Goal: Information Seeking & Learning: Learn about a topic

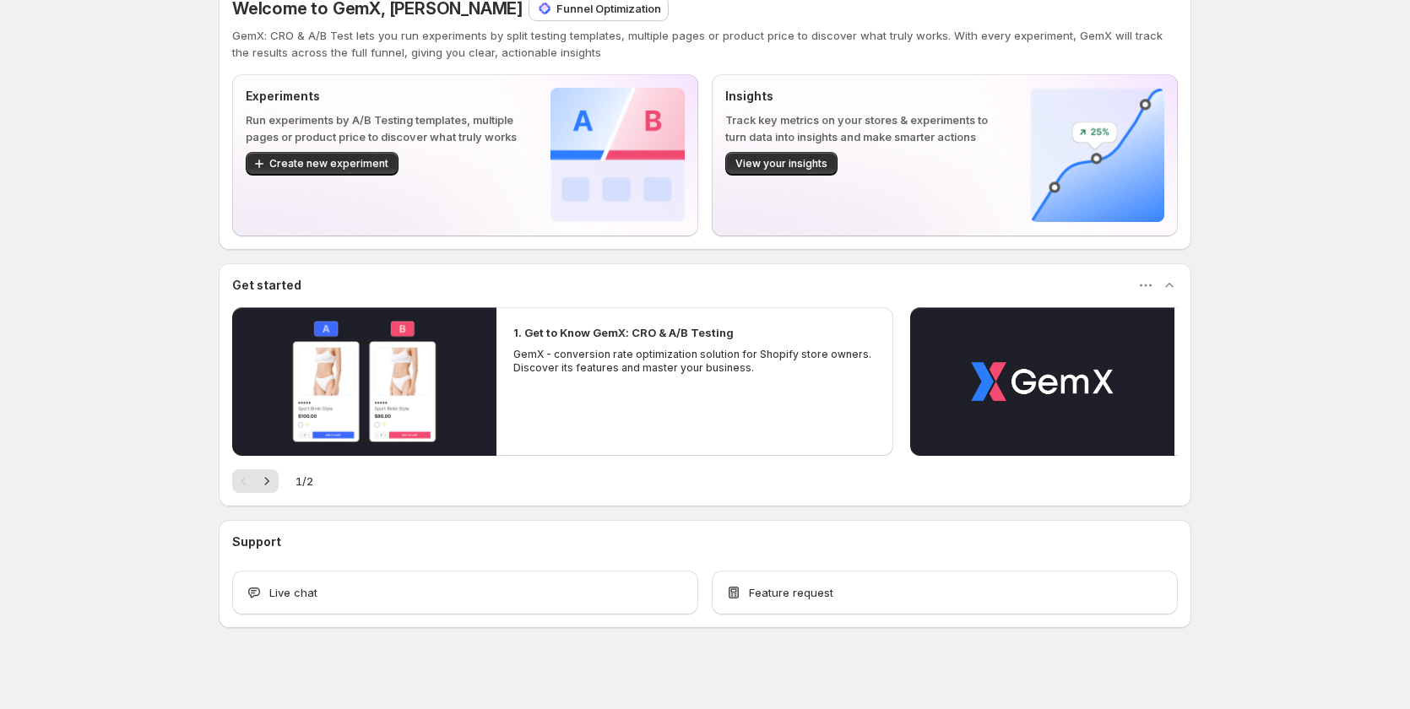
scroll to position [44, 0]
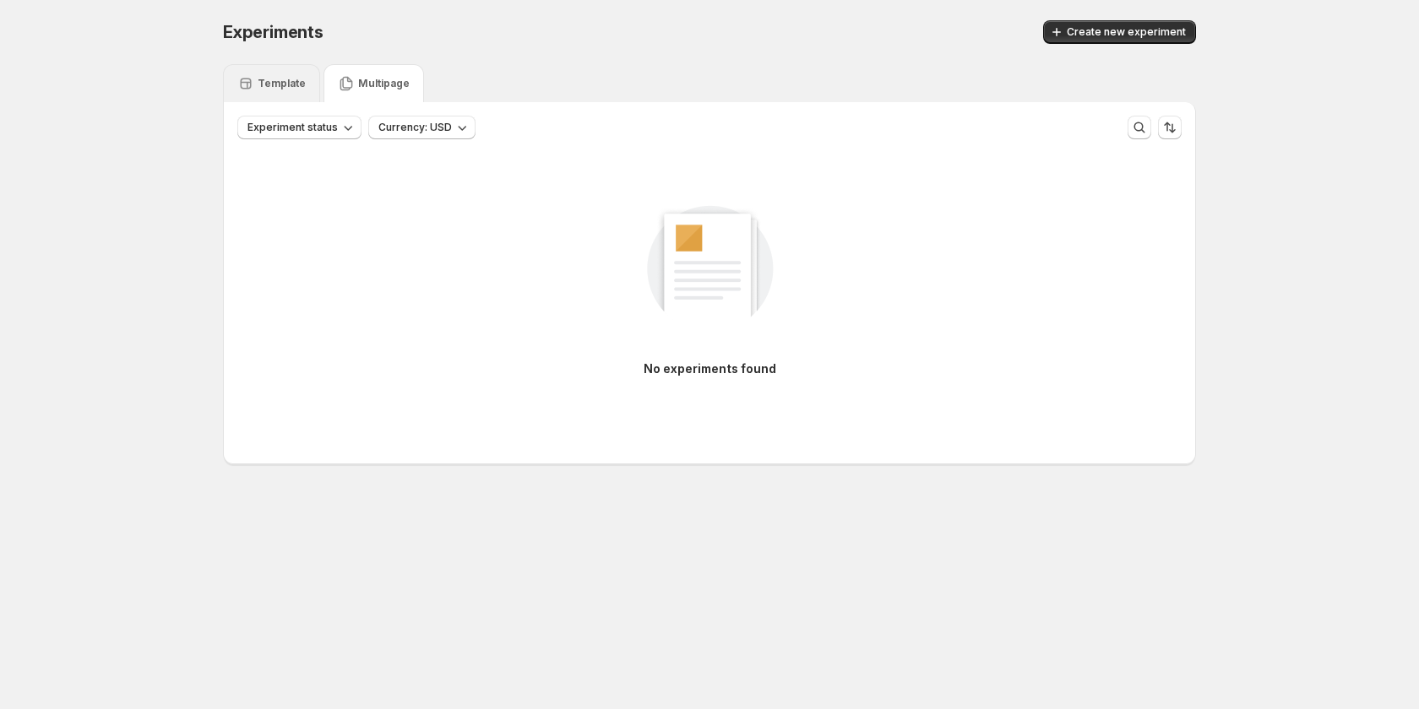
click at [296, 70] on div "Template" at bounding box center [271, 83] width 97 height 38
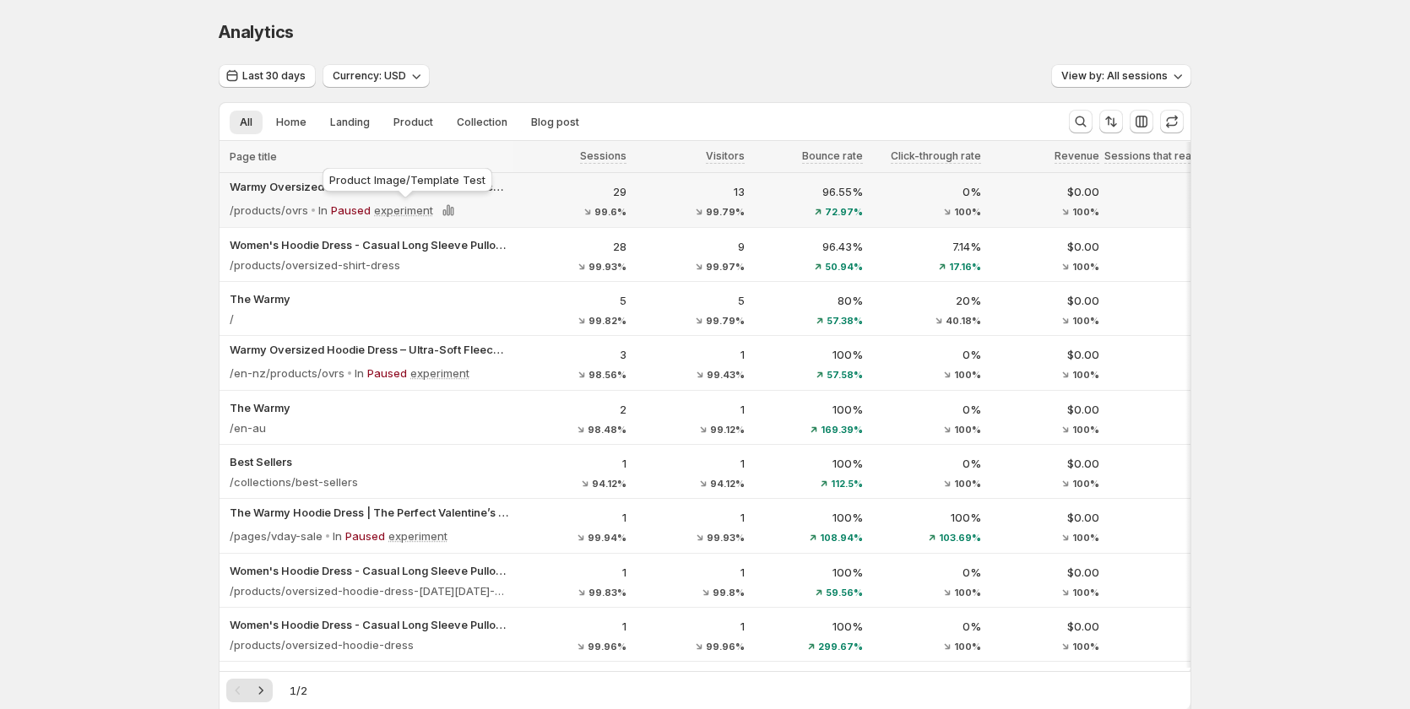
click at [412, 213] on p "experiment" at bounding box center [403, 210] width 59 height 17
click at [405, 212] on p "experiment" at bounding box center [403, 210] width 59 height 17
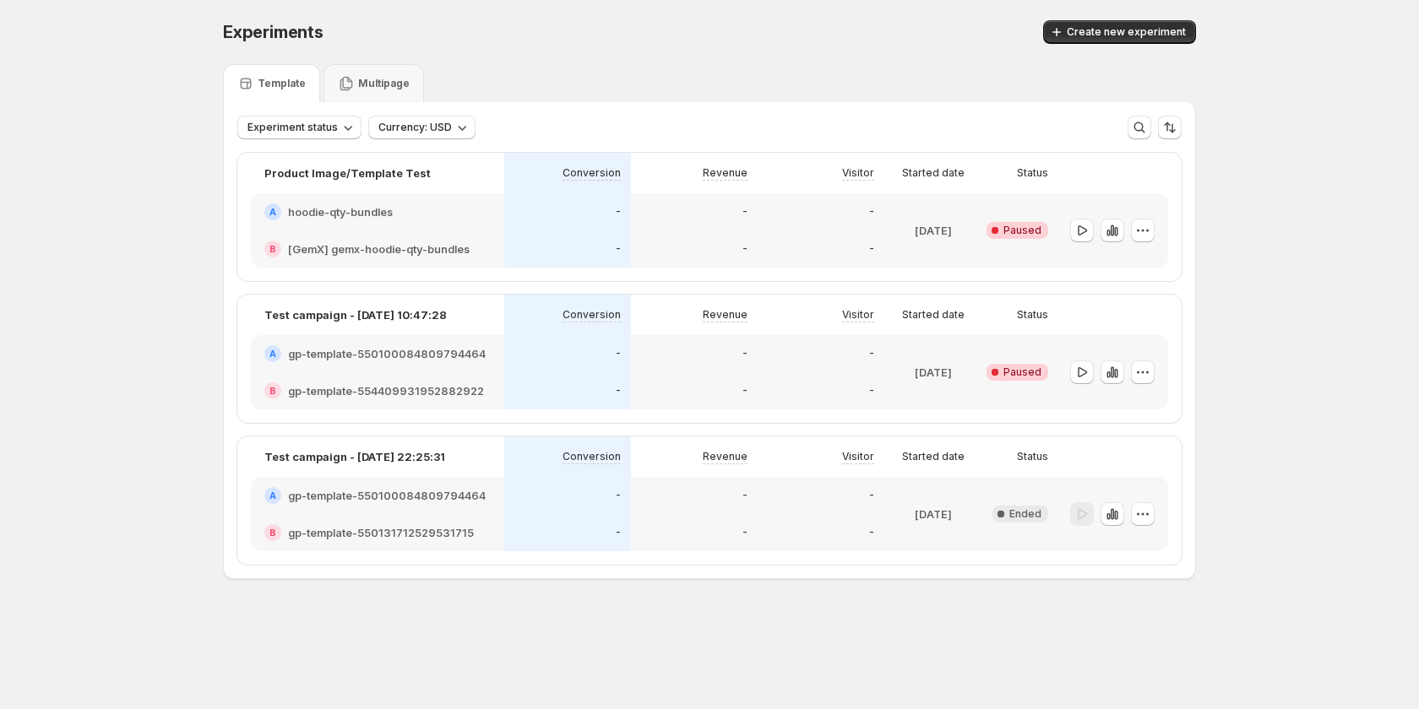
click at [673, 236] on div "-" at bounding box center [694, 249] width 127 height 37
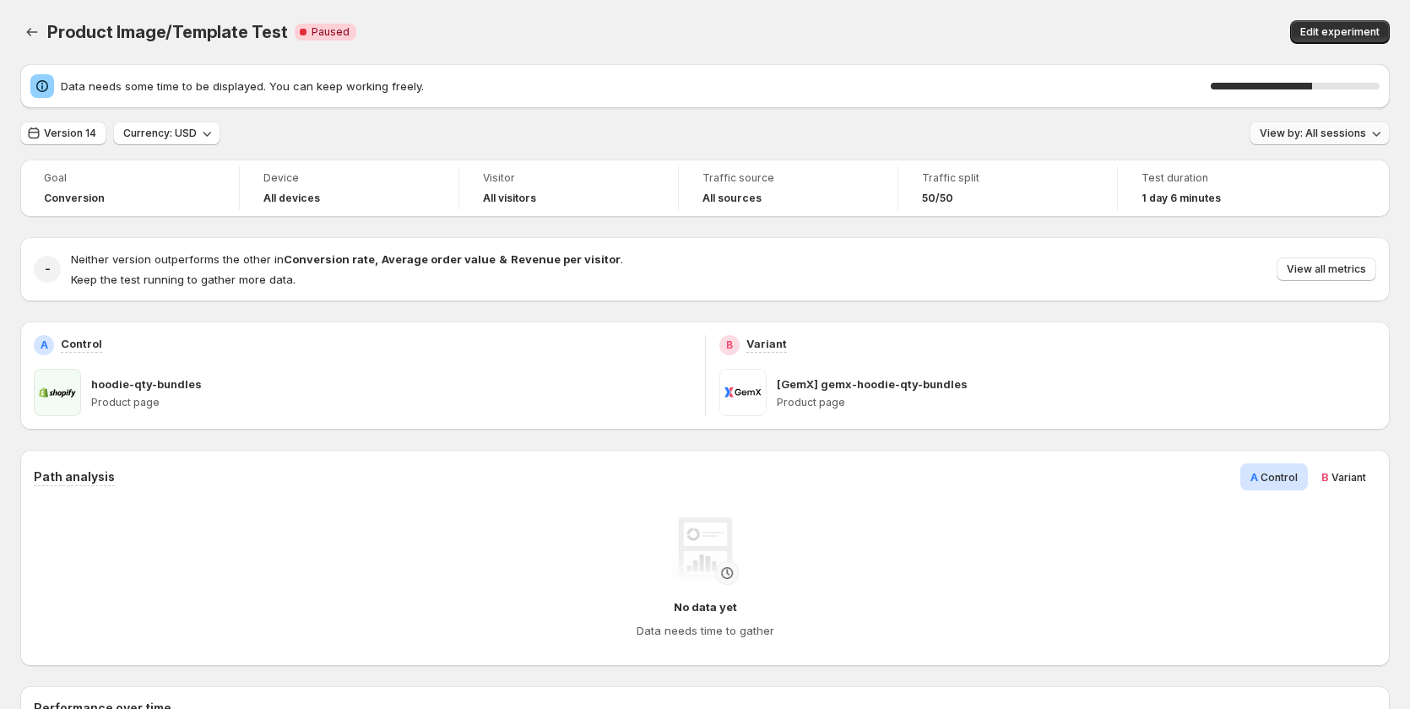
click at [1335, 140] on button "View by: All sessions" at bounding box center [1320, 134] width 140 height 24
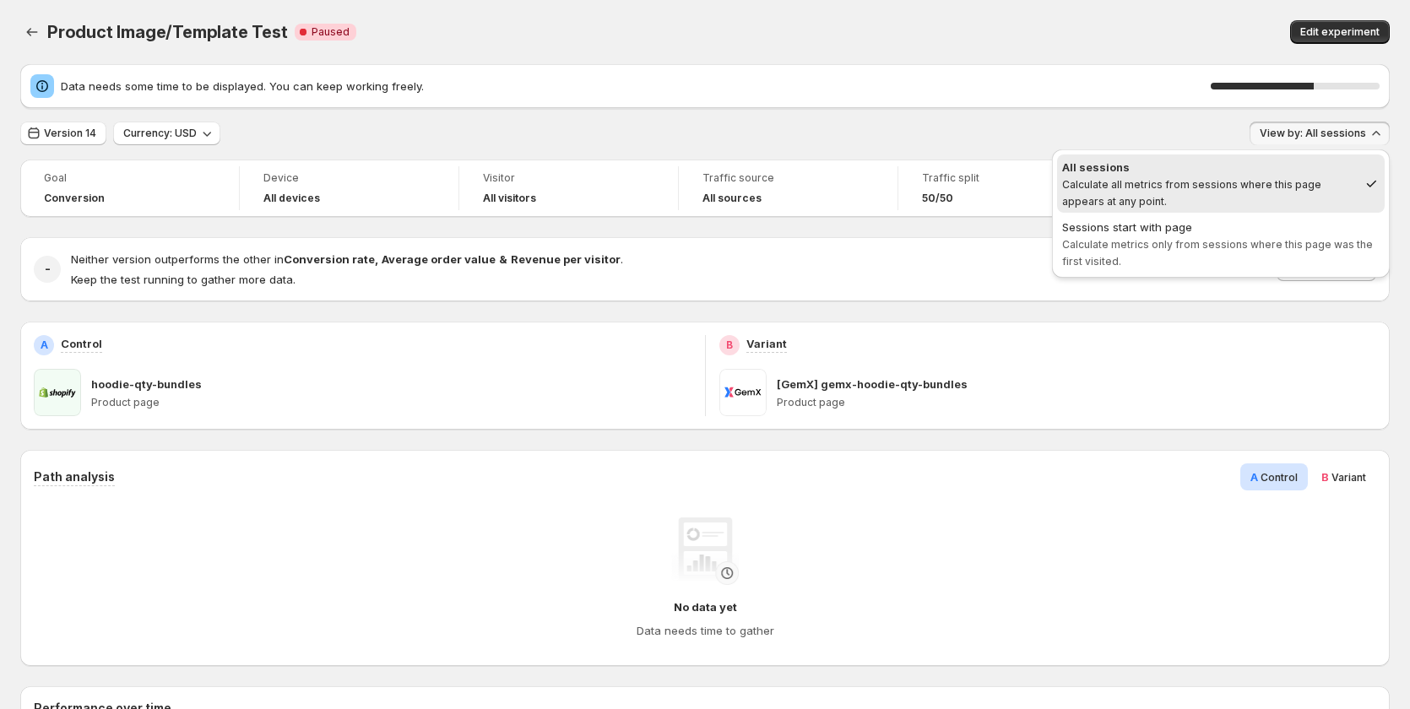
click at [1055, 52] on div "Product Image/Template Test. This page is ready Product Image/Template Test Cri…" at bounding box center [705, 32] width 1370 height 64
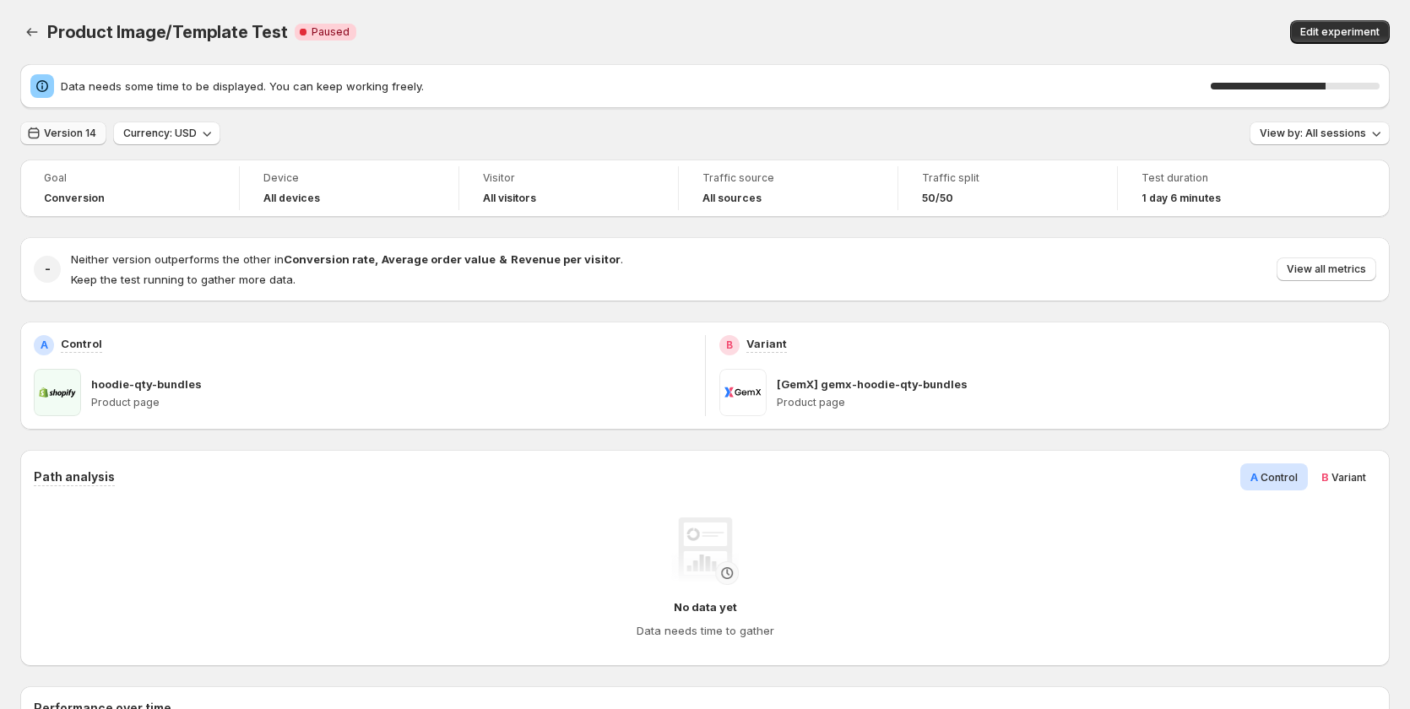
click at [61, 131] on span "Version 14" at bounding box center [70, 134] width 52 height 14
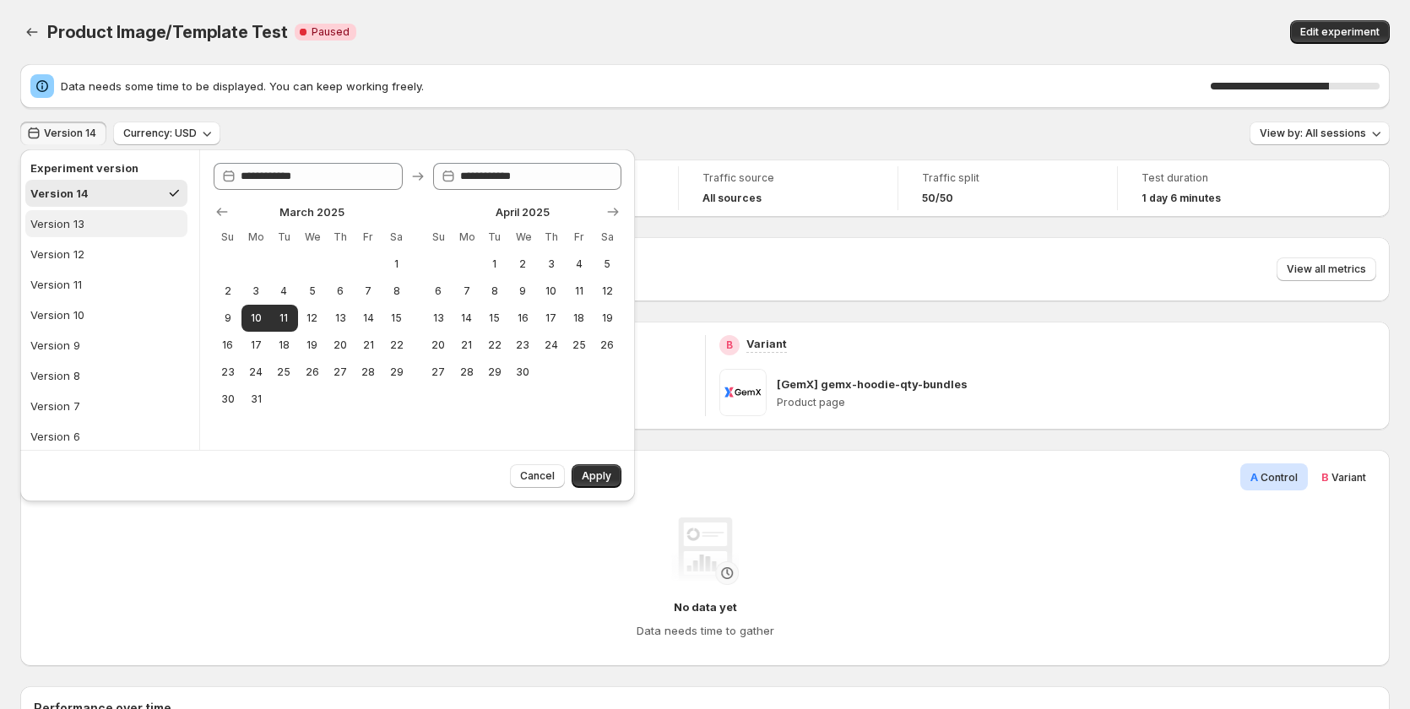
click at [90, 214] on button "Version 13" at bounding box center [106, 223] width 162 height 27
type input "**********"
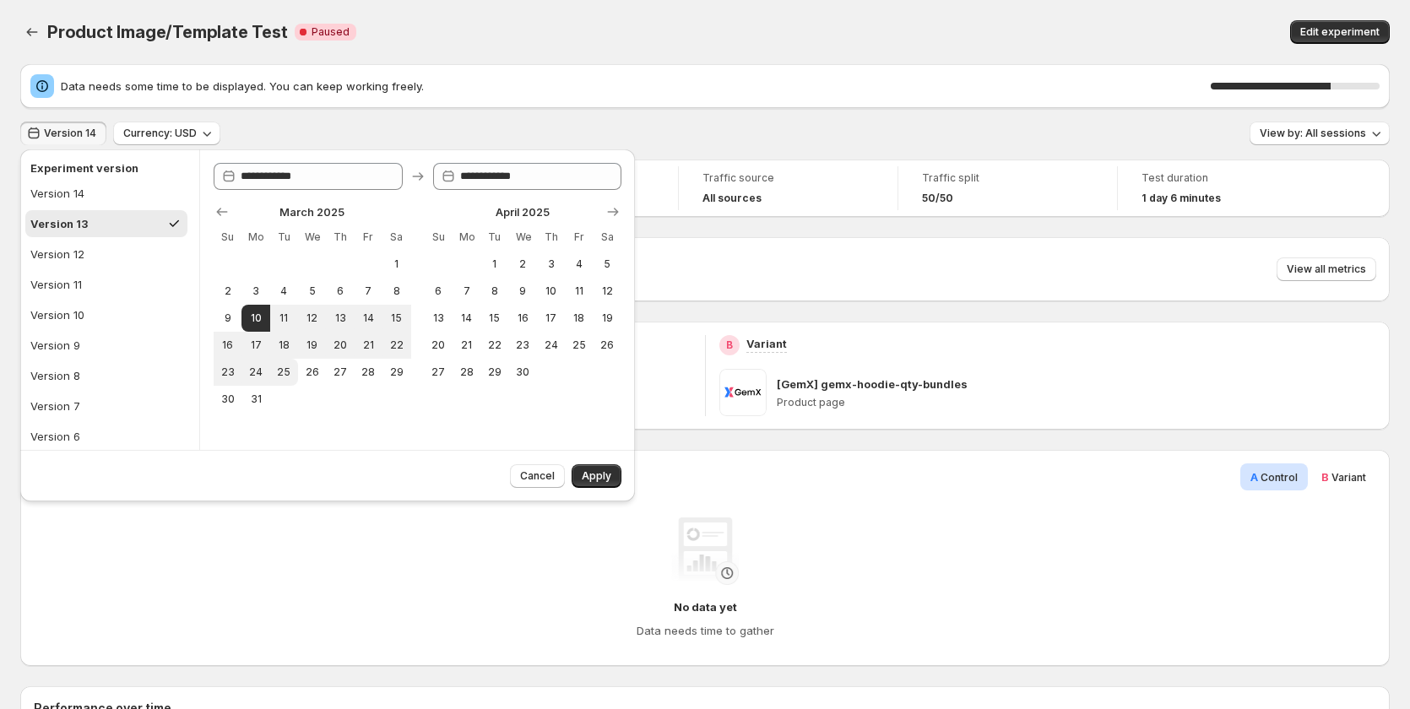
click at [571, 473] on div "Cancel Apply" at bounding box center [562, 473] width 118 height 30
click at [584, 477] on span "Apply" at bounding box center [597, 477] width 30 height 14
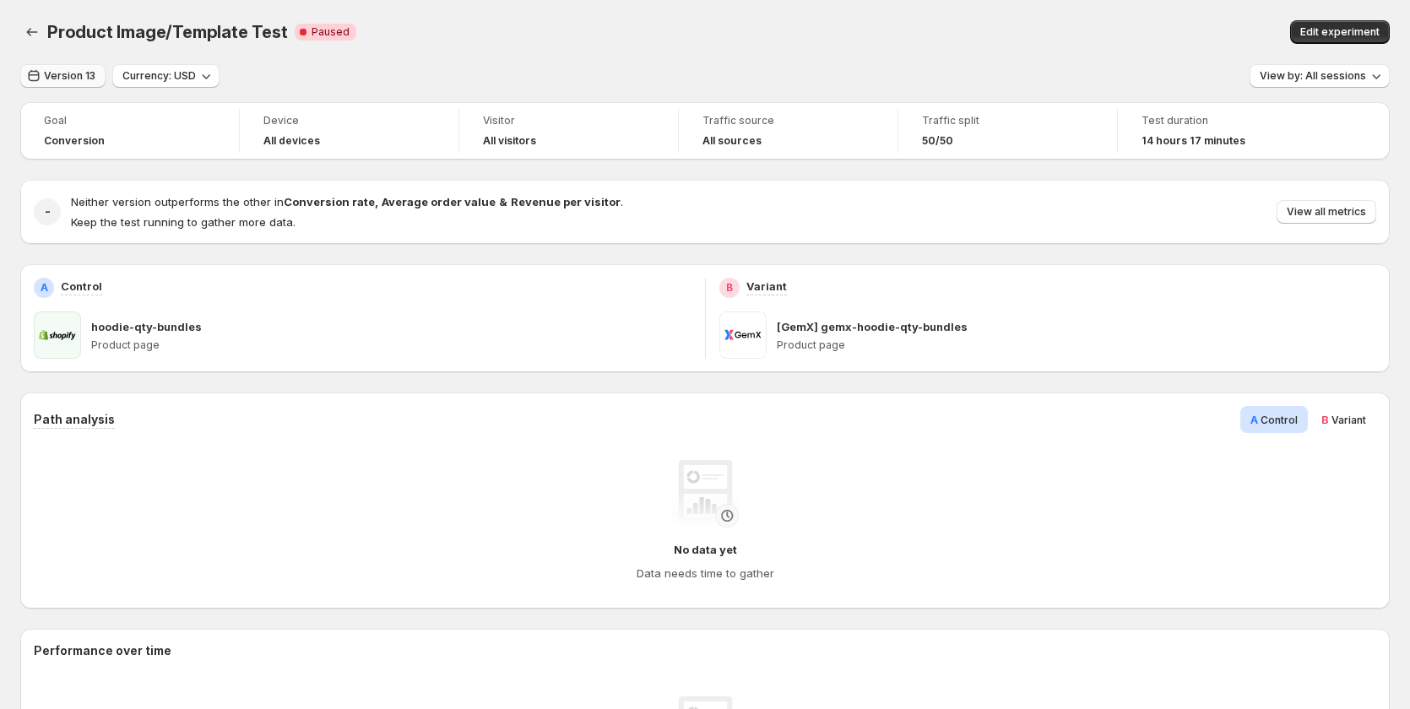
click at [62, 68] on button "Version 13" at bounding box center [62, 76] width 85 height 24
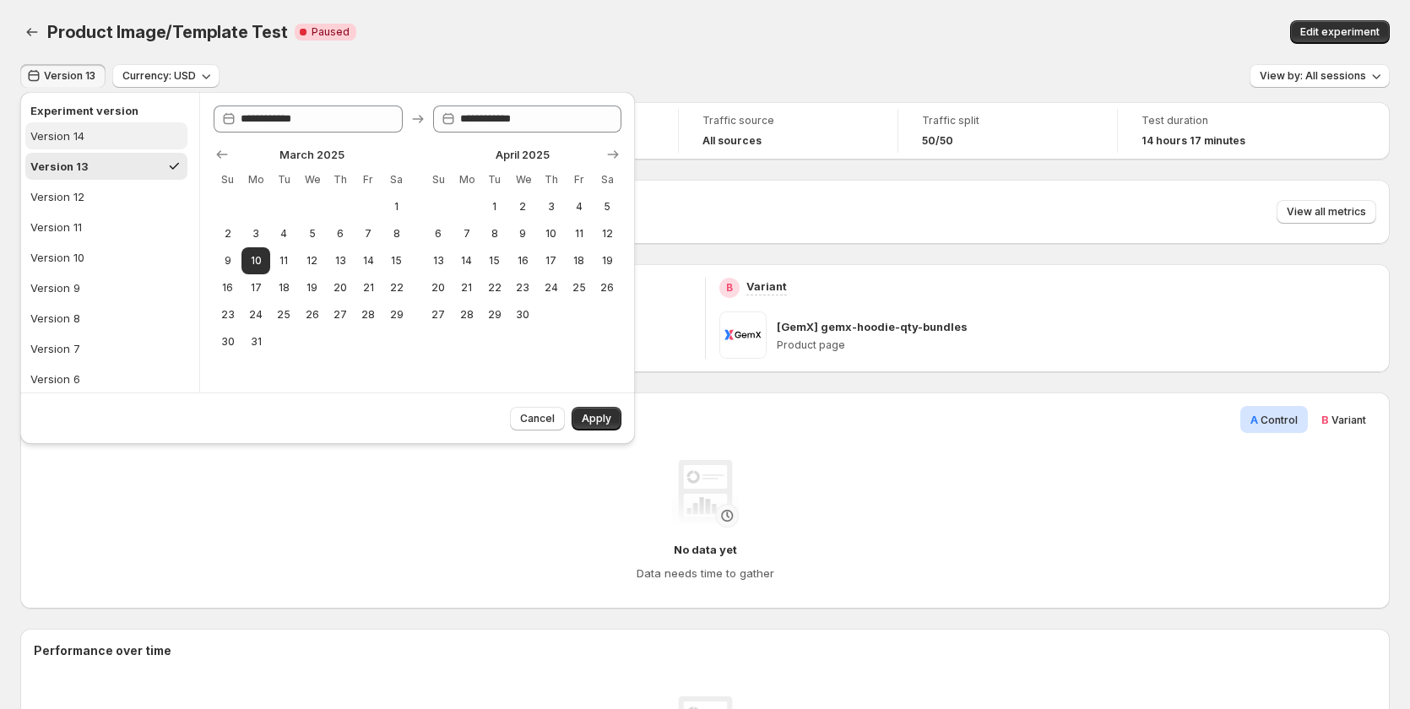
click at [102, 134] on button "Version 14" at bounding box center [106, 135] width 162 height 27
type input "**********"
click at [35, 24] on icon "Back" at bounding box center [32, 32] width 17 height 17
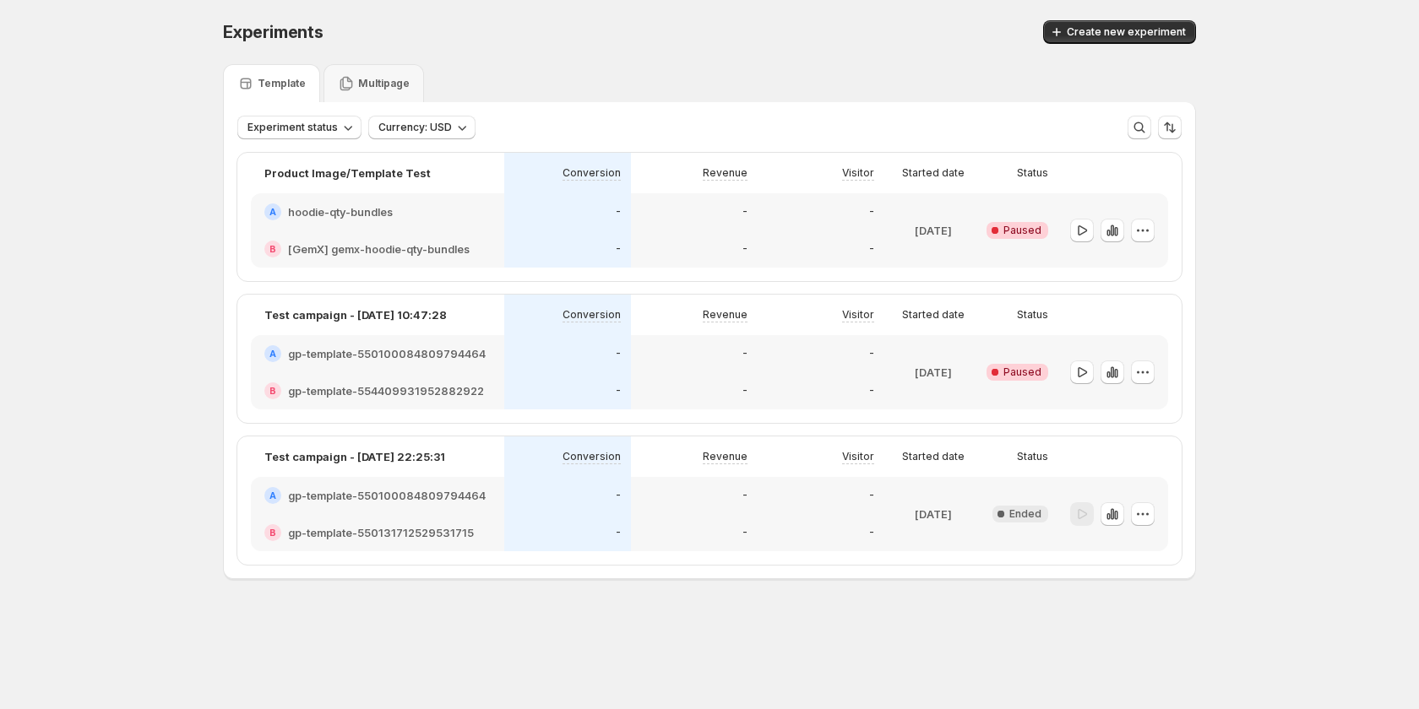
click at [544, 221] on div "-" at bounding box center [567, 211] width 127 height 37
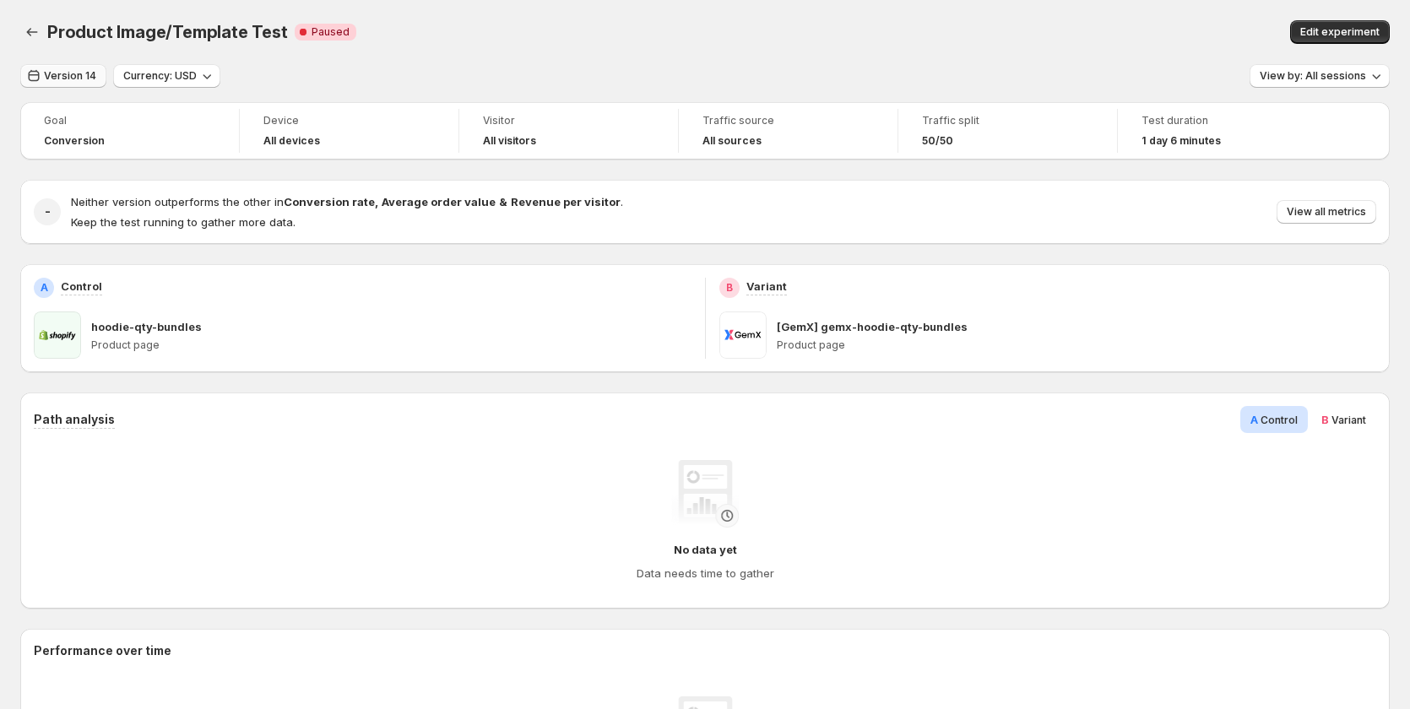
click at [68, 72] on span "Version 14" at bounding box center [70, 76] width 52 height 14
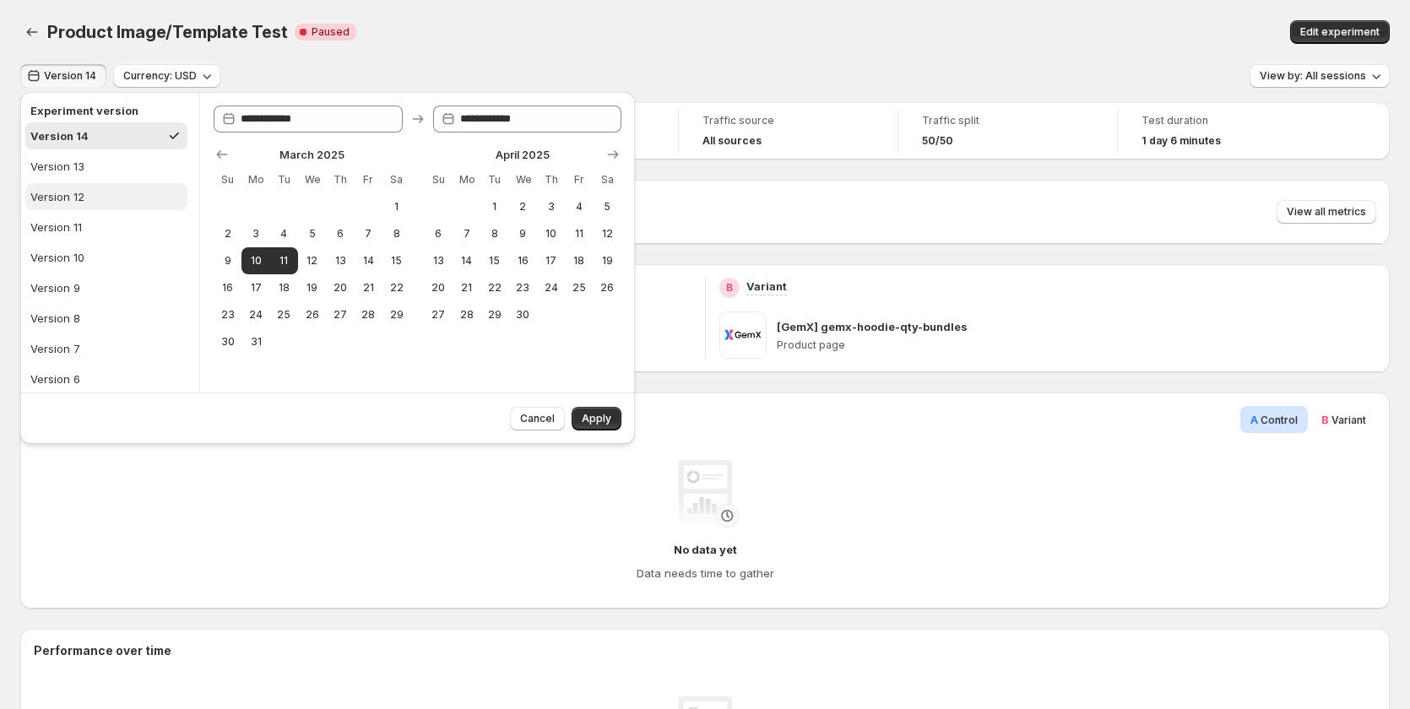
click at [106, 208] on button "Version 12" at bounding box center [106, 196] width 162 height 27
type input "**********"
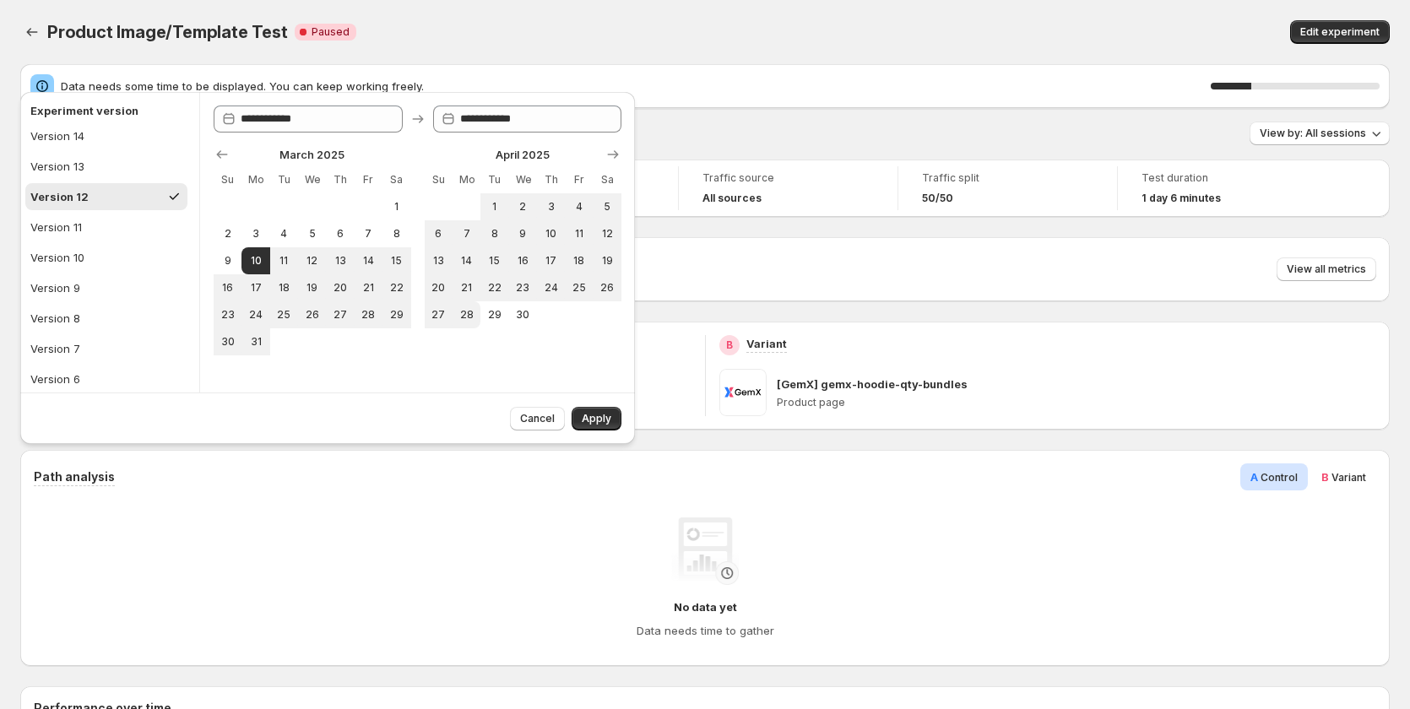
drag, startPoint x: 596, startPoint y: 408, endPoint x: 675, endPoint y: 110, distance: 308.3
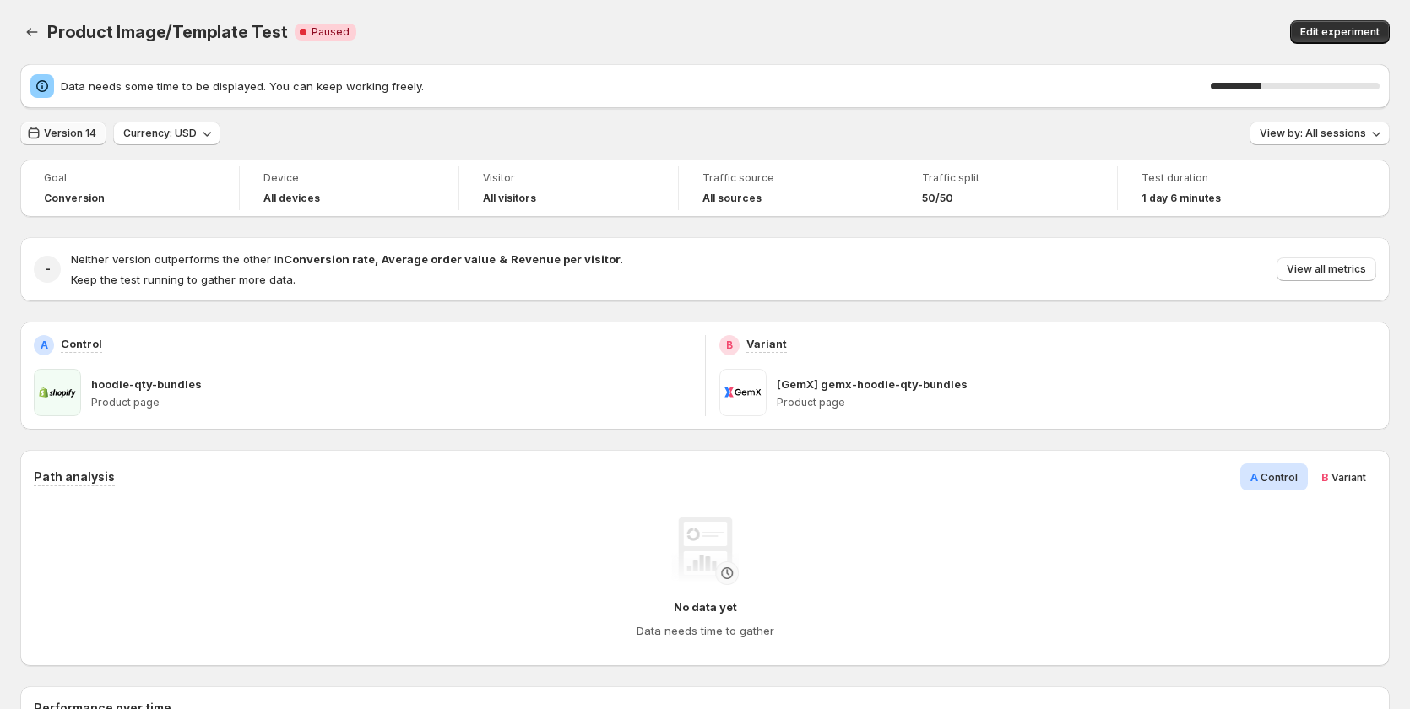
click at [60, 133] on span "Version 14" at bounding box center [70, 134] width 52 height 14
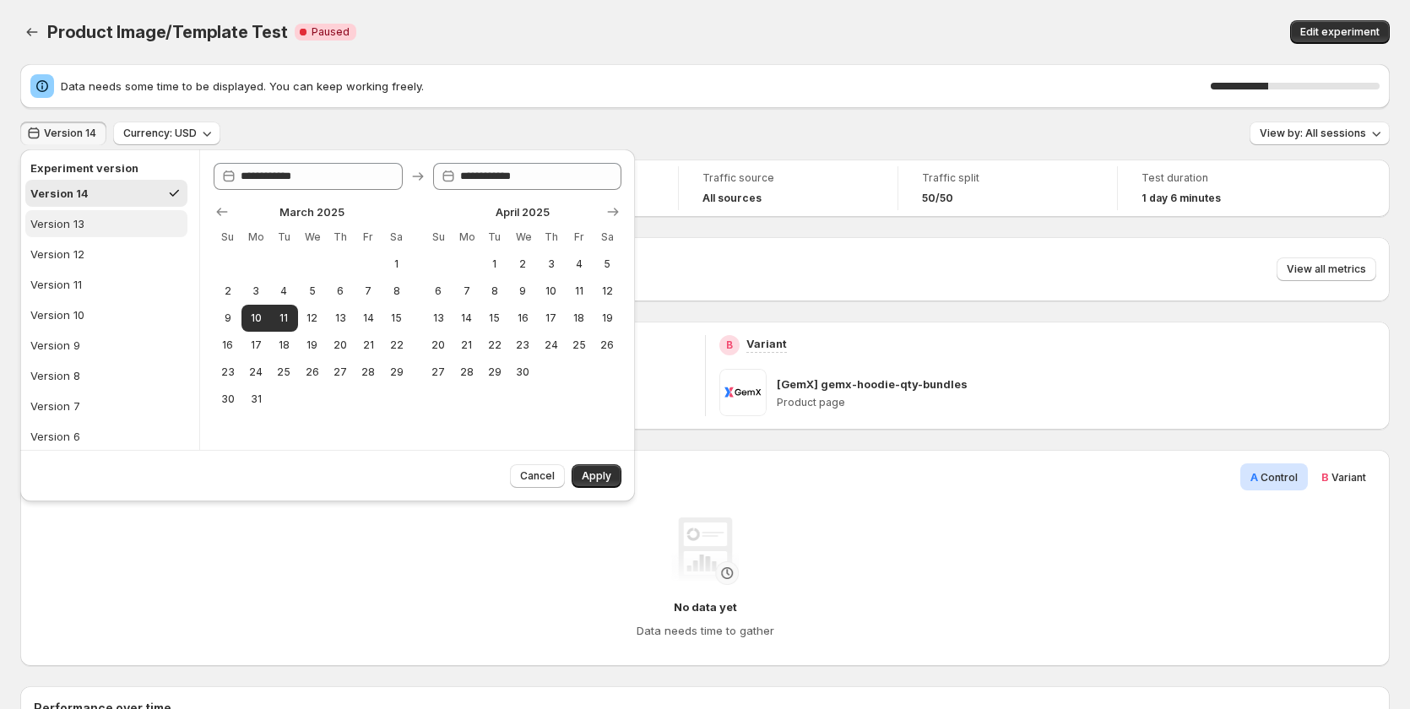
click at [91, 227] on button "Version 13" at bounding box center [106, 223] width 162 height 27
type input "**********"
drag, startPoint x: 560, startPoint y: 16, endPoint x: 584, endPoint y: 96, distance: 83.9
click at [562, 14] on div "Product Image/Template Test. This page is ready Product Image/Template Test Cri…" at bounding box center [705, 32] width 1370 height 64
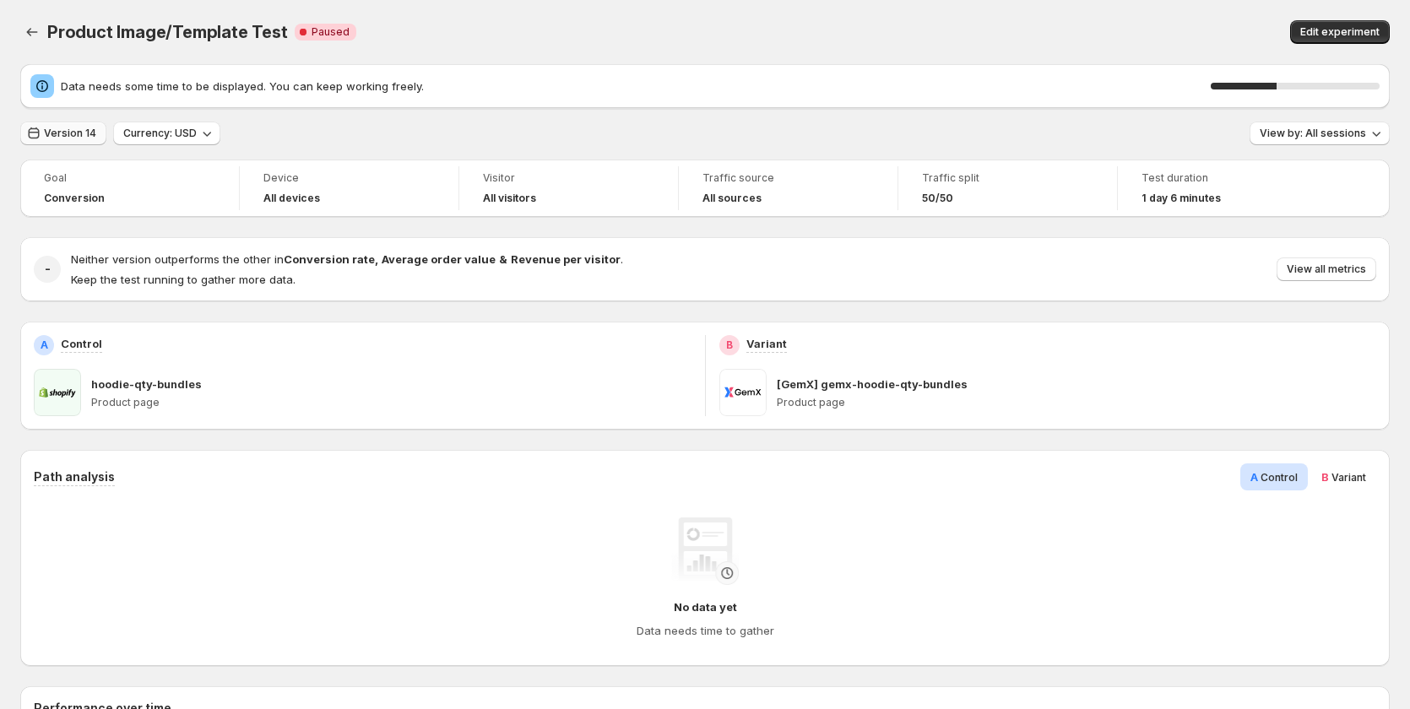
click at [79, 127] on button "Version 14" at bounding box center [63, 134] width 86 height 24
click at [62, 134] on span "Version 14" at bounding box center [70, 134] width 52 height 14
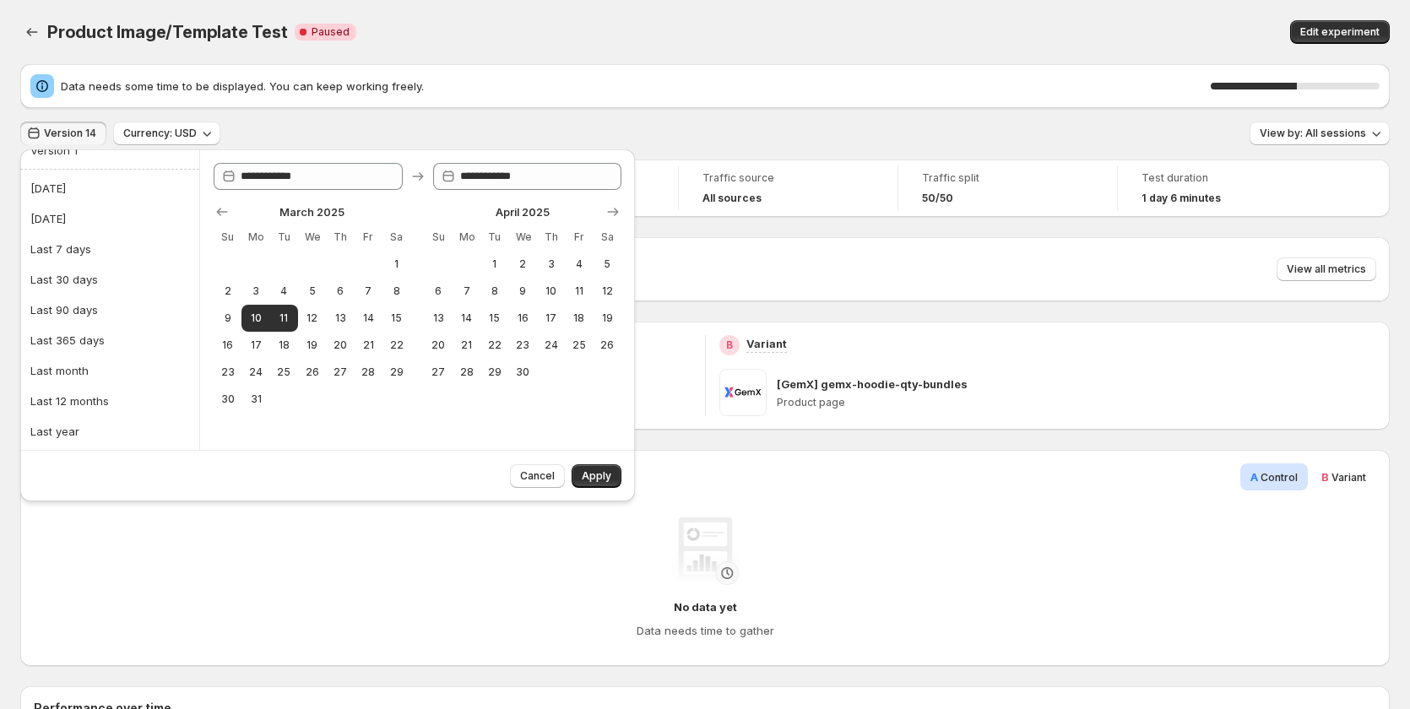
scroll to position [354, 0]
click at [79, 325] on div "Last 7 days" at bounding box center [60, 333] width 61 height 17
type input "**********"
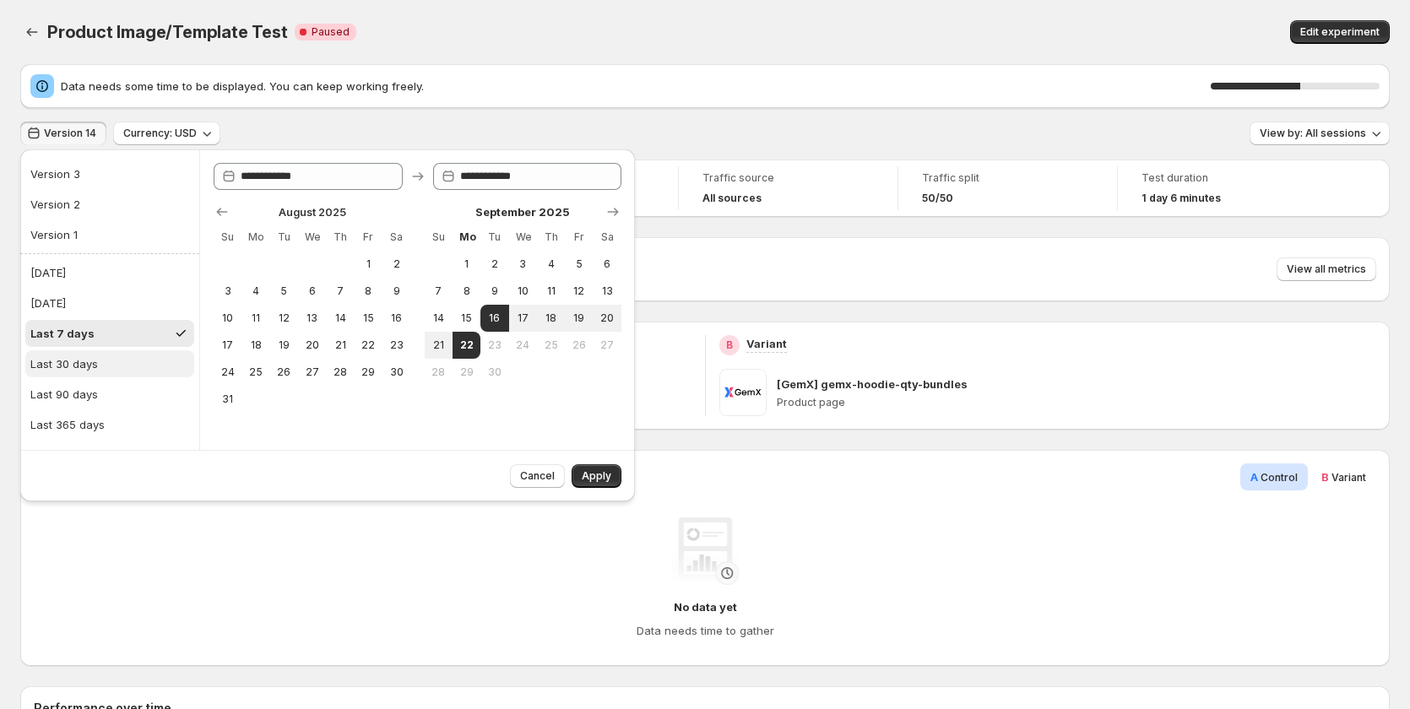
click at [99, 367] on button "Last 30 days" at bounding box center [109, 363] width 169 height 27
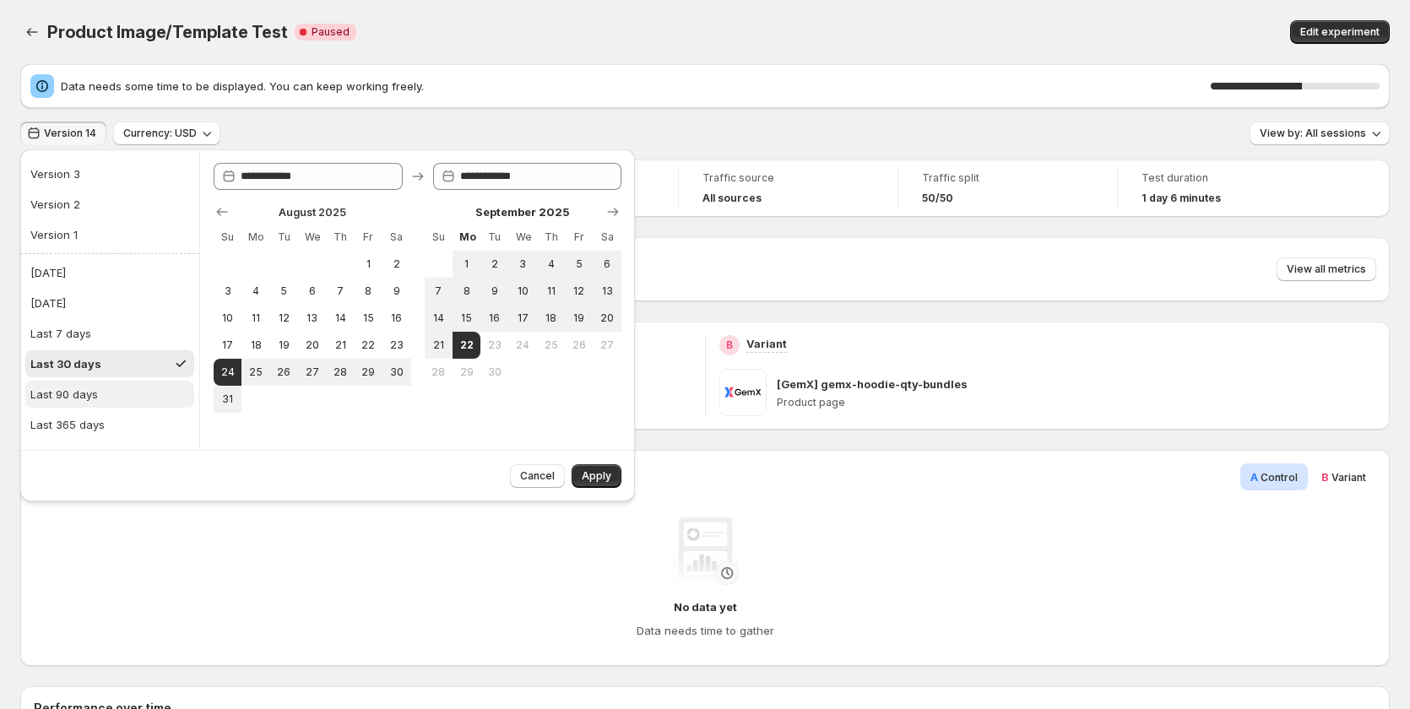
click at [82, 394] on div "Last 90 days" at bounding box center [64, 394] width 68 height 17
type input "**********"
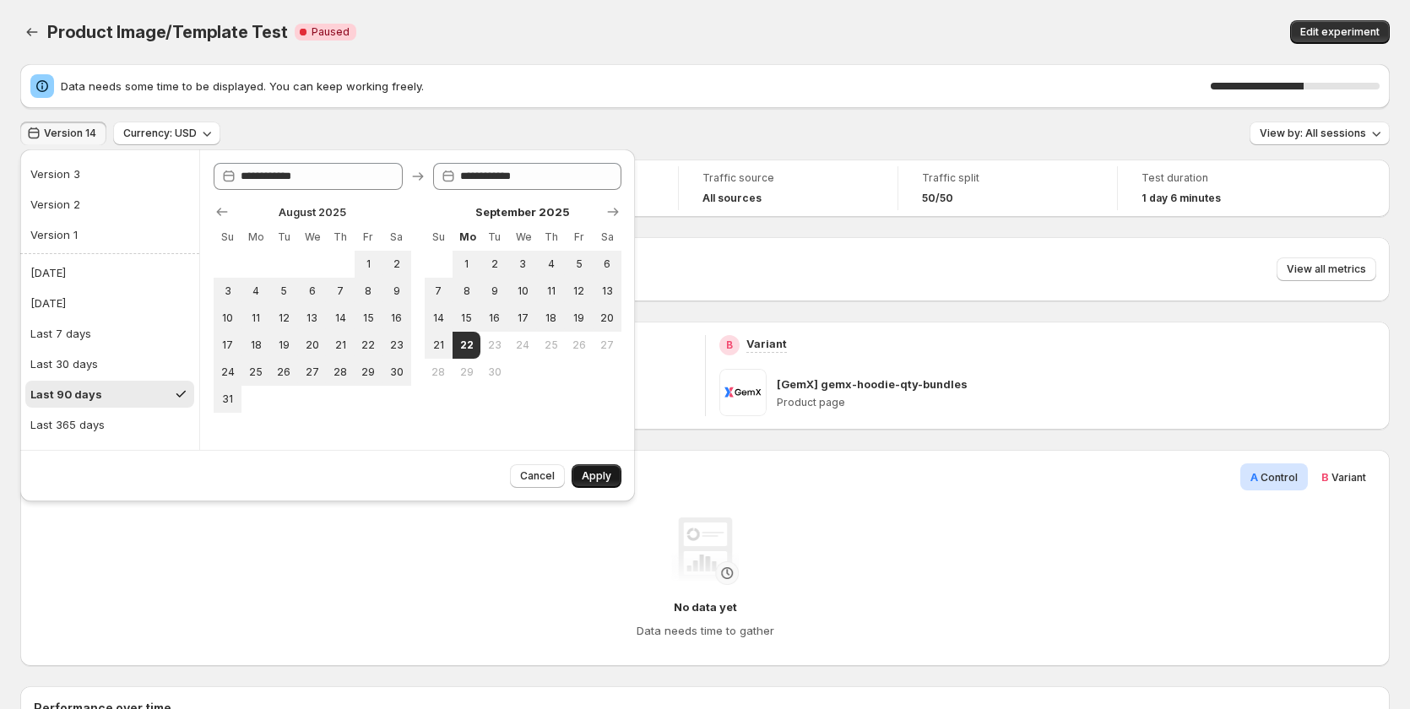
click at [600, 470] on span "Apply" at bounding box center [597, 477] width 30 height 14
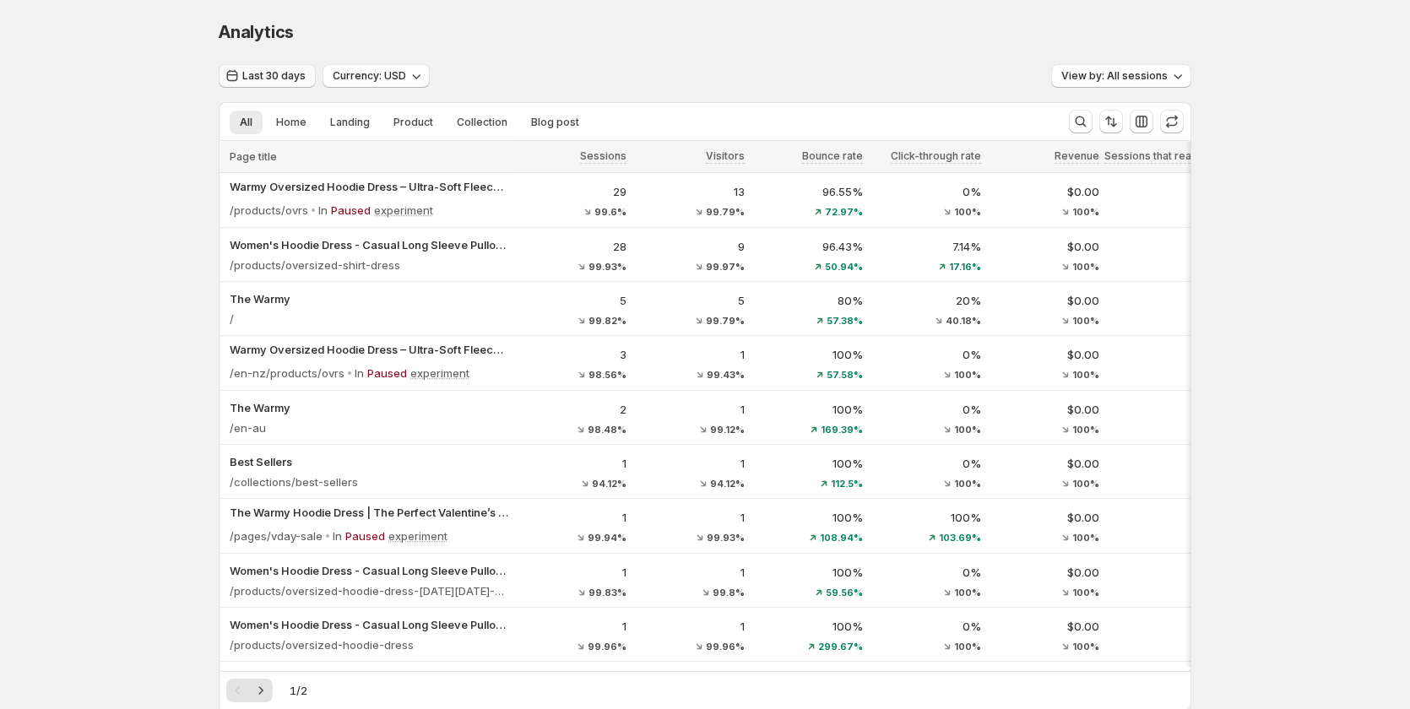
click at [278, 71] on span "Last 30 days" at bounding box center [273, 76] width 63 height 14
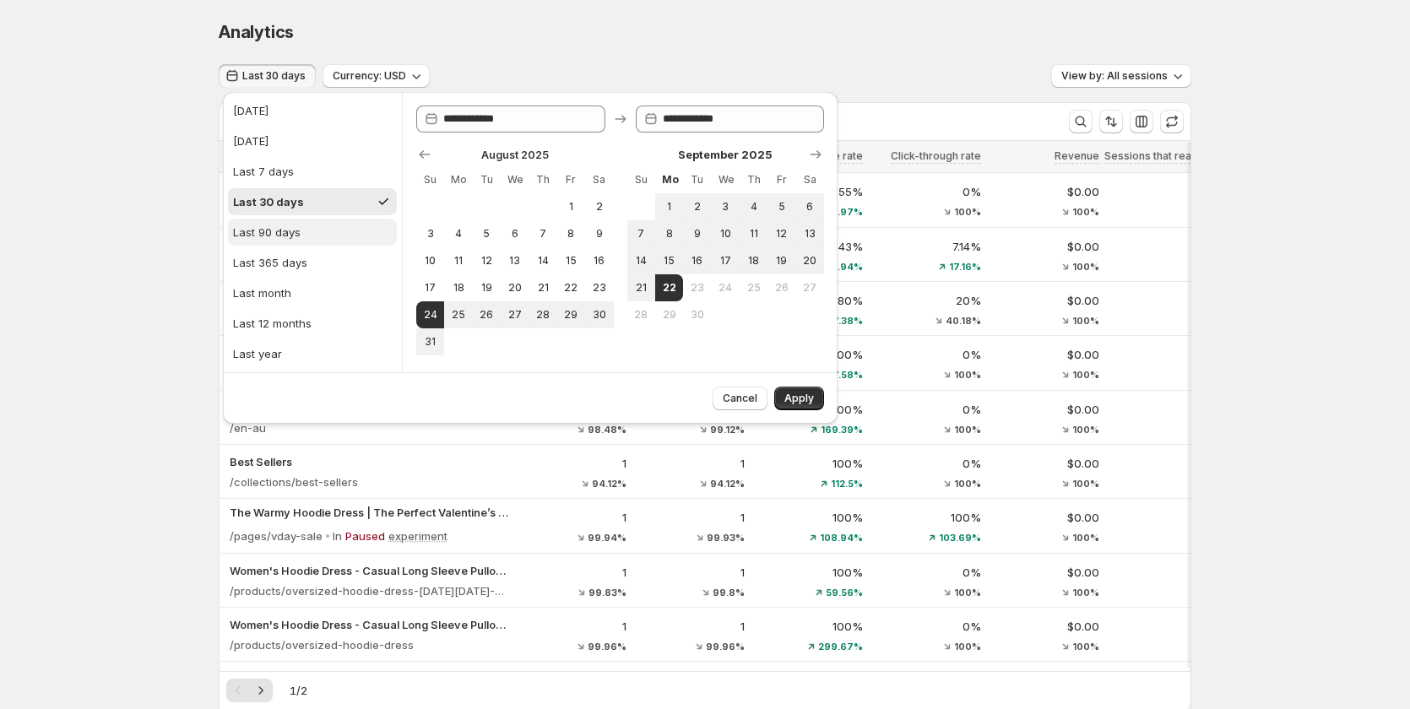
click at [307, 243] on button "Last 90 days" at bounding box center [312, 232] width 169 height 27
type input "**********"
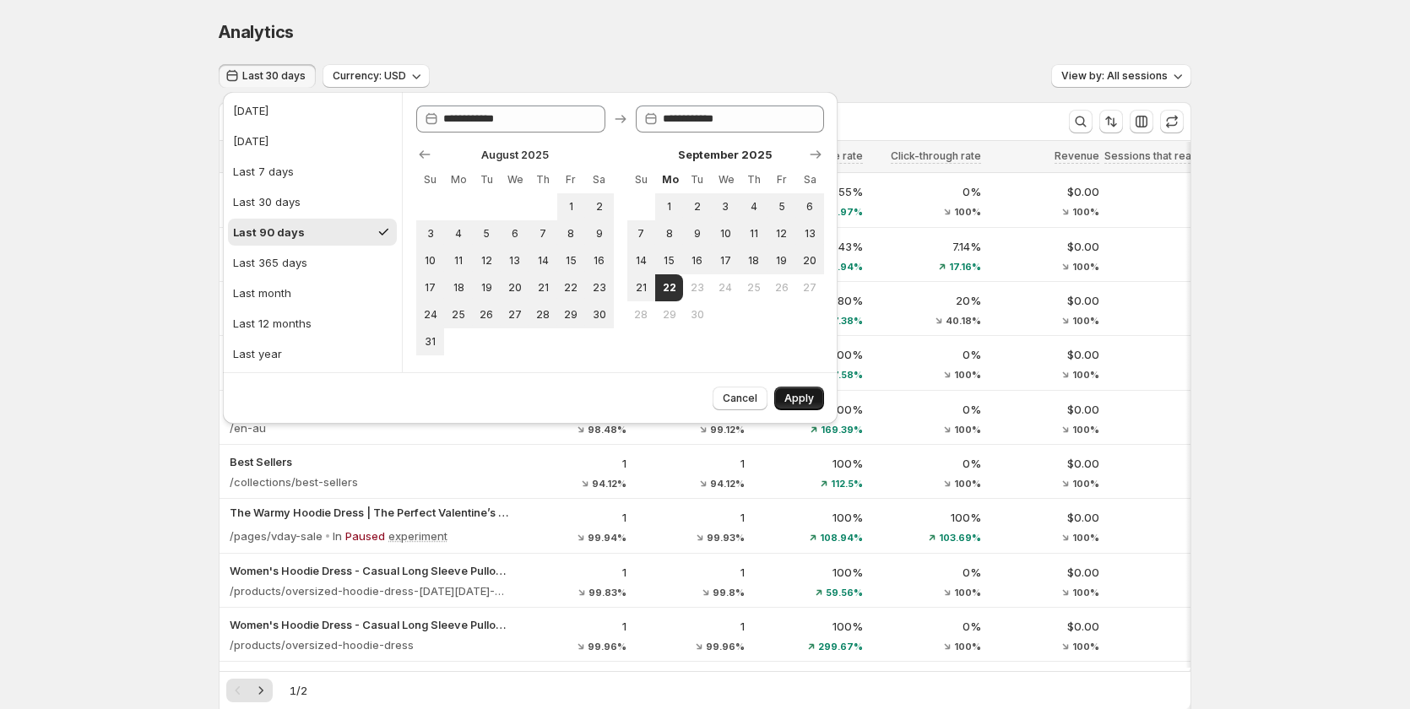
click at [808, 399] on span "Apply" at bounding box center [800, 399] width 30 height 14
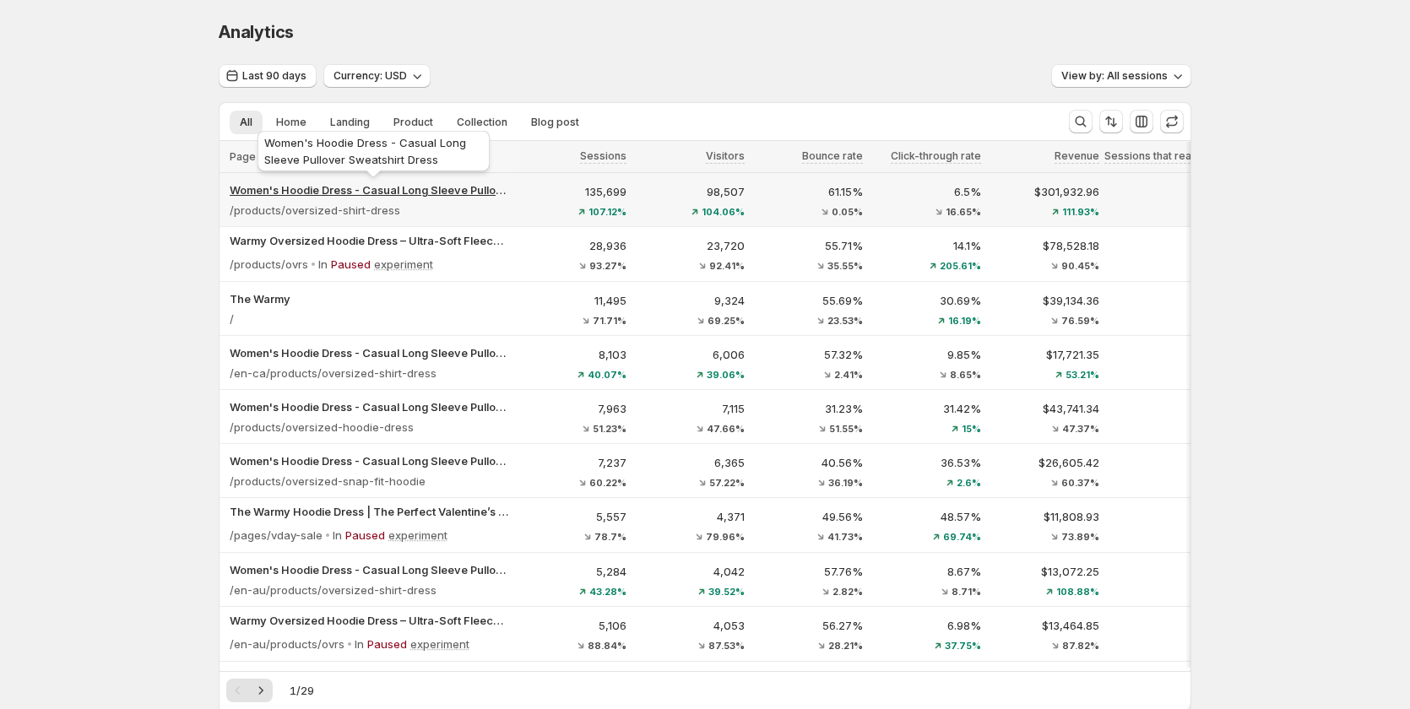
click at [390, 192] on p "Women's Hoodie Dress - Casual Long Sleeve Pullover Sweatshirt Dress" at bounding box center [369, 190] width 279 height 17
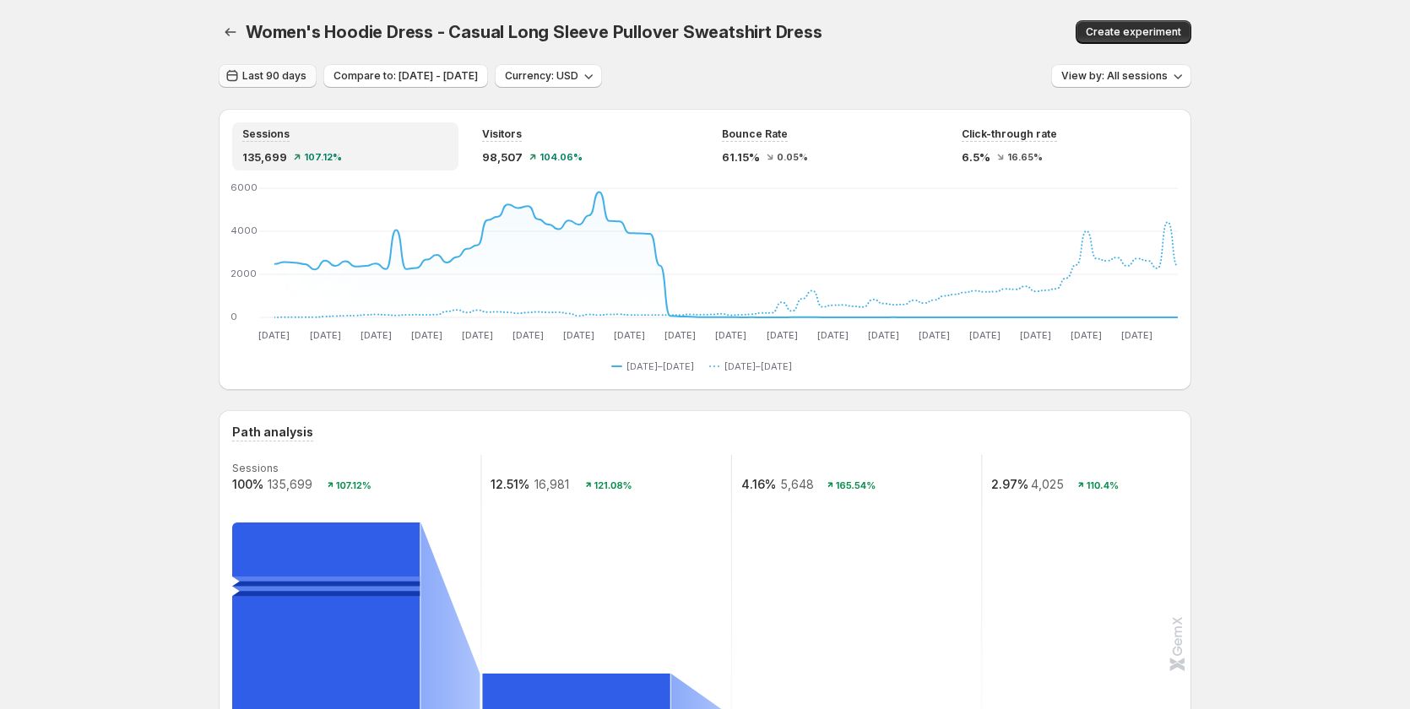
click at [300, 81] on span "Last 90 days" at bounding box center [274, 76] width 64 height 14
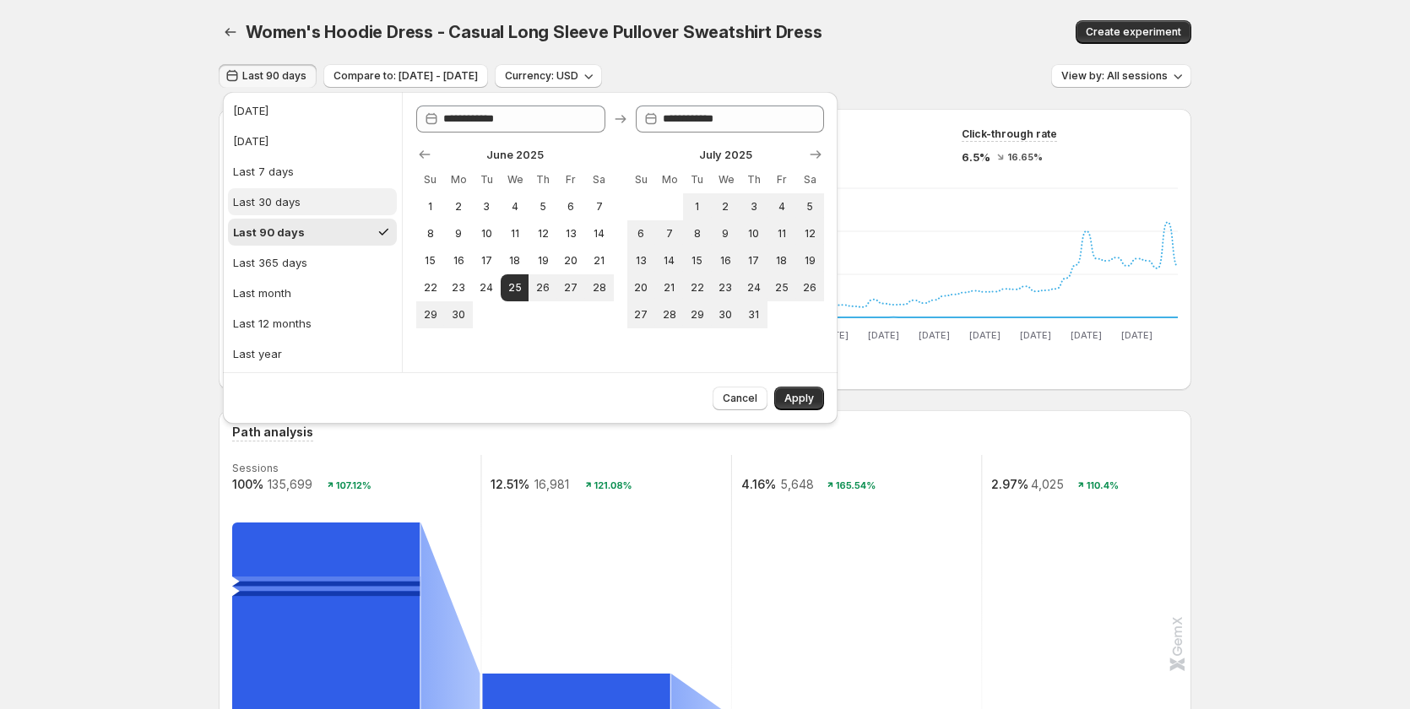
click at [318, 206] on button "Last 30 days" at bounding box center [312, 201] width 169 height 27
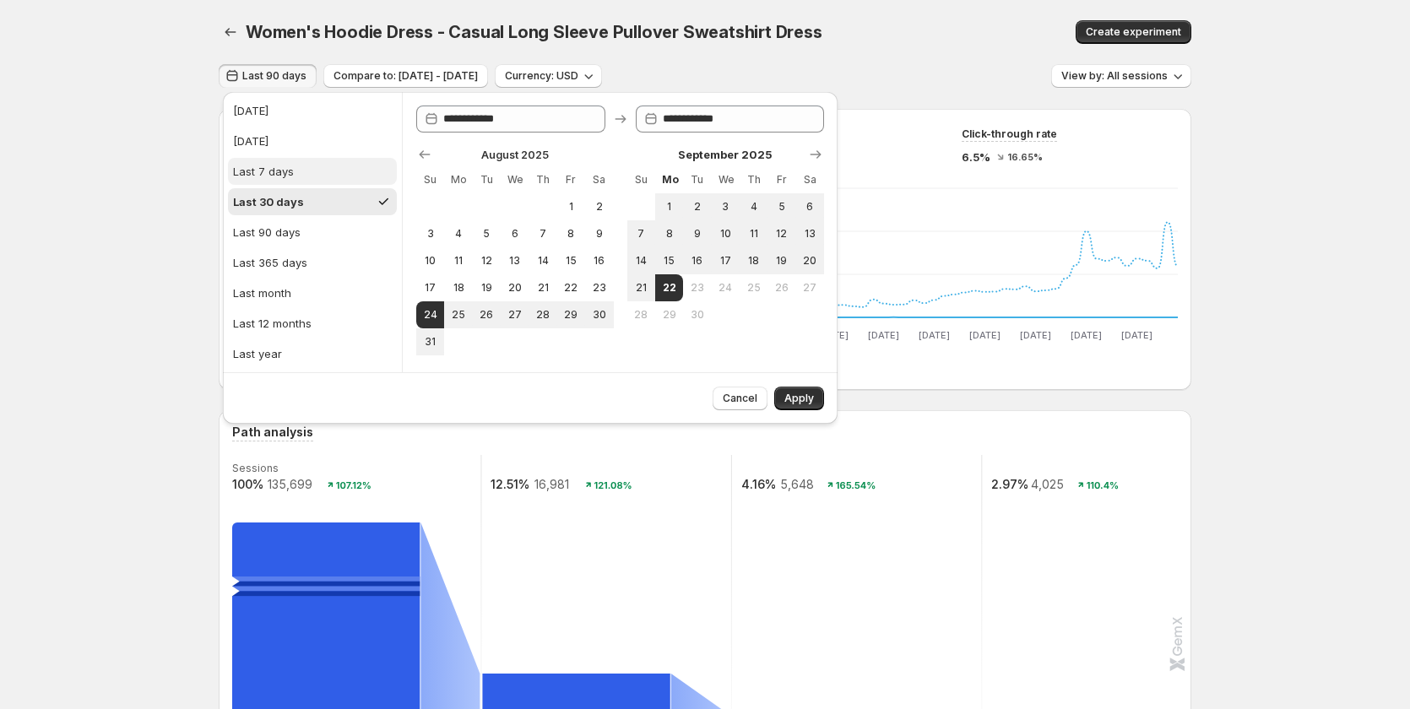
click at [328, 180] on button "Last 7 days" at bounding box center [312, 171] width 169 height 27
type input "**********"
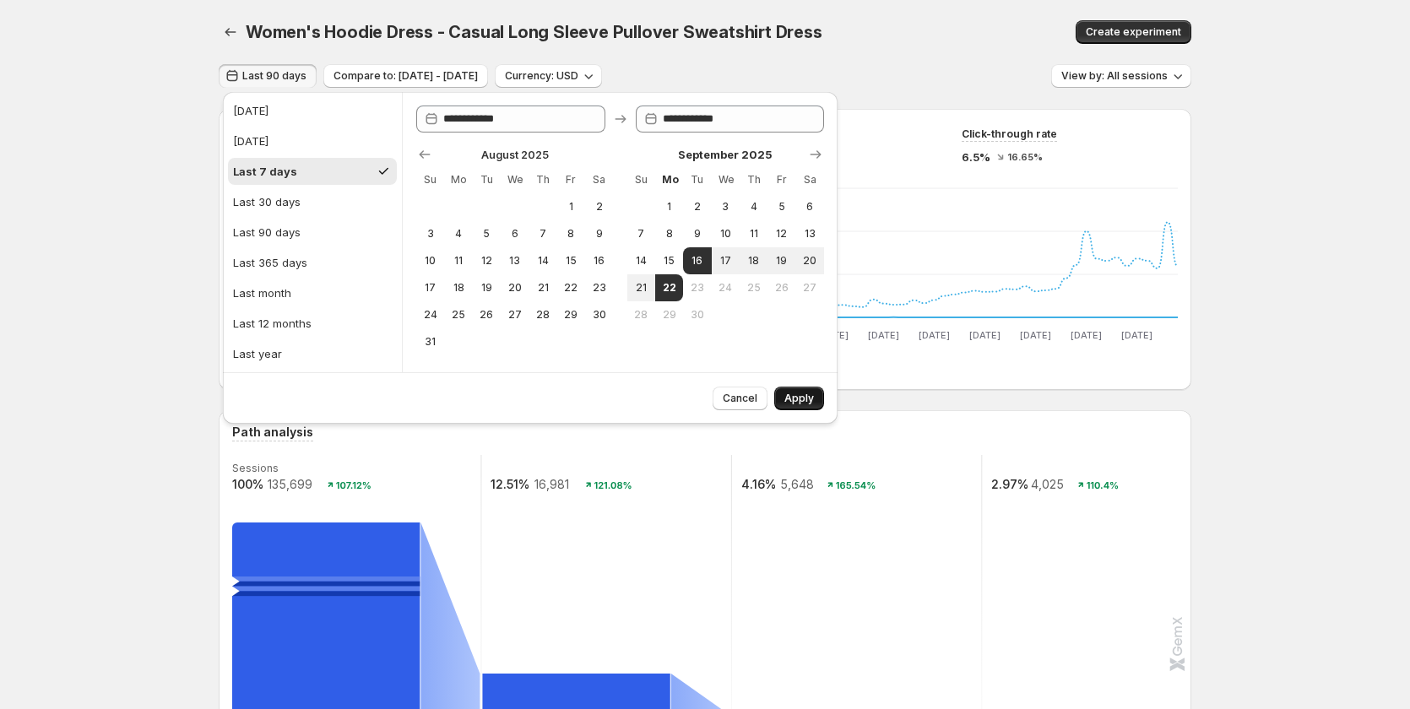
click at [796, 395] on span "Apply" at bounding box center [800, 399] width 30 height 14
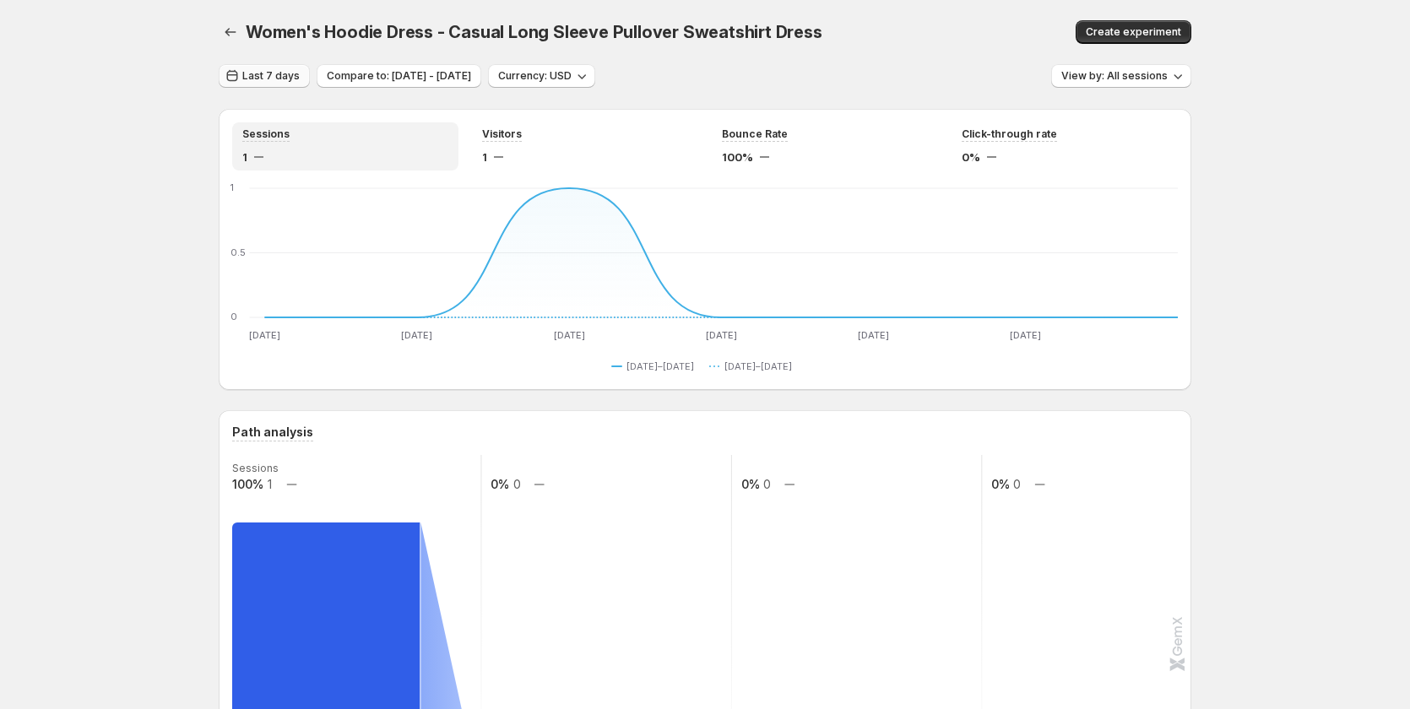
click at [248, 82] on span "Last 7 days" at bounding box center [270, 76] width 57 height 14
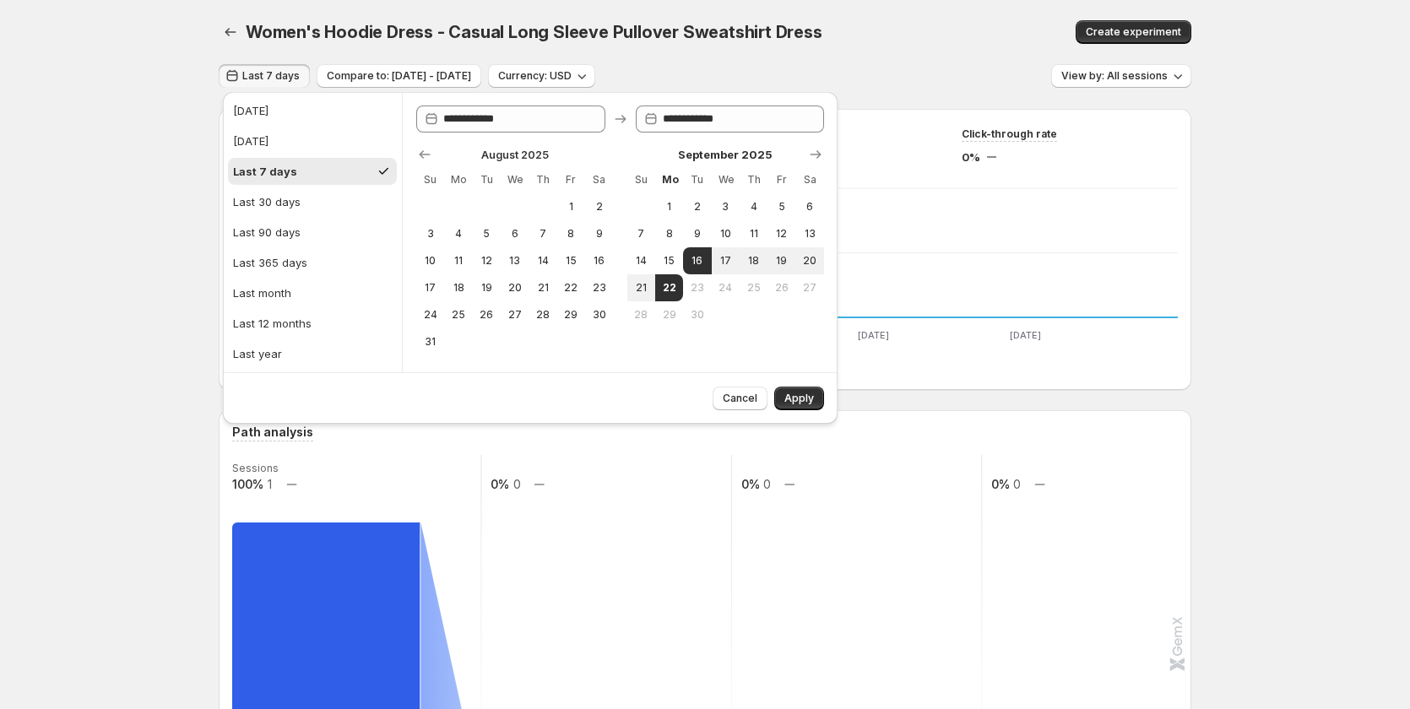
drag, startPoint x: 283, startPoint y: 207, endPoint x: 896, endPoint y: 399, distance: 642.7
click at [294, 208] on div "Last 30 days" at bounding box center [267, 201] width 68 height 17
type input "**********"
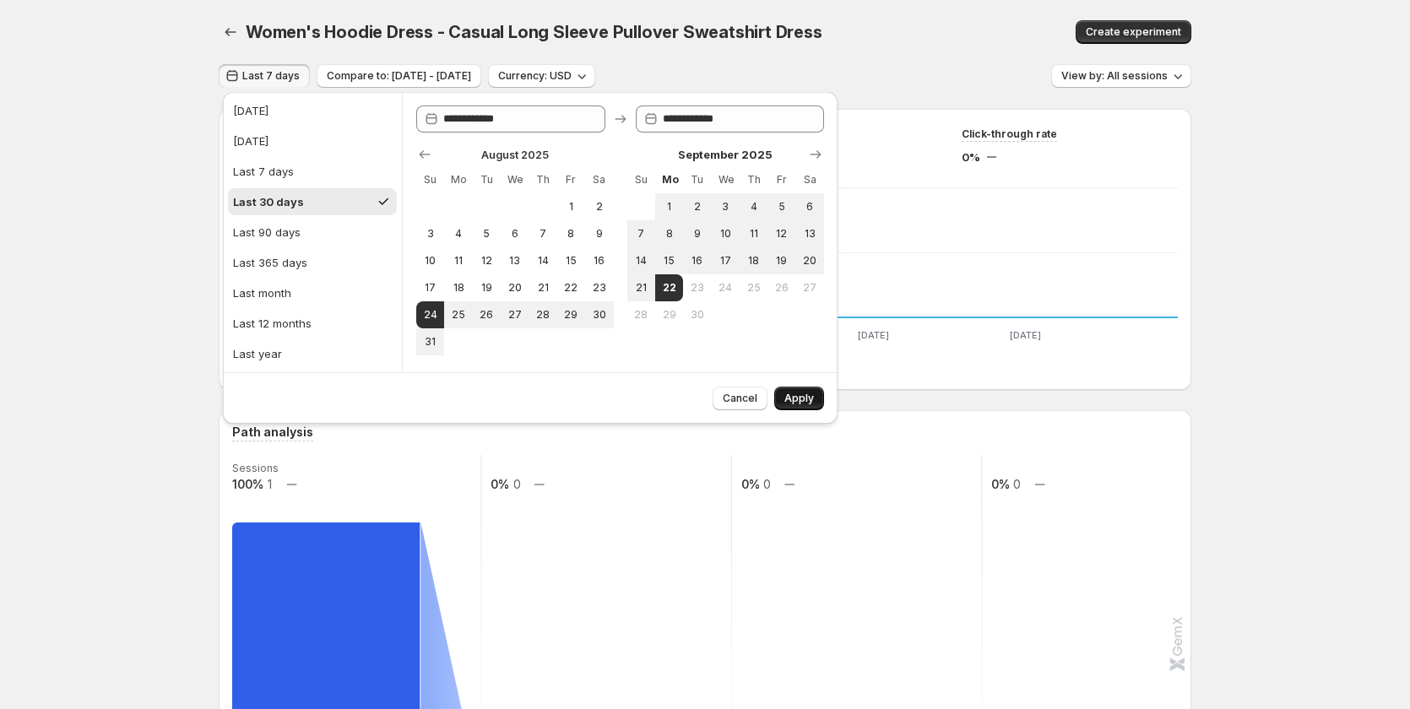
click at [812, 399] on span "Apply" at bounding box center [800, 399] width 30 height 14
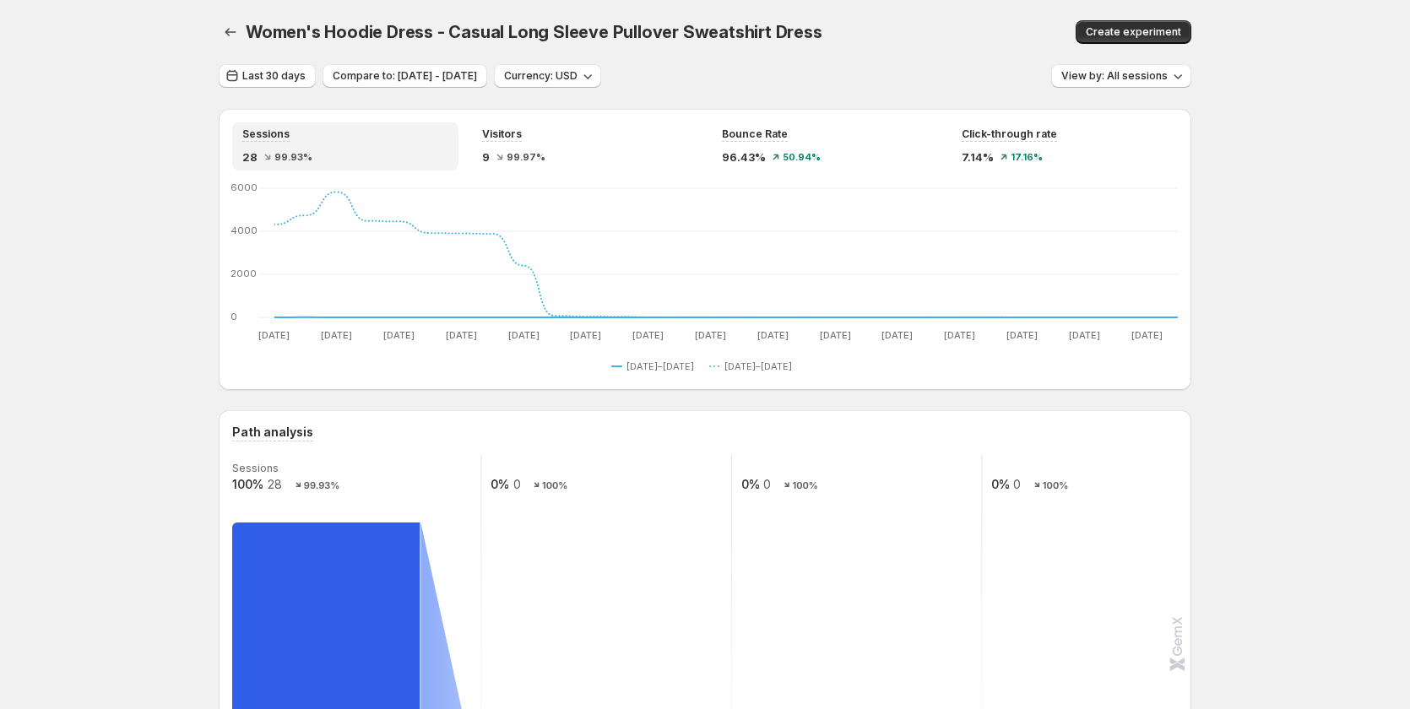
click at [264, 61] on div "Women's Hoodie Dress - Casual Long Sleeve Pullover Sweatshirt Dress. This page …" at bounding box center [705, 32] width 973 height 64
click at [278, 64] on button "Last 30 days" at bounding box center [267, 76] width 97 height 24
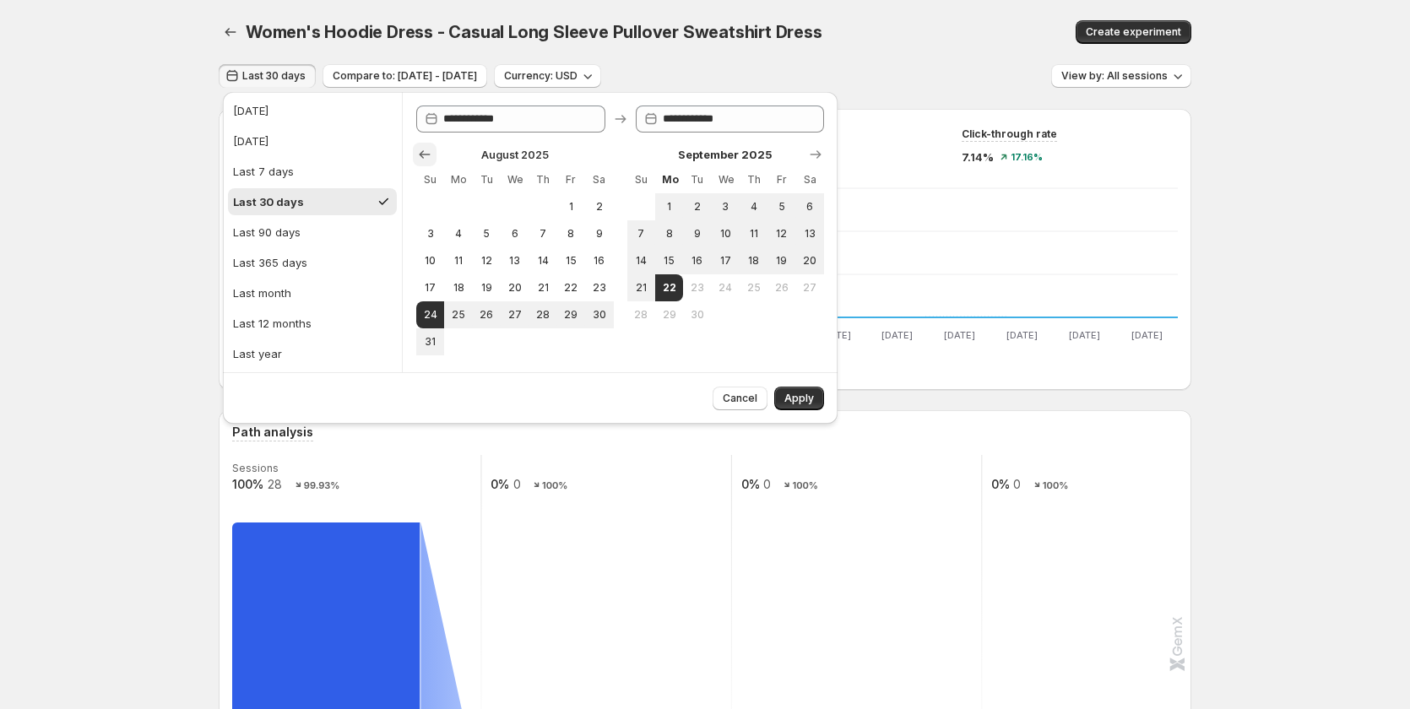
click at [421, 158] on icon "Show previous month, July 2025" at bounding box center [424, 154] width 17 height 17
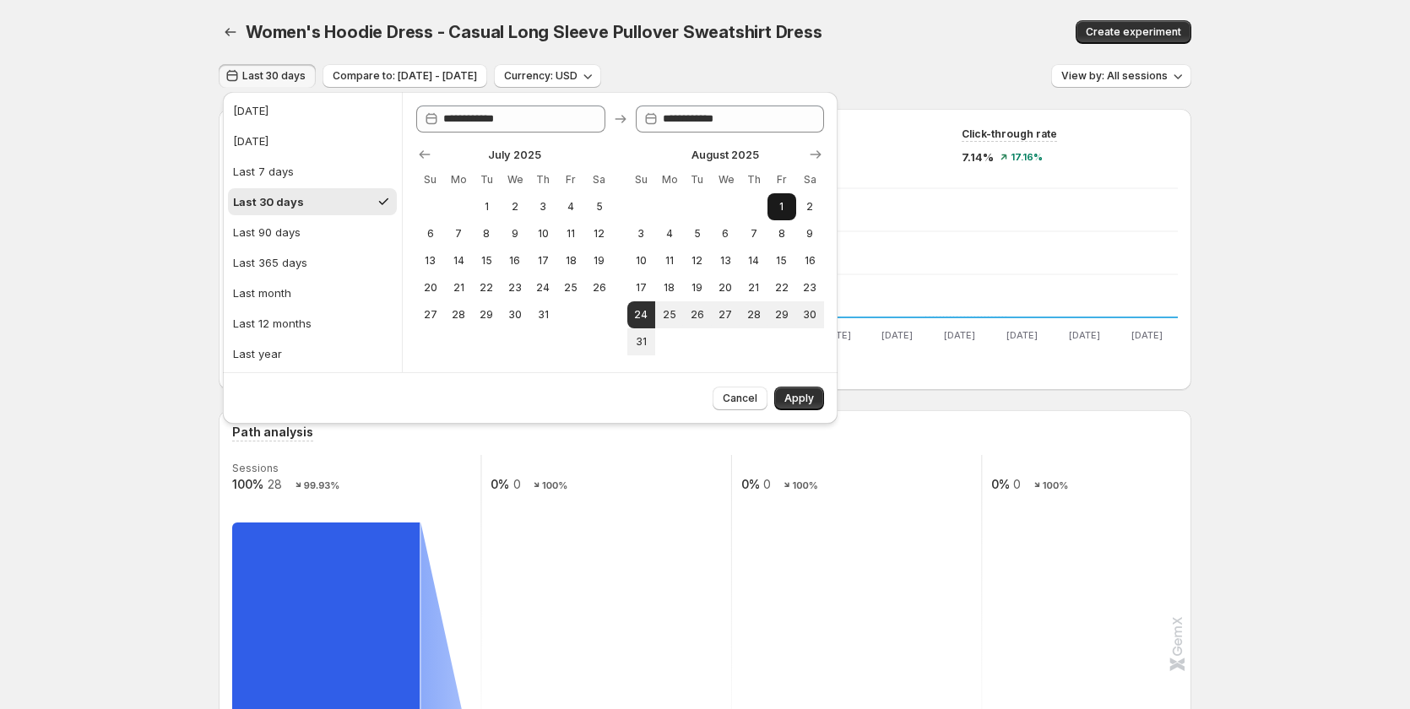
click at [788, 203] on span "1" at bounding box center [781, 207] width 14 height 14
type input "**********"
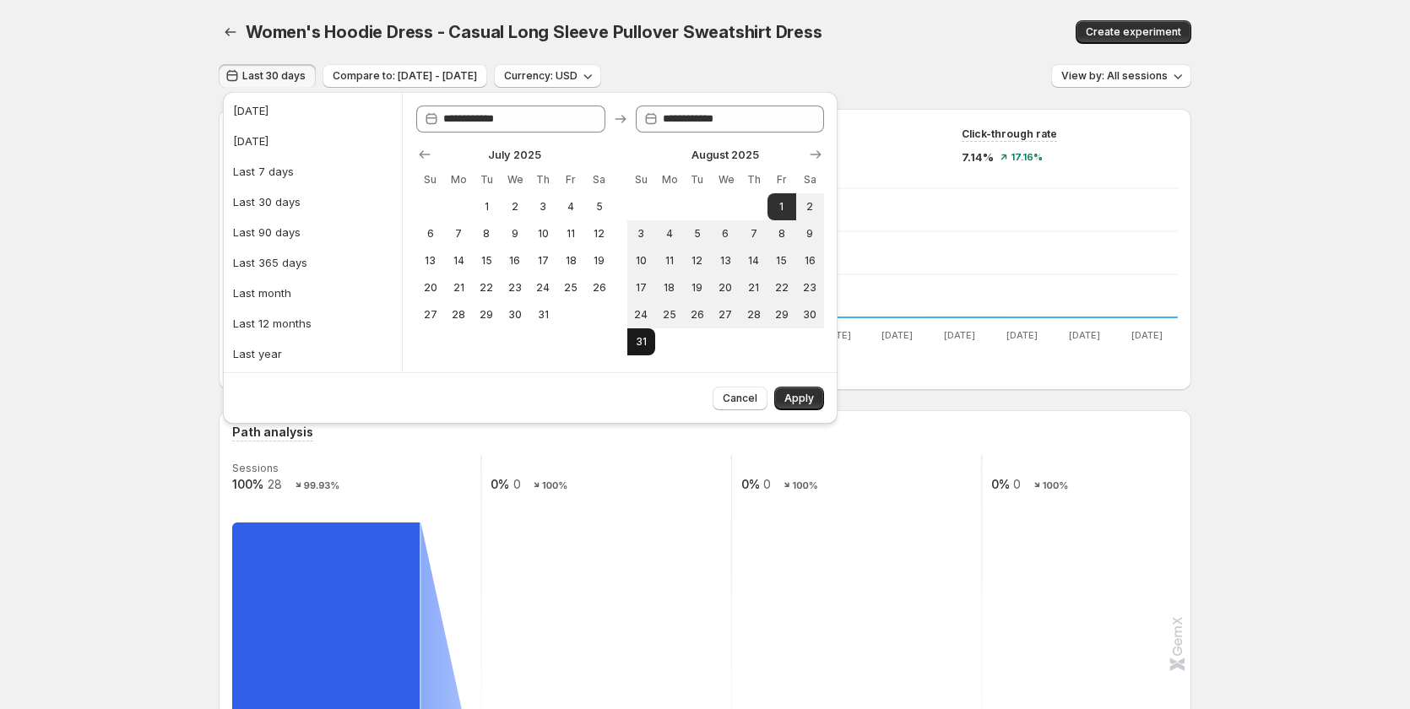
click at [633, 349] on button "31" at bounding box center [642, 342] width 28 height 27
type input "**********"
click at [495, 206] on button "1" at bounding box center [487, 206] width 28 height 27
type input "**********"
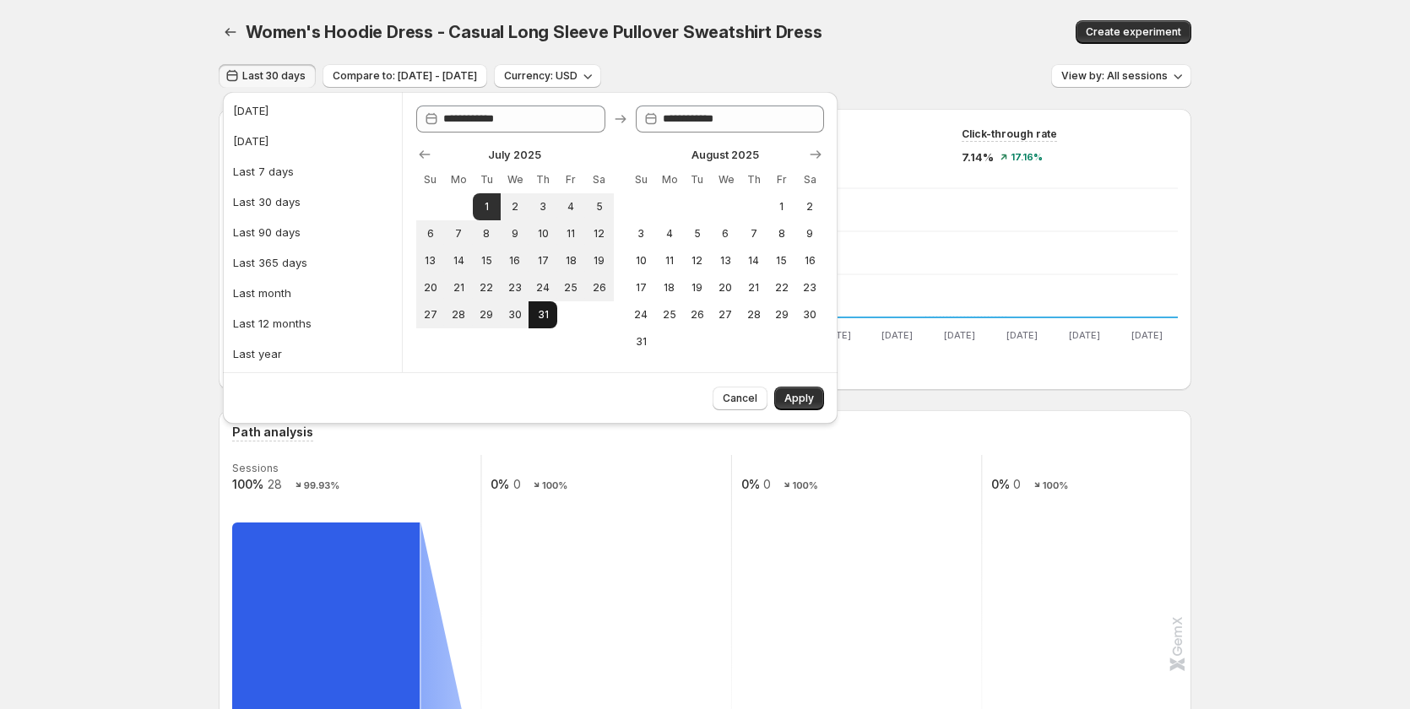
click at [553, 326] on button "31" at bounding box center [543, 315] width 28 height 27
type input "**********"
click at [810, 399] on span "Apply" at bounding box center [800, 399] width 30 height 14
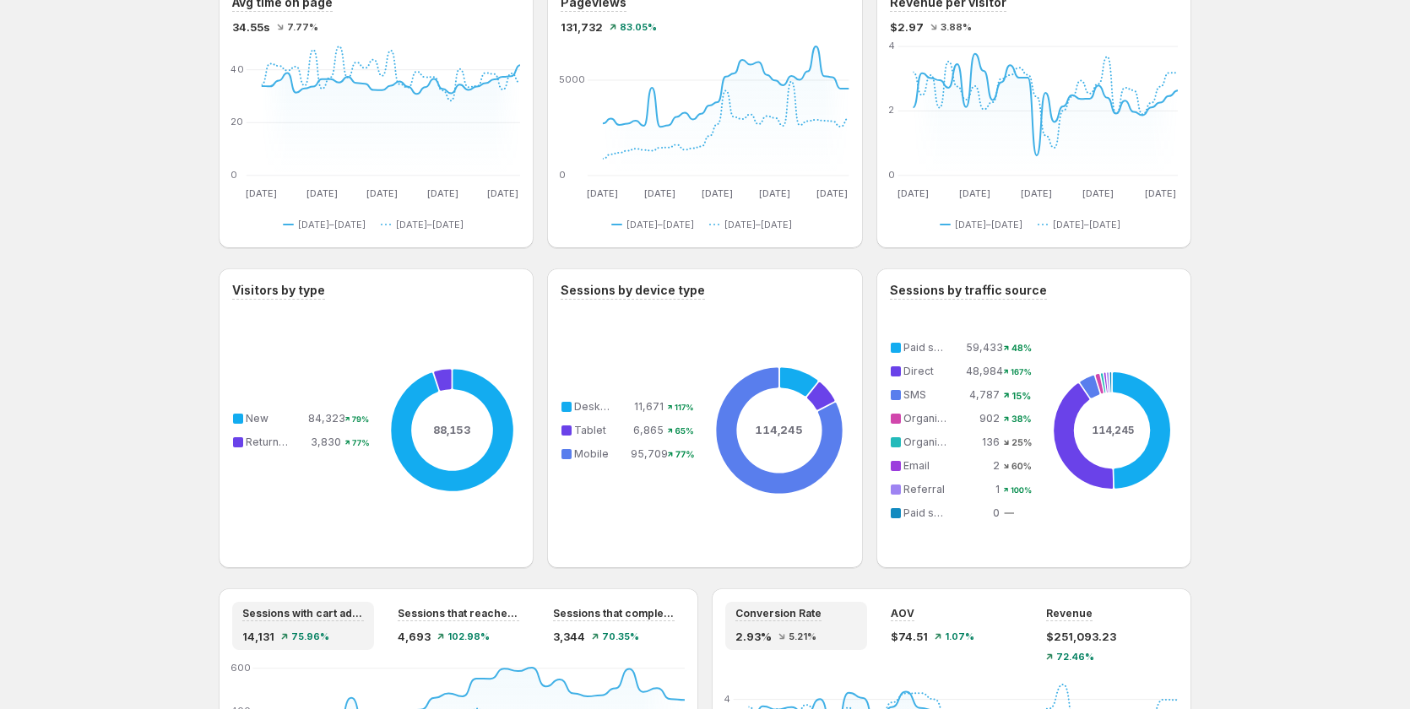
scroll to position [929, 0]
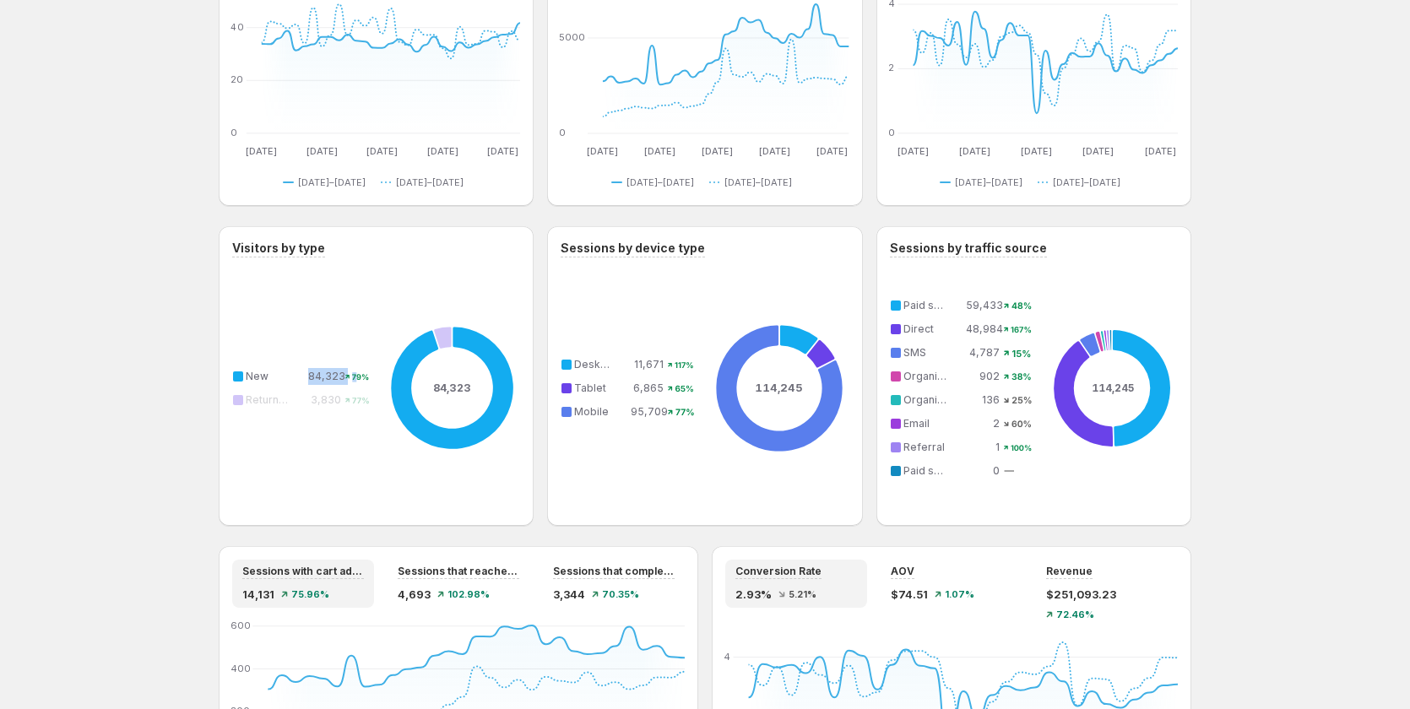
drag, startPoint x: 343, startPoint y: 374, endPoint x: 363, endPoint y: 374, distance: 20.3
click at [363, 374] on tr "New 84,323 79%" at bounding box center [301, 376] width 139 height 19
click at [304, 445] on div "88,153 New 84,323 79% Returning 3,830 77%" at bounding box center [376, 388] width 288 height 248
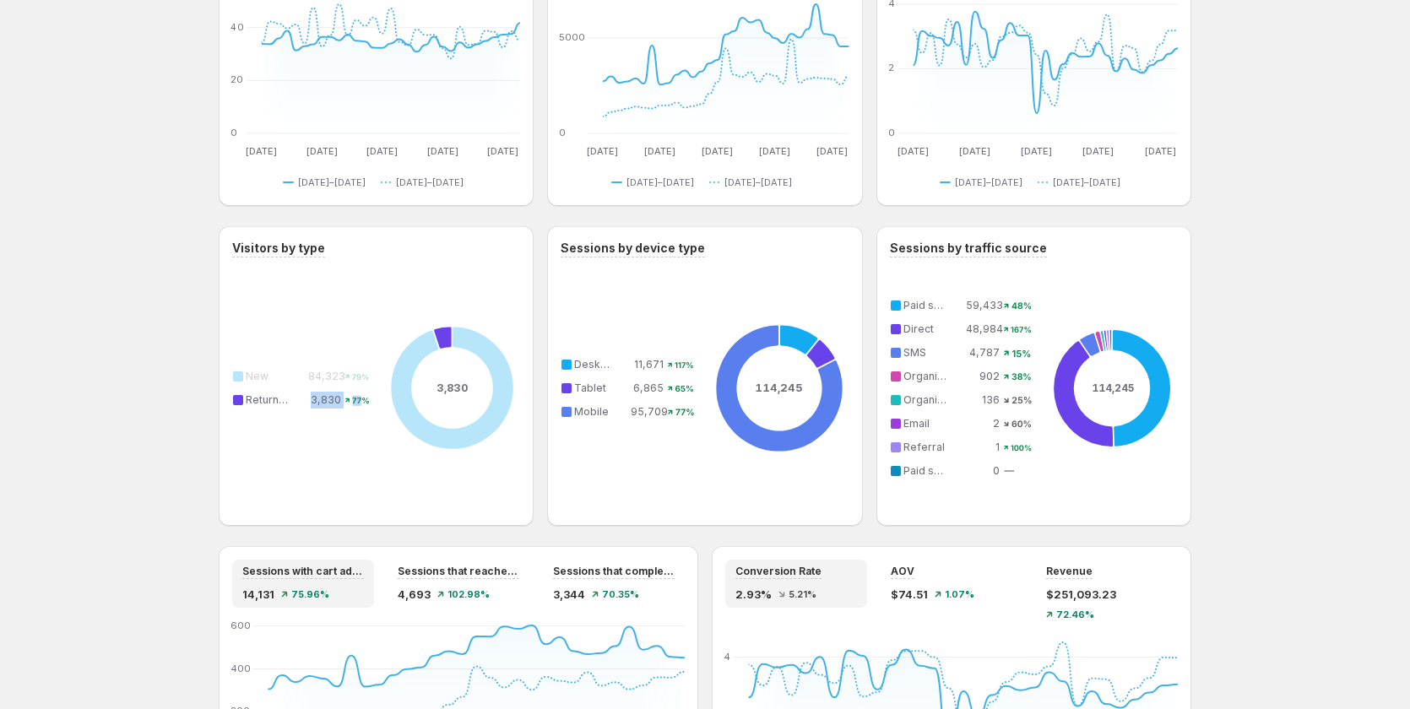
drag, startPoint x: 318, startPoint y: 401, endPoint x: 359, endPoint y: 405, distance: 41.6
click at [359, 405] on tr "Returning 3,830 77%" at bounding box center [301, 400] width 139 height 19
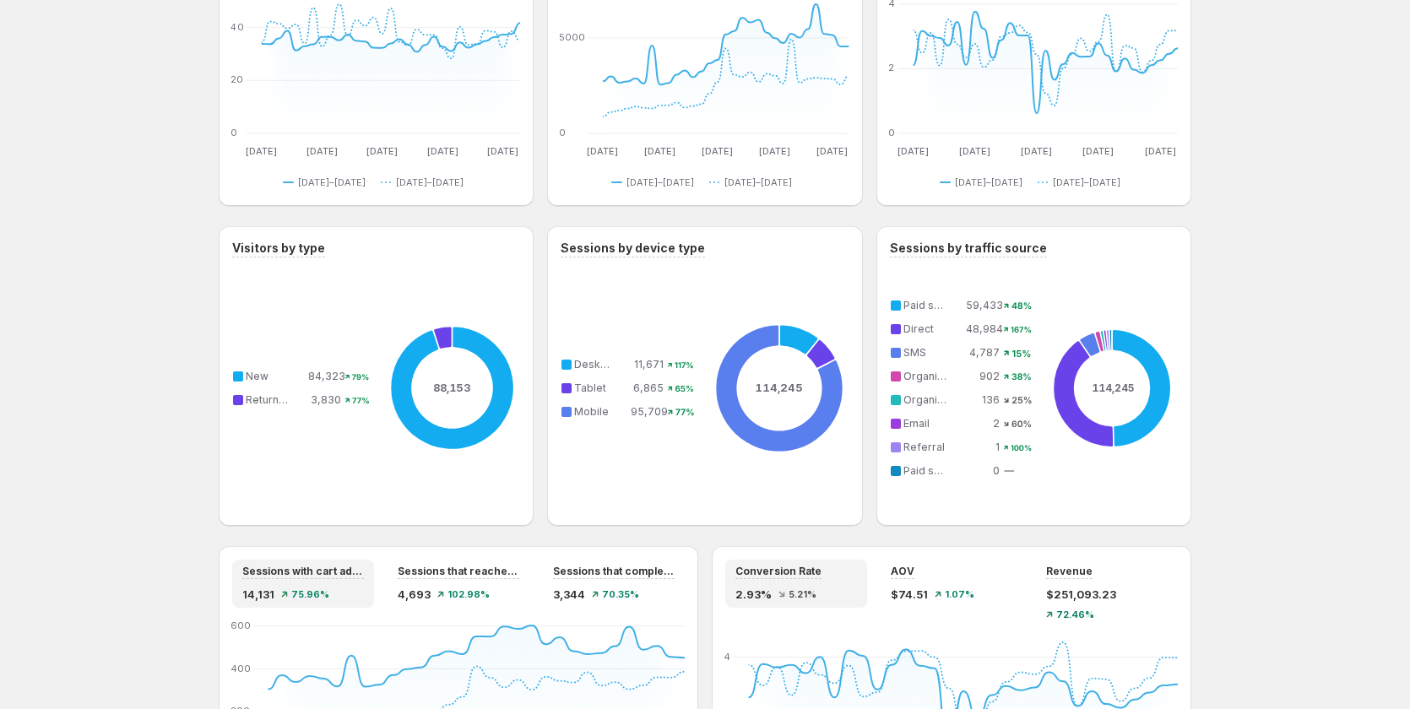
click at [341, 470] on div "88,153 New 84,323 79% Returning 3,830 77%" at bounding box center [376, 388] width 288 height 248
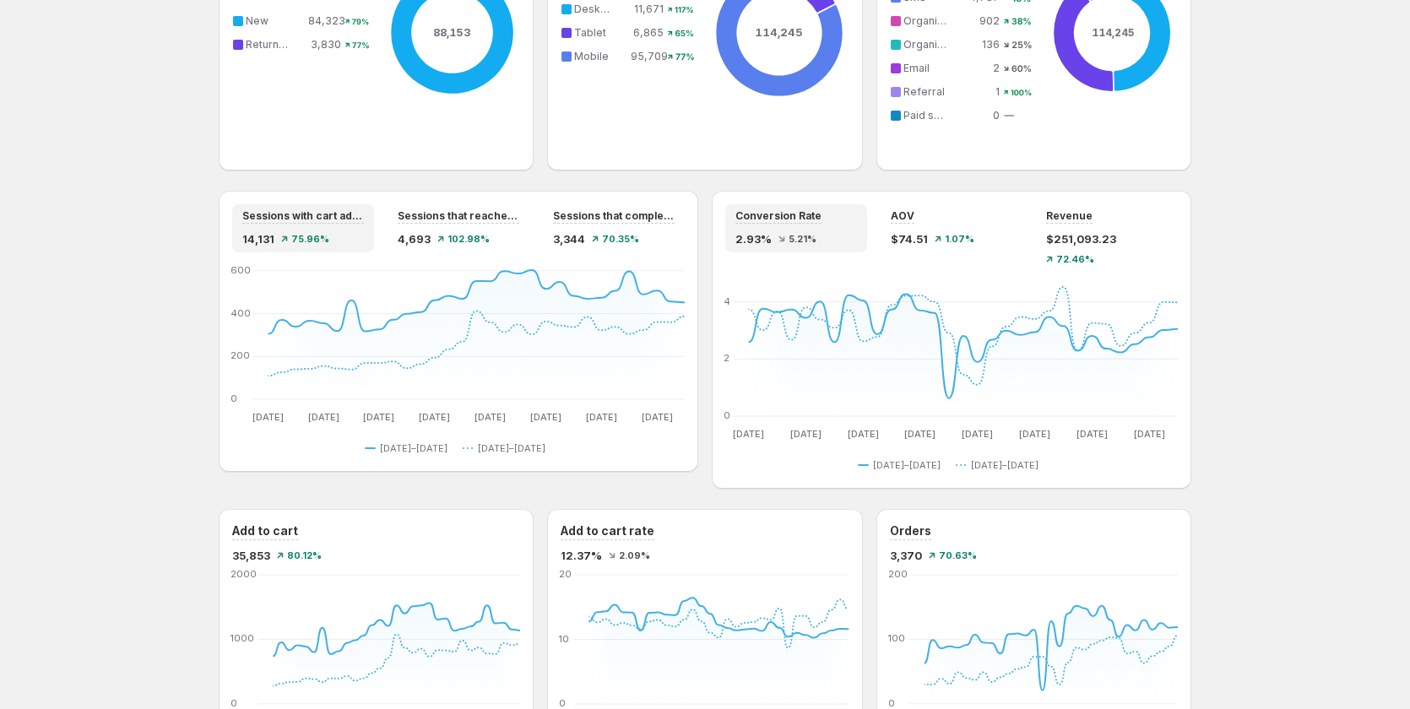
scroll to position [1258, 0]
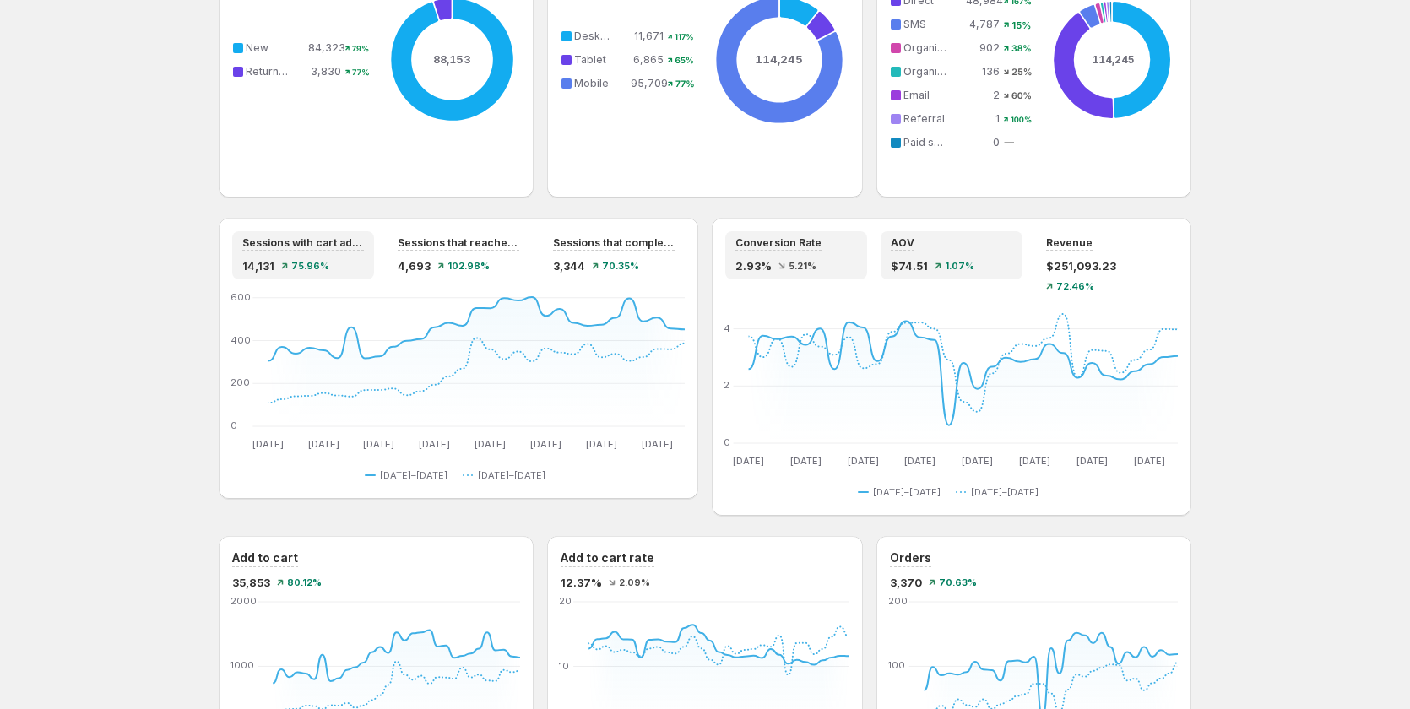
click at [939, 256] on div "AOV $74.51 1.07%" at bounding box center [952, 255] width 122 height 38
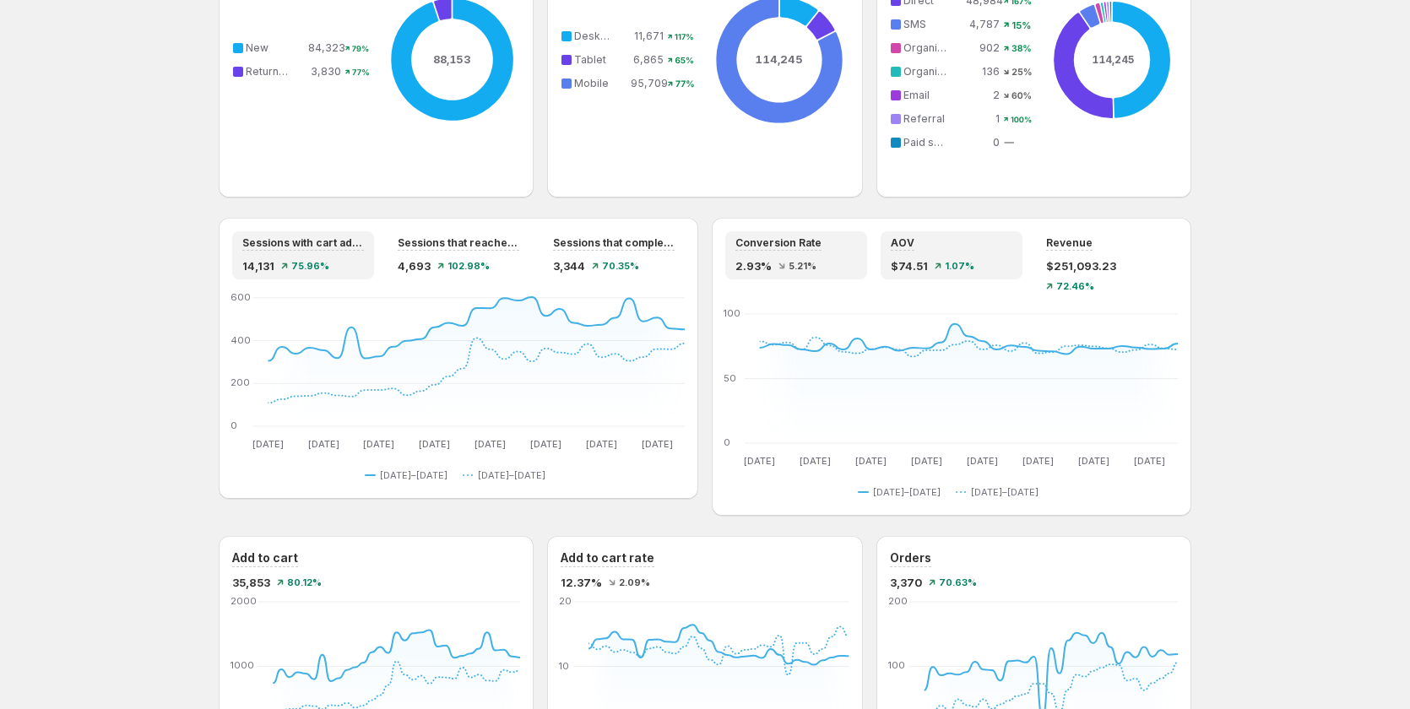
click at [834, 255] on div "Conversion Rate 2.93% 5.21%" at bounding box center [797, 255] width 122 height 38
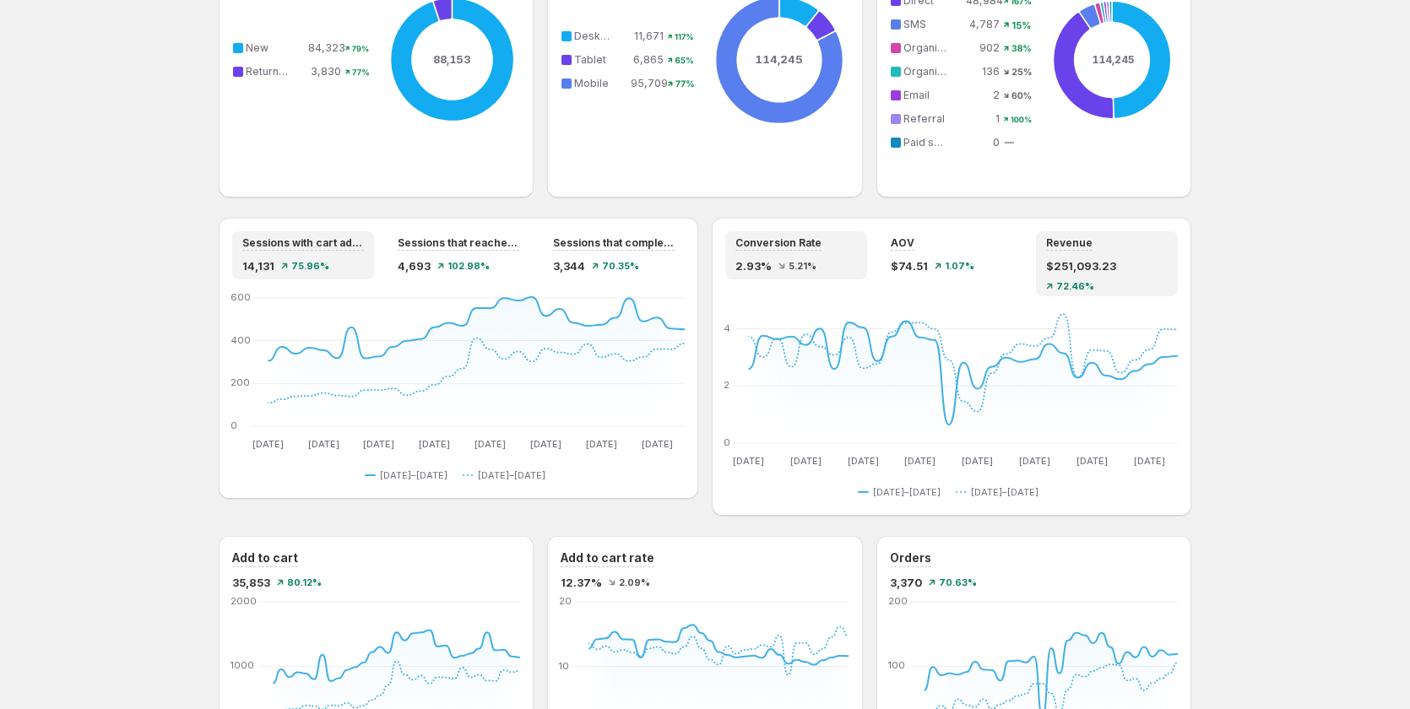
click at [1075, 255] on div "Revenue $251,093.23 72.46%" at bounding box center [1107, 263] width 122 height 55
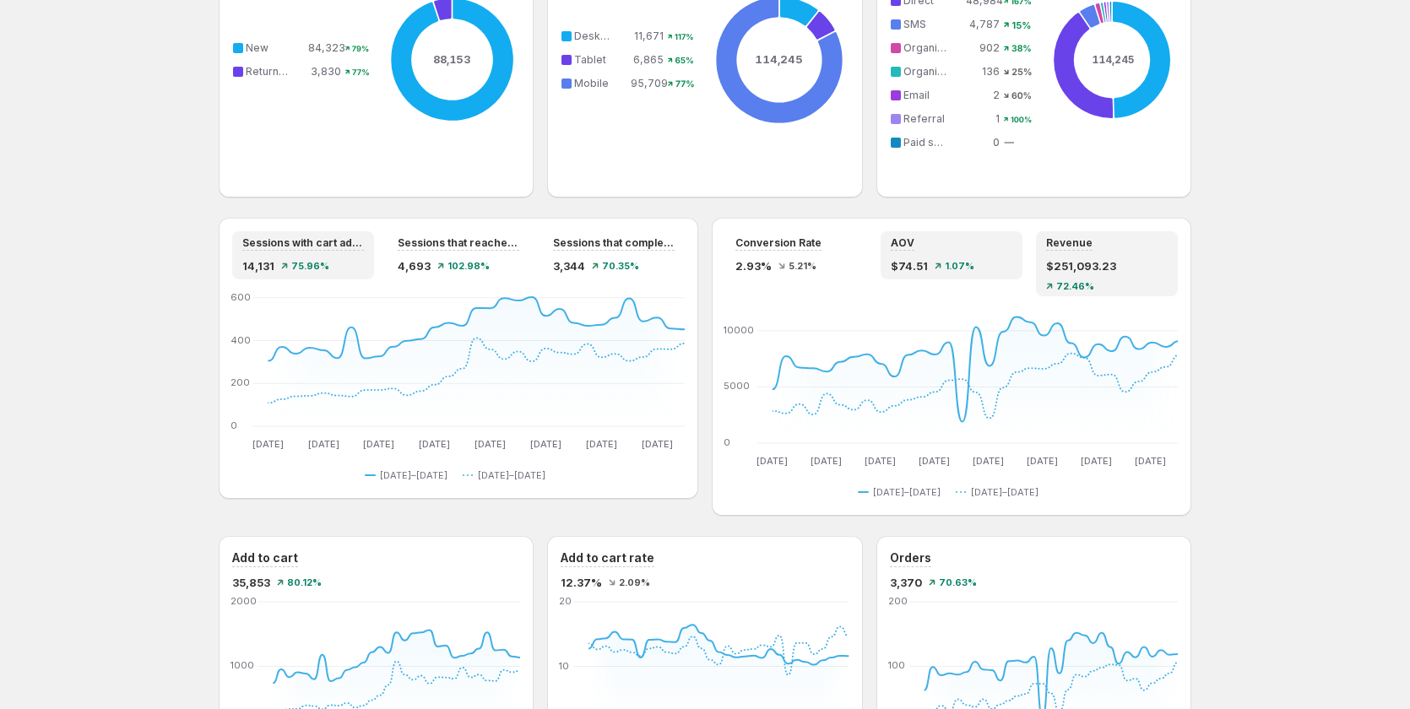
click at [944, 250] on div "AOV" at bounding box center [952, 243] width 122 height 14
click at [1078, 269] on span "$251,093.23" at bounding box center [1081, 266] width 70 height 17
click at [943, 248] on div "AOV" at bounding box center [952, 243] width 122 height 14
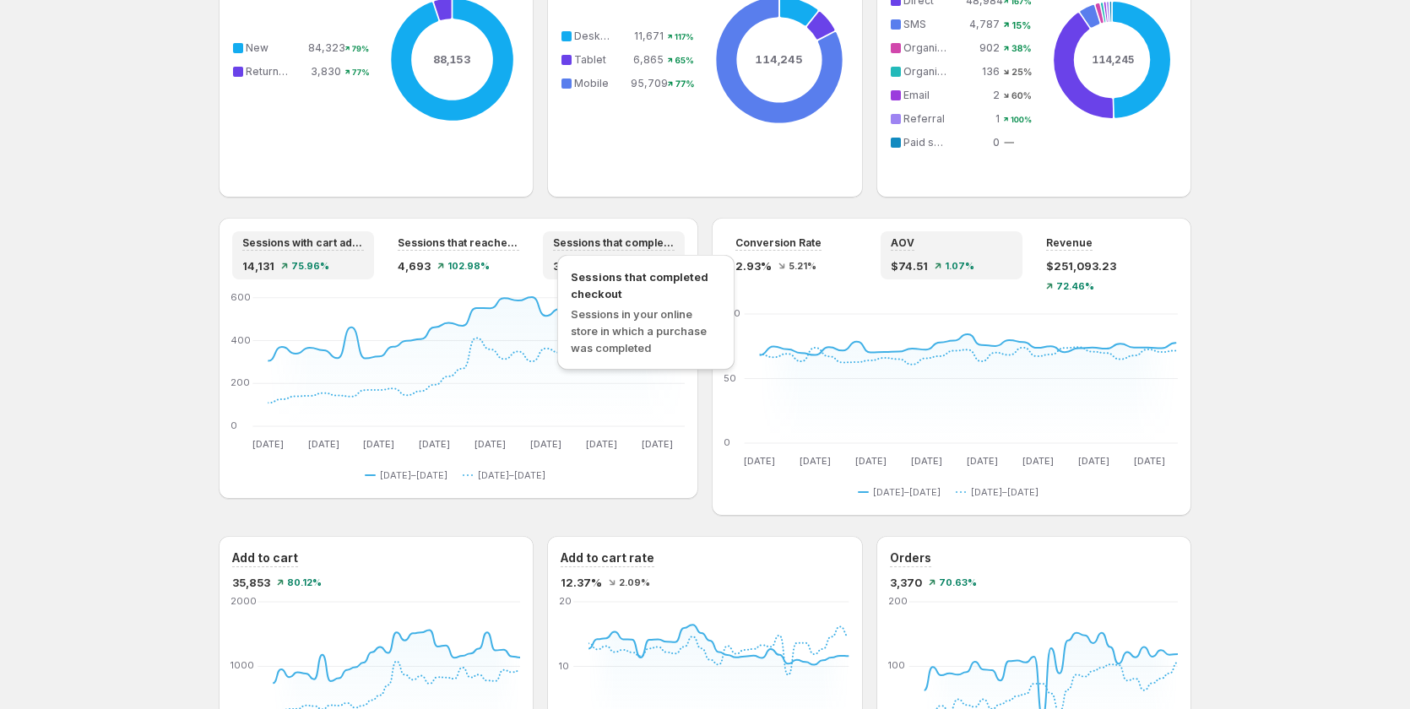
click at [672, 248] on span "Sessions that completed checkout" at bounding box center [614, 243] width 122 height 14
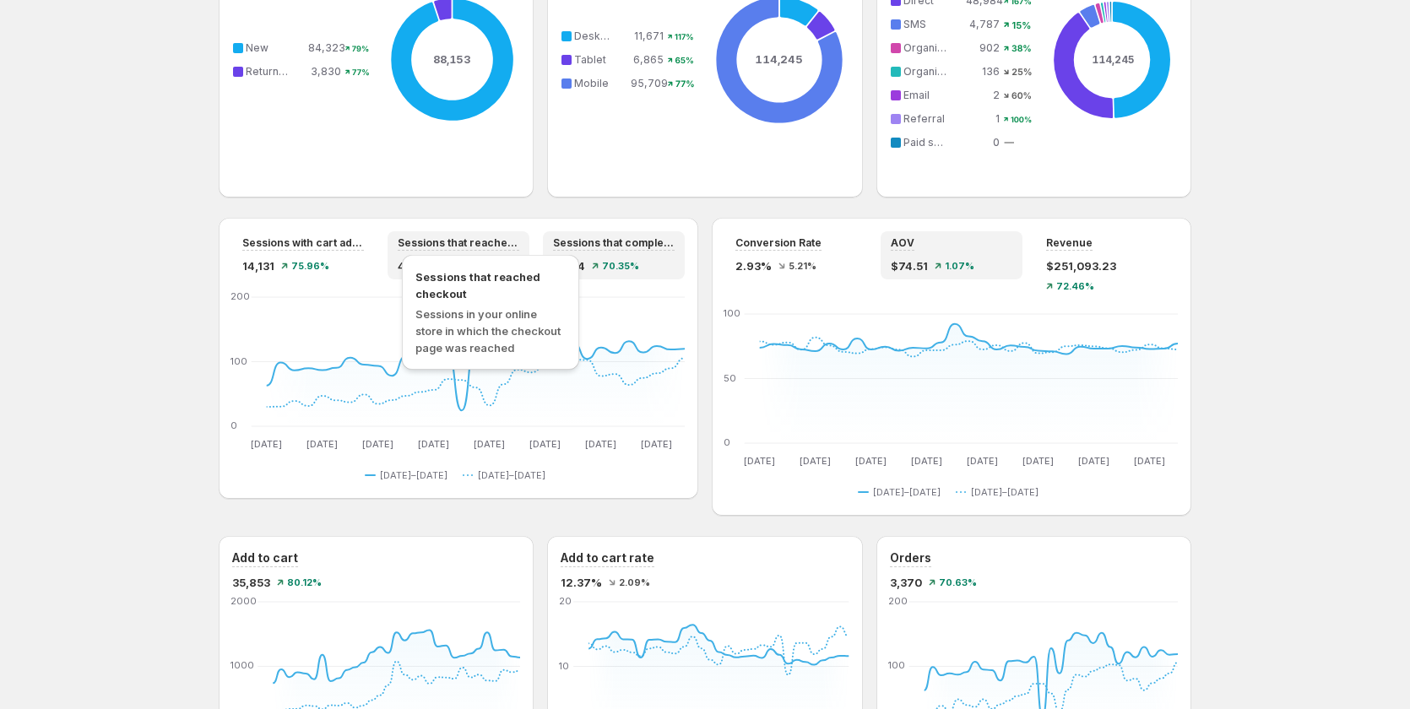
click at [421, 248] on span "Sessions that reached checkout" at bounding box center [459, 243] width 122 height 14
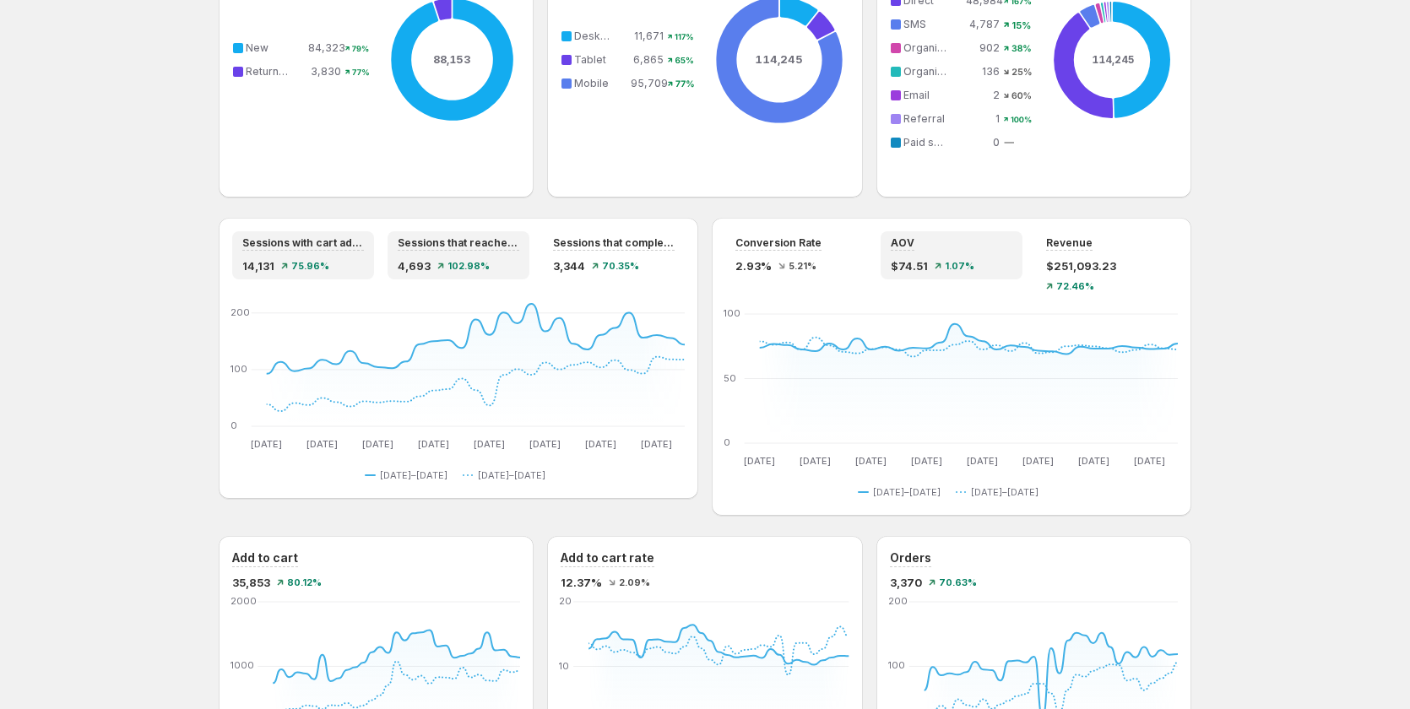
click at [245, 271] on div "Sessions with cart additions 14,131 75.96%" at bounding box center [303, 255] width 142 height 48
drag, startPoint x: 451, startPoint y: 270, endPoint x: 488, endPoint y: 264, distance: 37.8
click at [453, 270] on span "102.98%" at bounding box center [469, 266] width 42 height 10
drag, startPoint x: 580, startPoint y: 262, endPoint x: 820, endPoint y: 262, distance: 239.9
click at [583, 262] on span "3,344" at bounding box center [569, 266] width 32 height 17
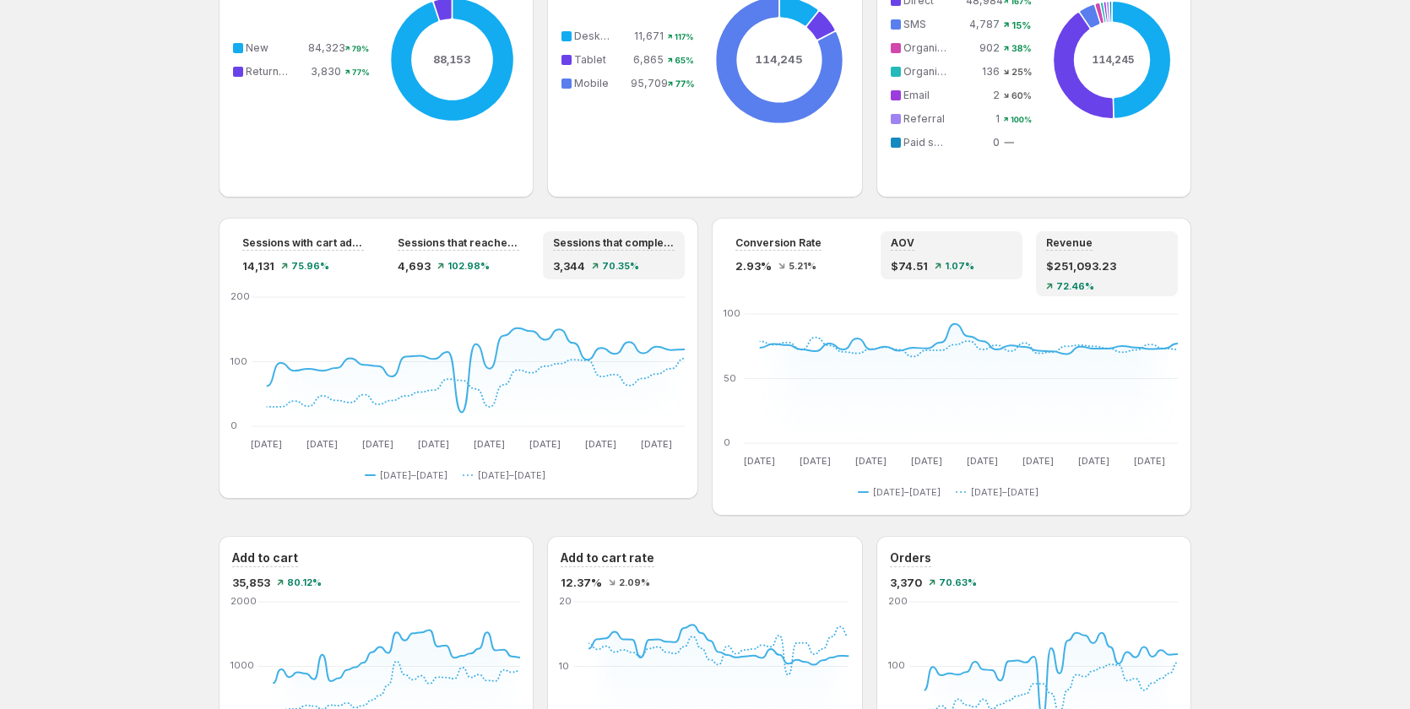
click at [1050, 251] on div "Revenue $251,093.23 72.46%" at bounding box center [1107, 263] width 142 height 65
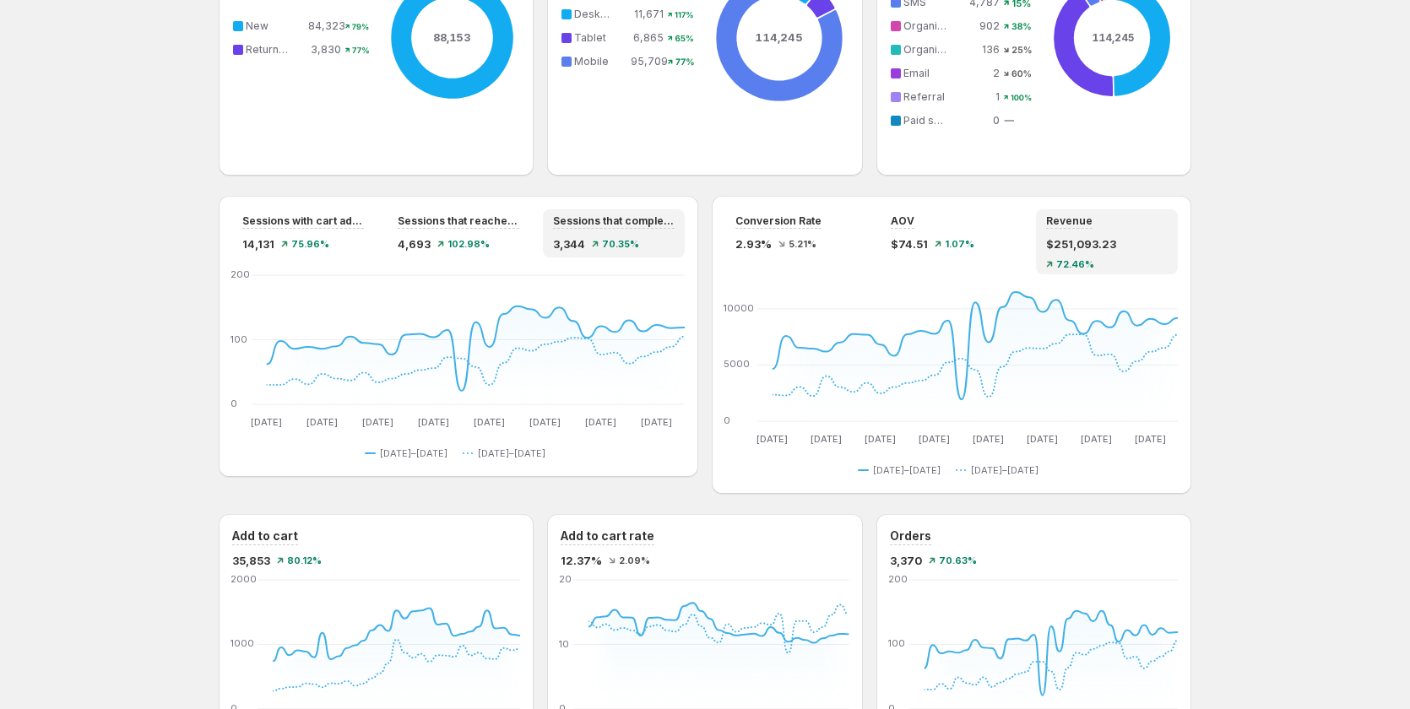
scroll to position [1342, 0]
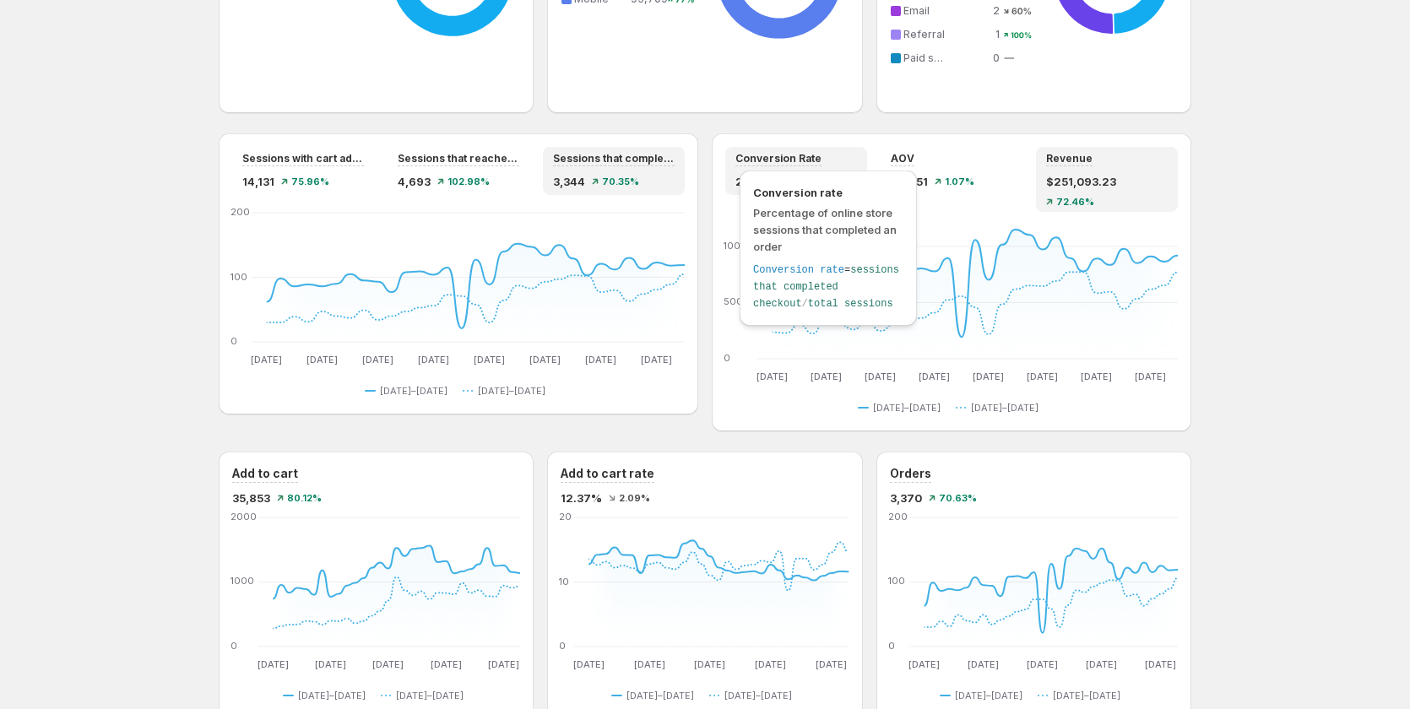
click at [888, 167] on div "Conversion rate Percentage of online store sessions that completed an order Con…" at bounding box center [828, 252] width 191 height 173
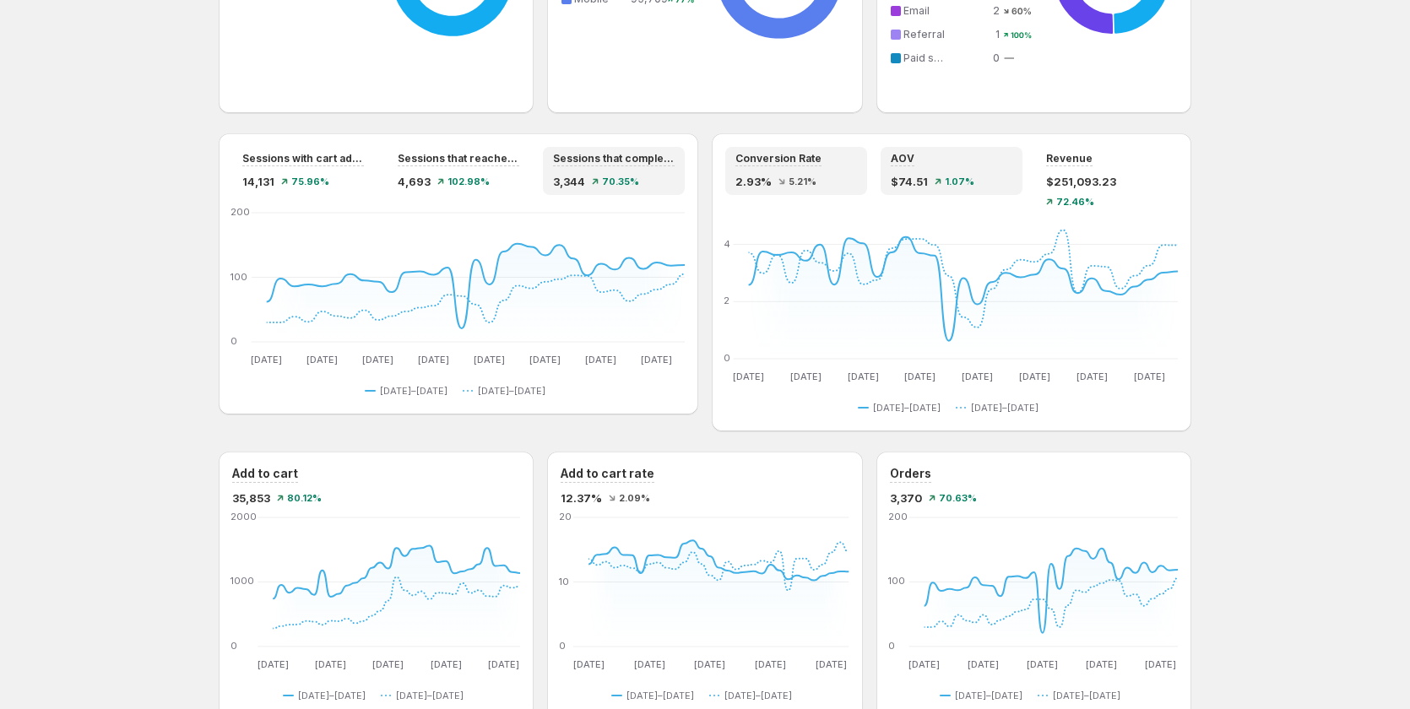
click at [931, 178] on div "$74.51 1.07%" at bounding box center [952, 181] width 122 height 17
click at [817, 187] on span "5.21%" at bounding box center [803, 182] width 28 height 10
click at [1135, 162] on div "Revenue" at bounding box center [1107, 159] width 122 height 14
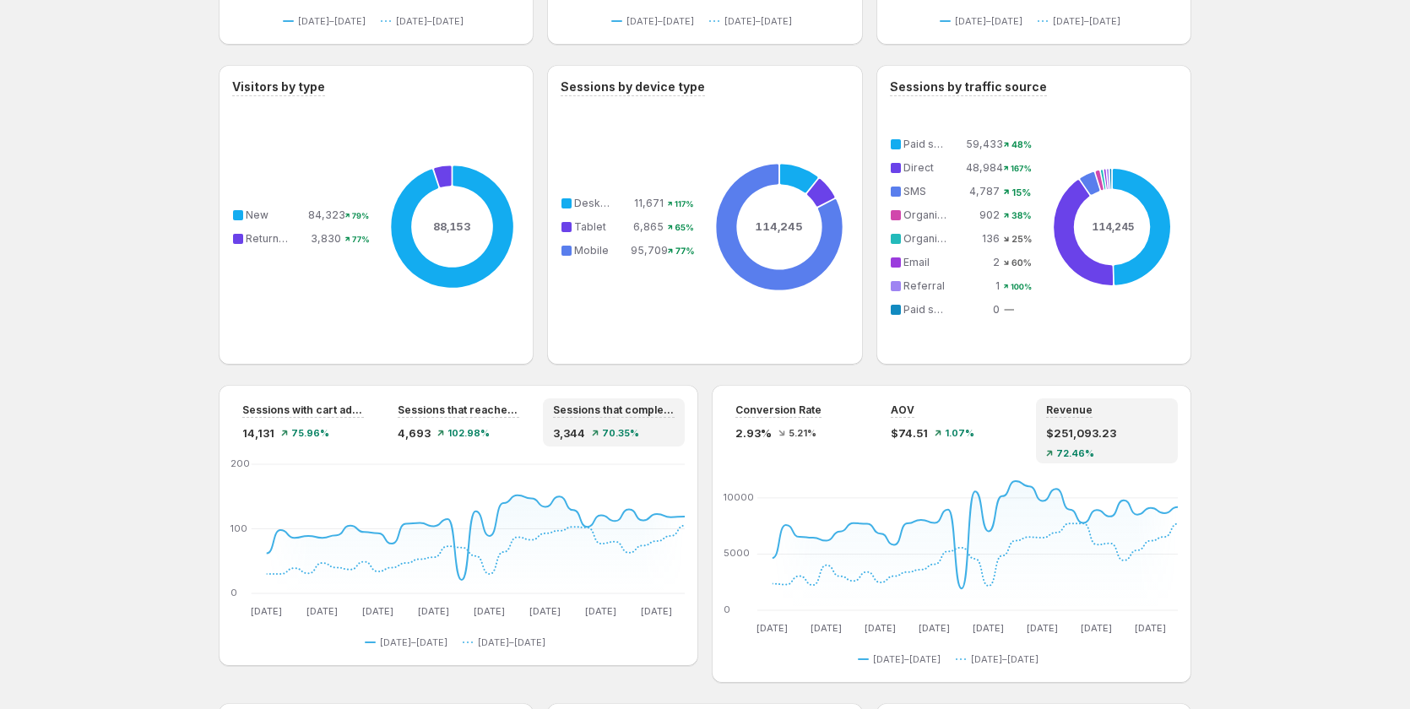
scroll to position [1089, 0]
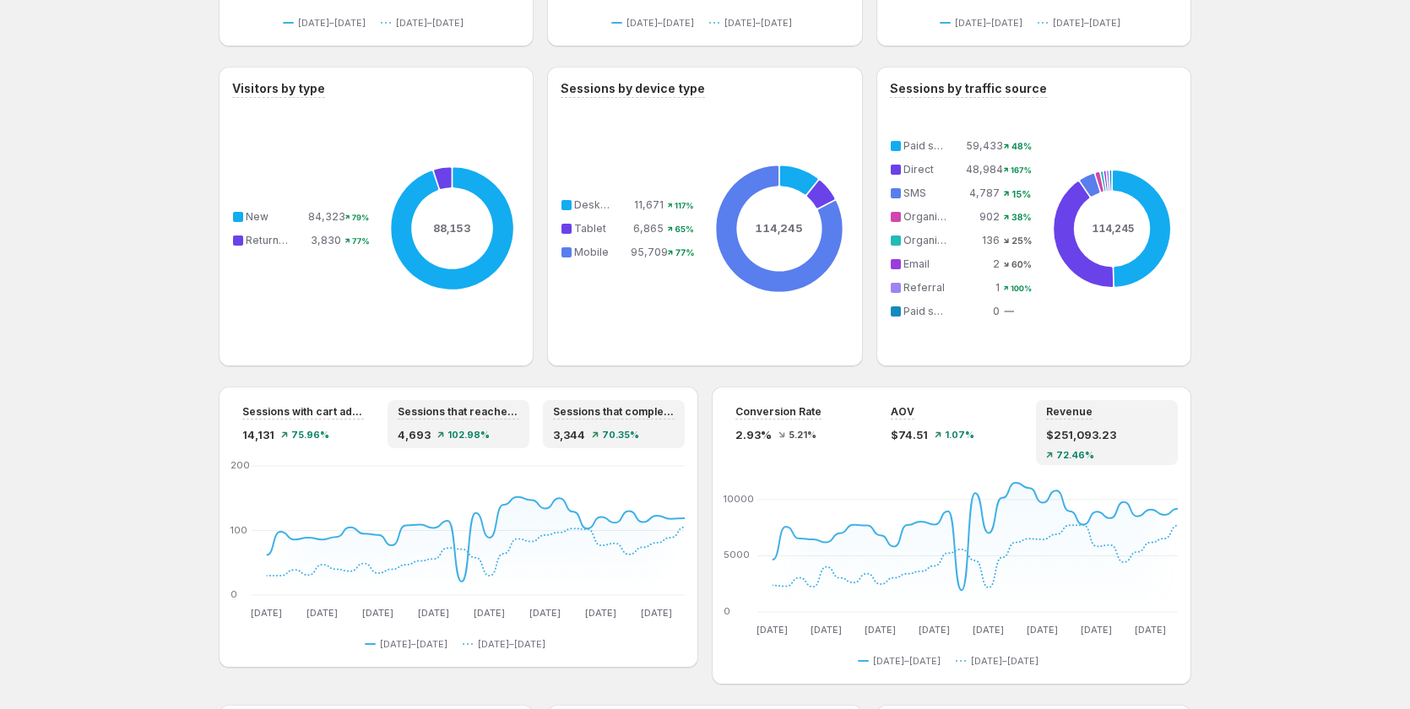
click at [485, 431] on span "102.98%" at bounding box center [469, 435] width 42 height 10
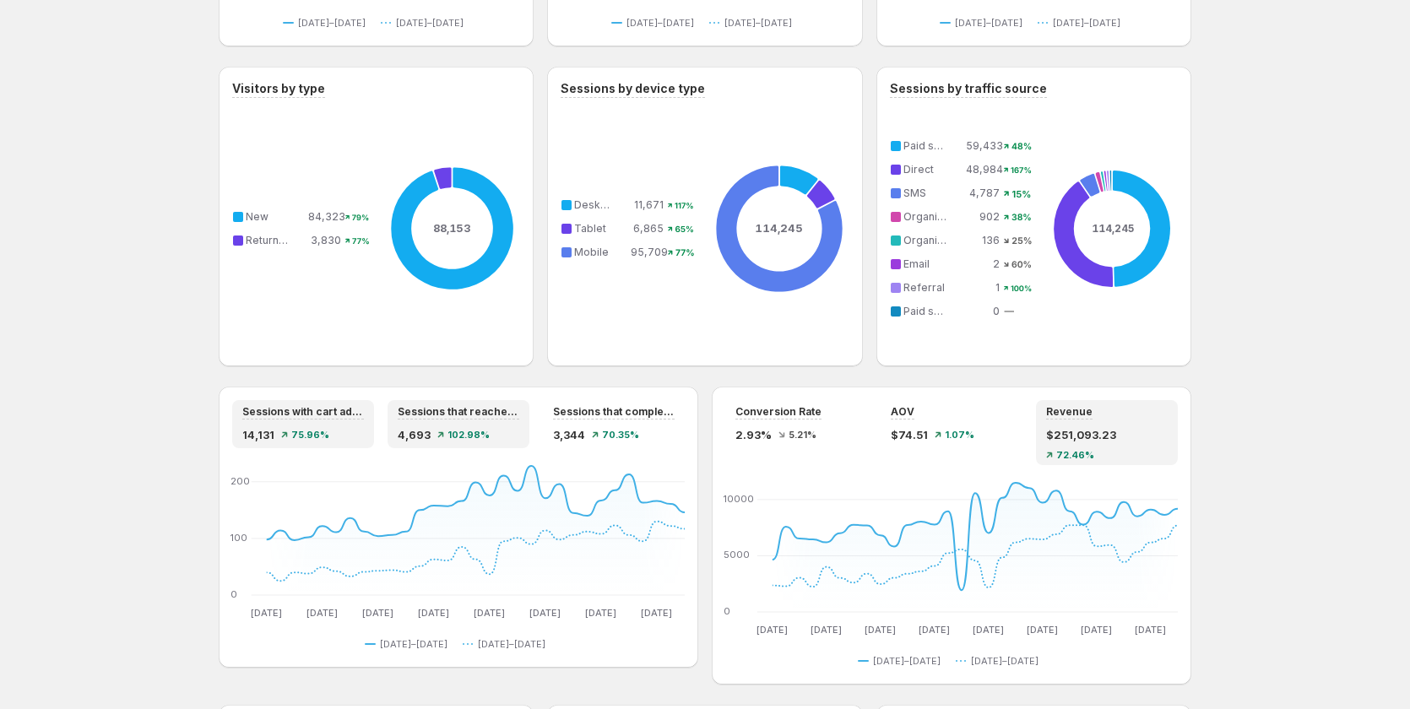
click at [316, 436] on span "75.96%" at bounding box center [310, 435] width 38 height 10
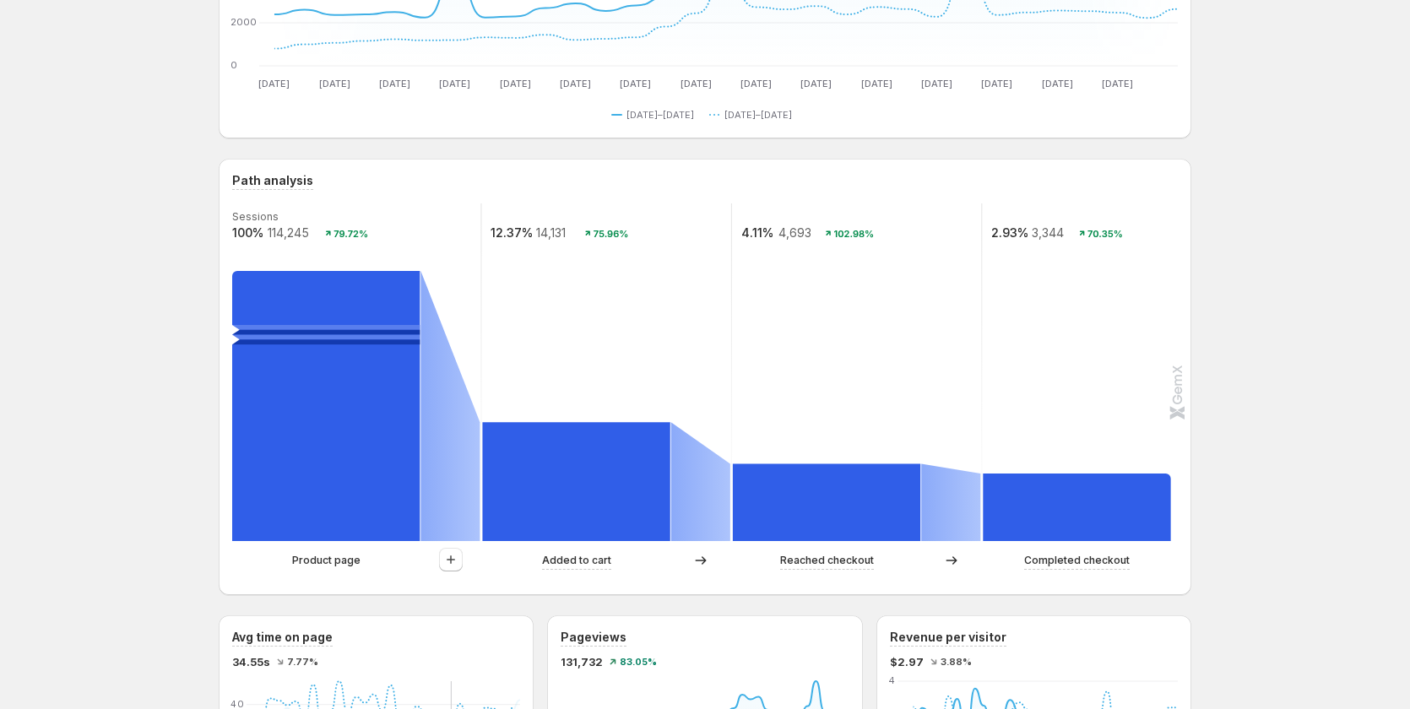
scroll to position [0, 0]
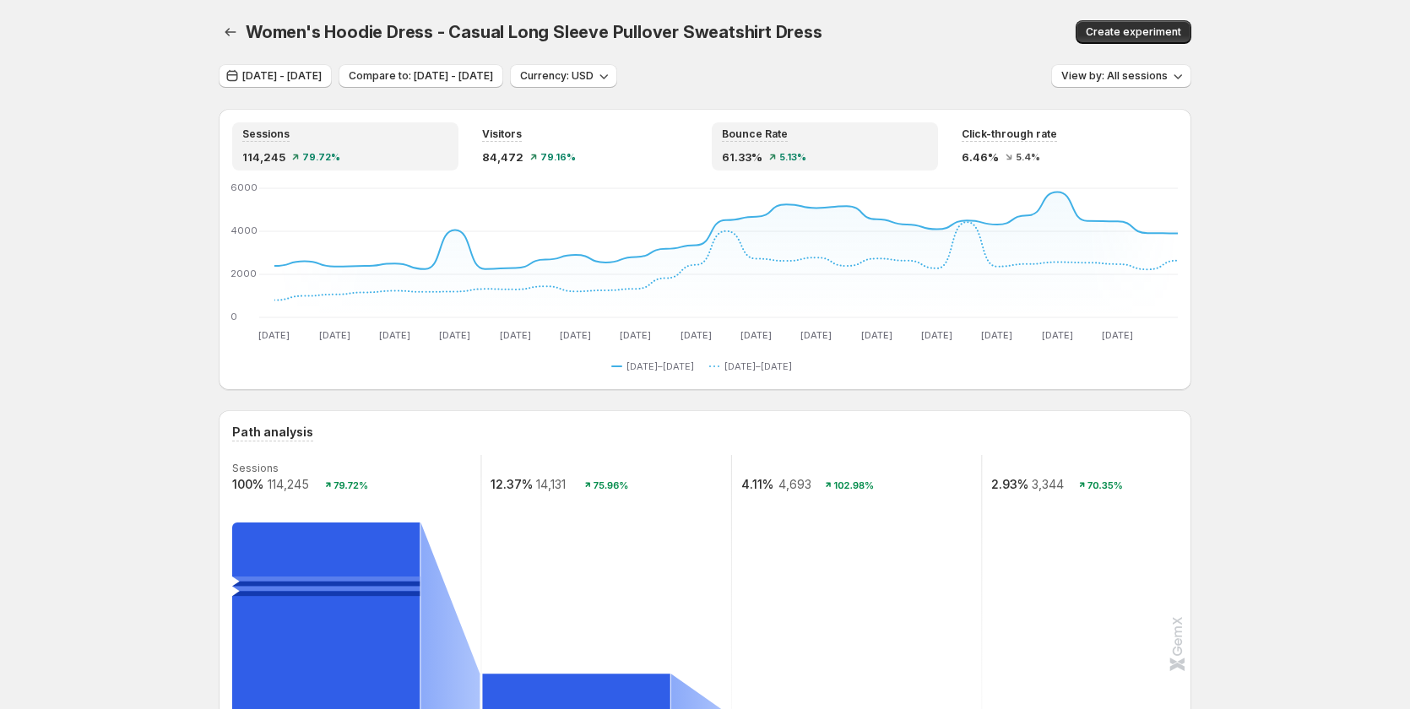
click at [829, 159] on div "61.33% 5.13%" at bounding box center [825, 157] width 206 height 17
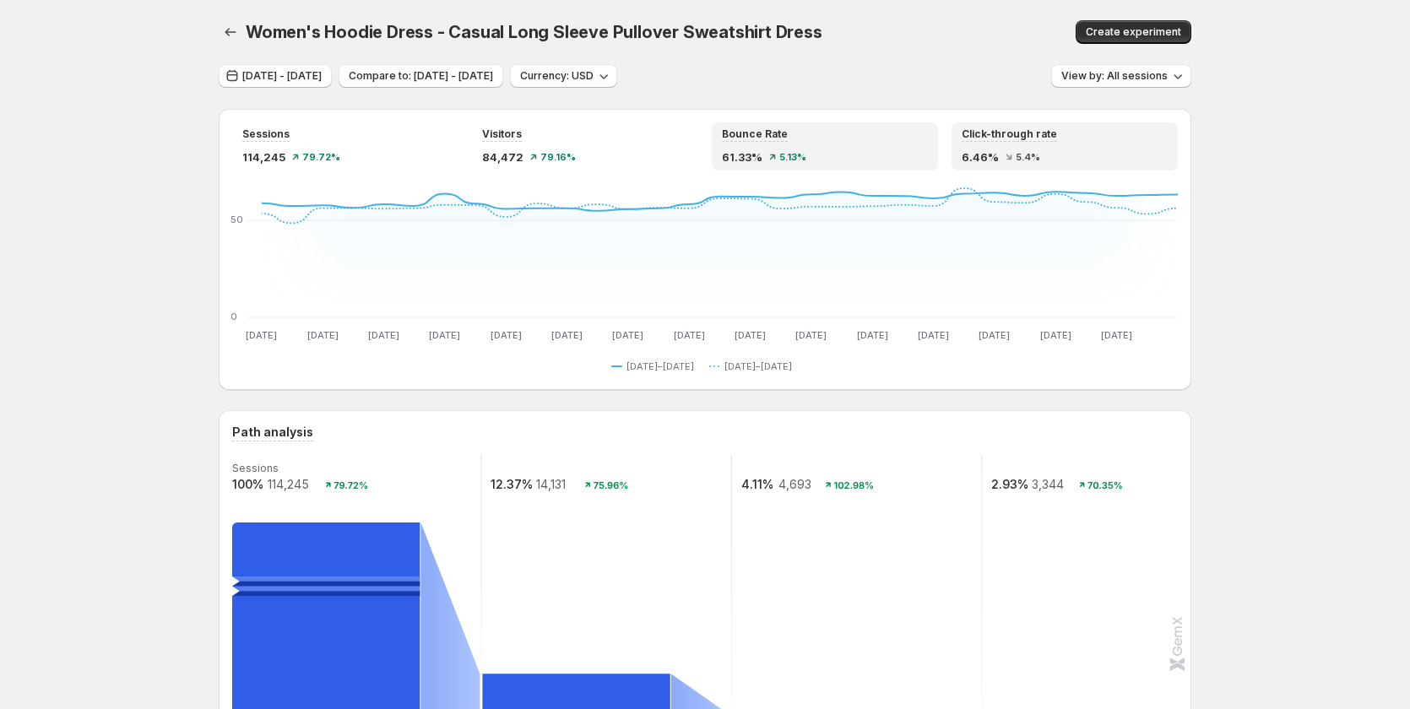
click at [1071, 162] on div "6.46% 5.4%" at bounding box center [1065, 157] width 206 height 17
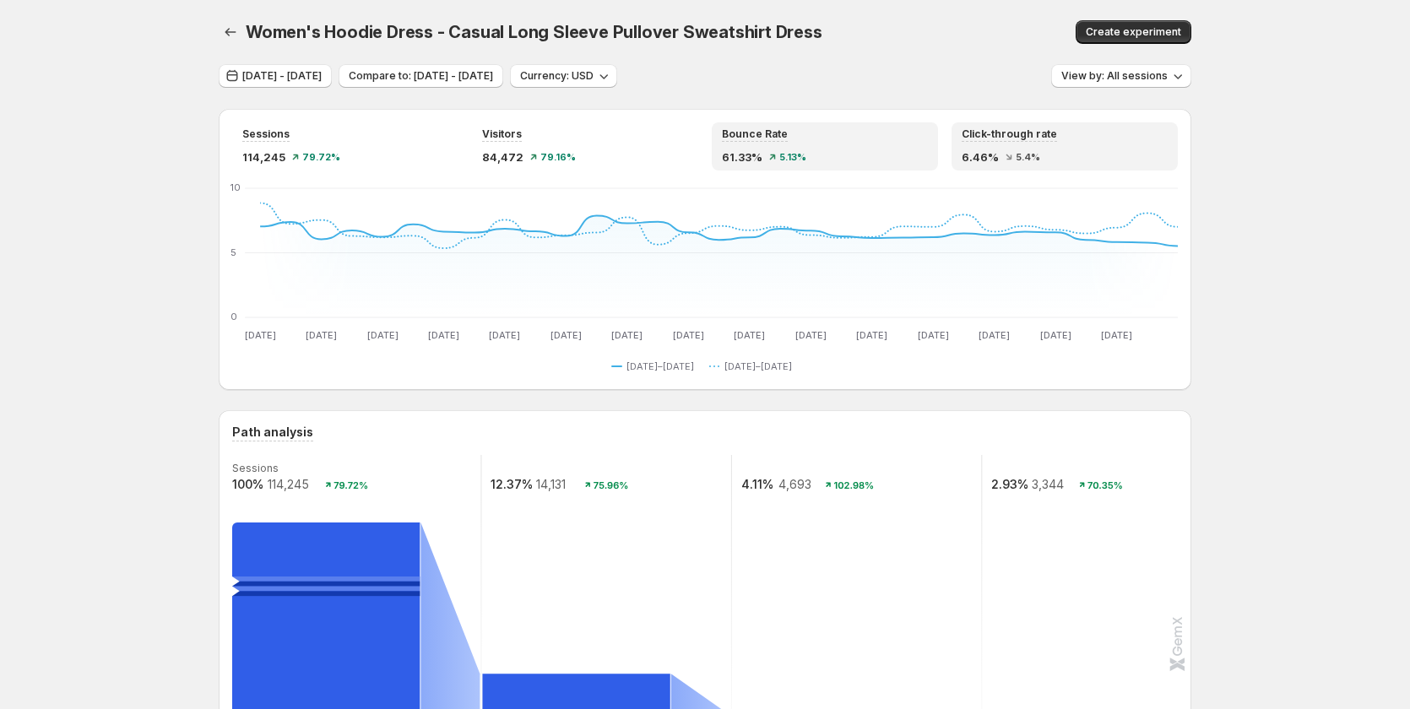
click at [834, 165] on div "61.33% 5.13%" at bounding box center [825, 157] width 206 height 17
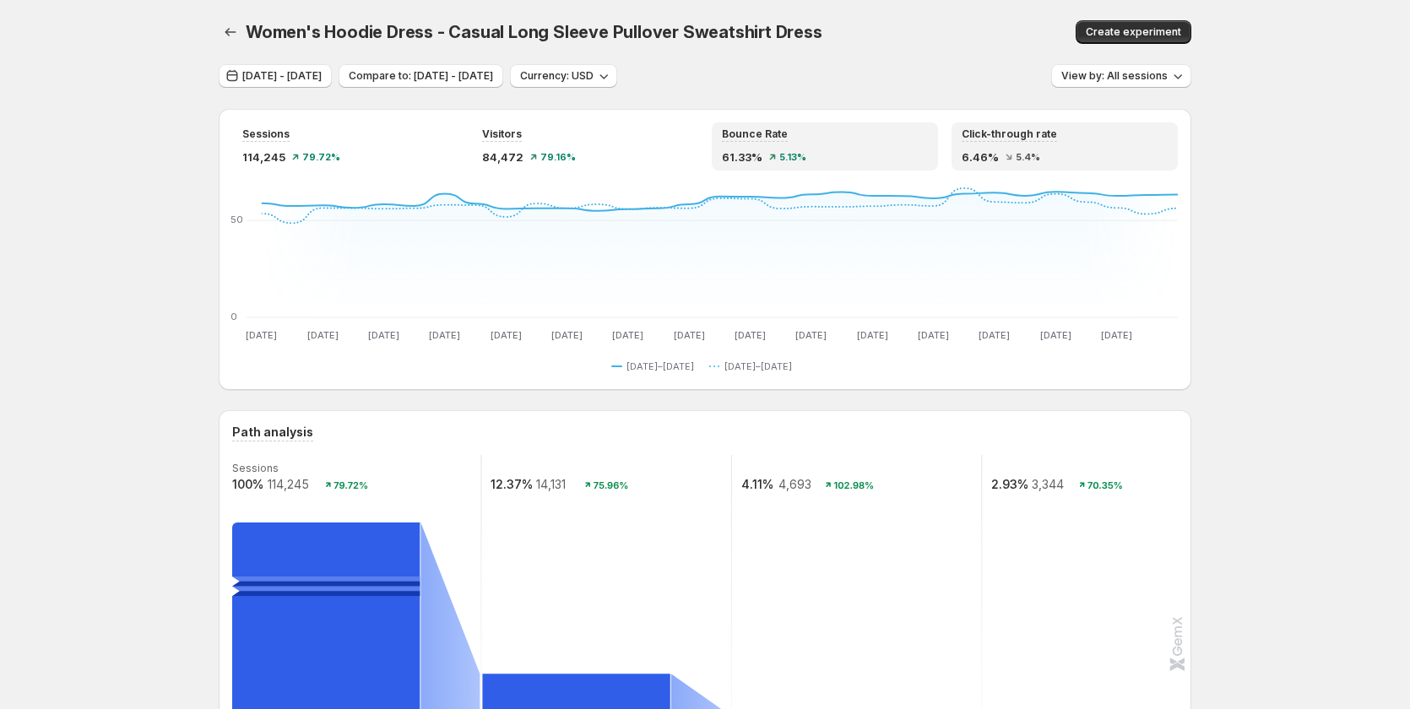
click at [1091, 161] on div "6.46% 5.4%" at bounding box center [1065, 157] width 206 height 17
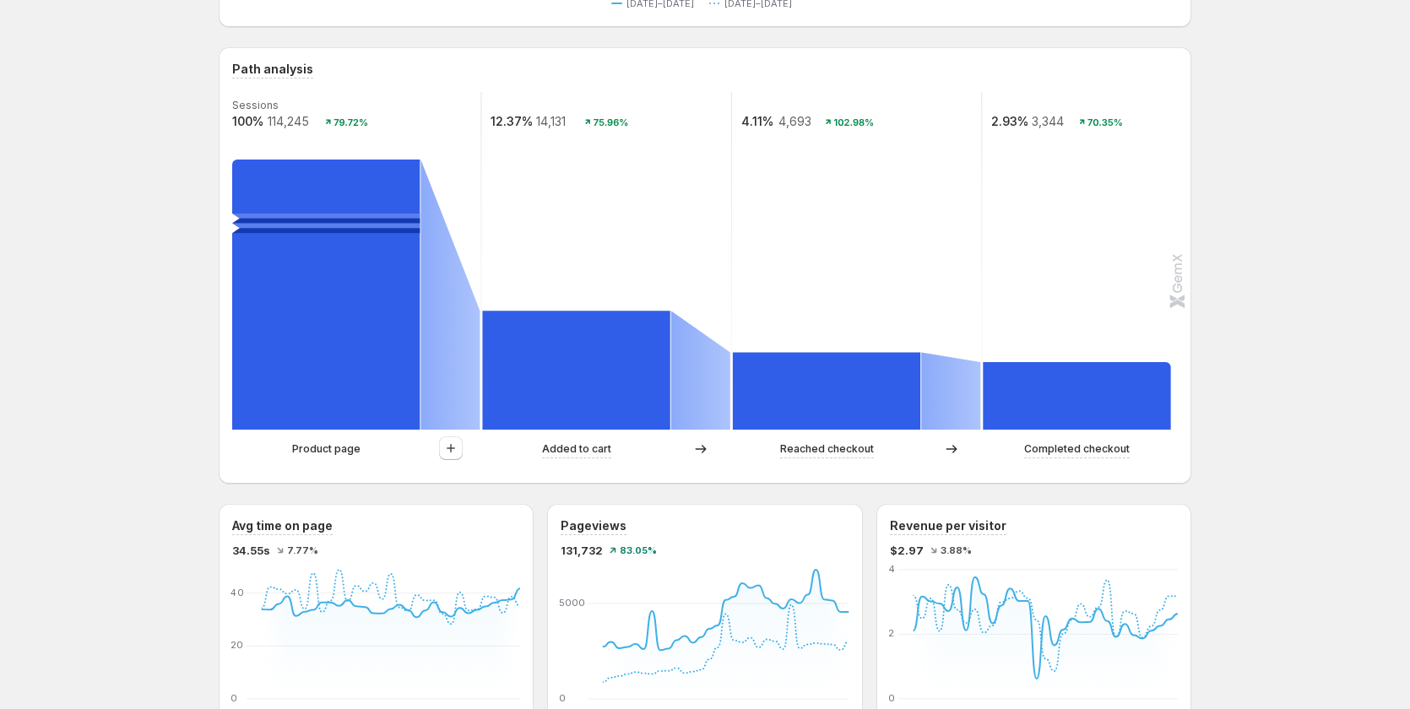
scroll to position [338, 0]
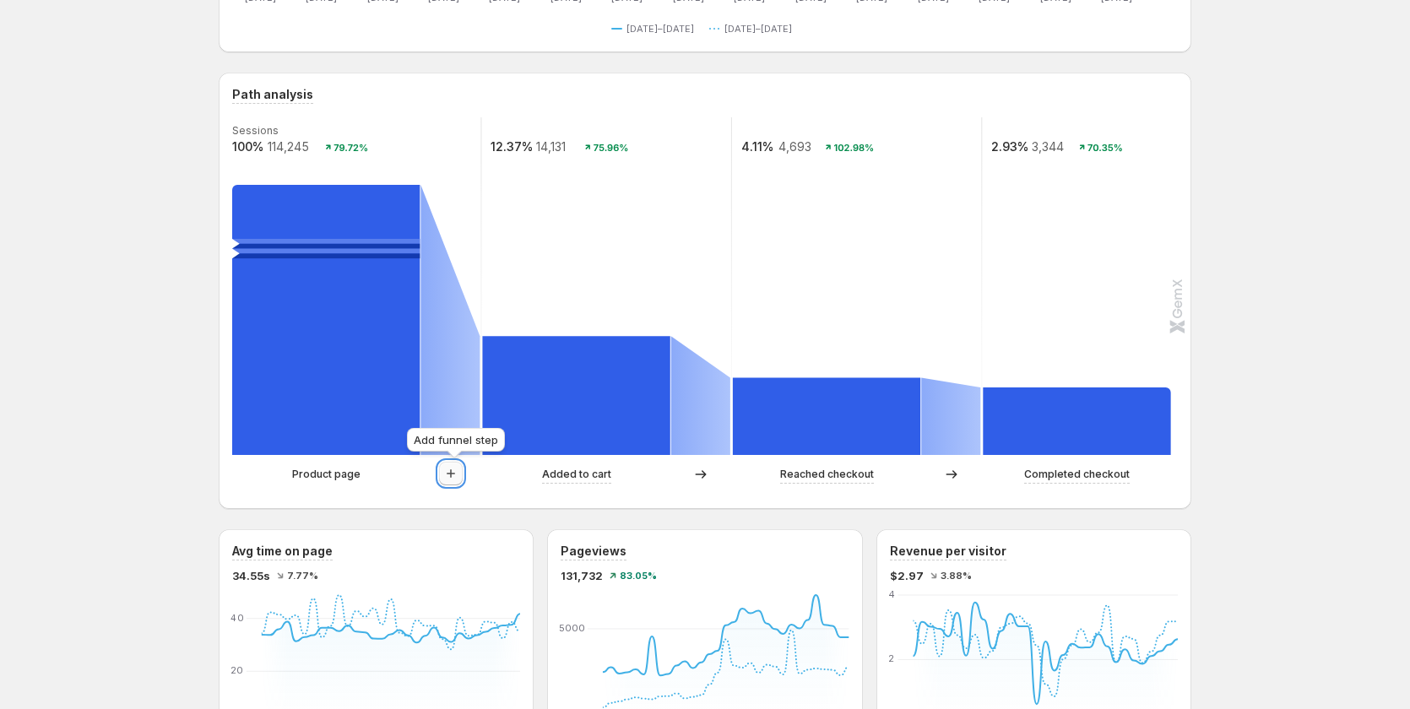
click at [448, 481] on icon "button" at bounding box center [451, 473] width 17 height 17
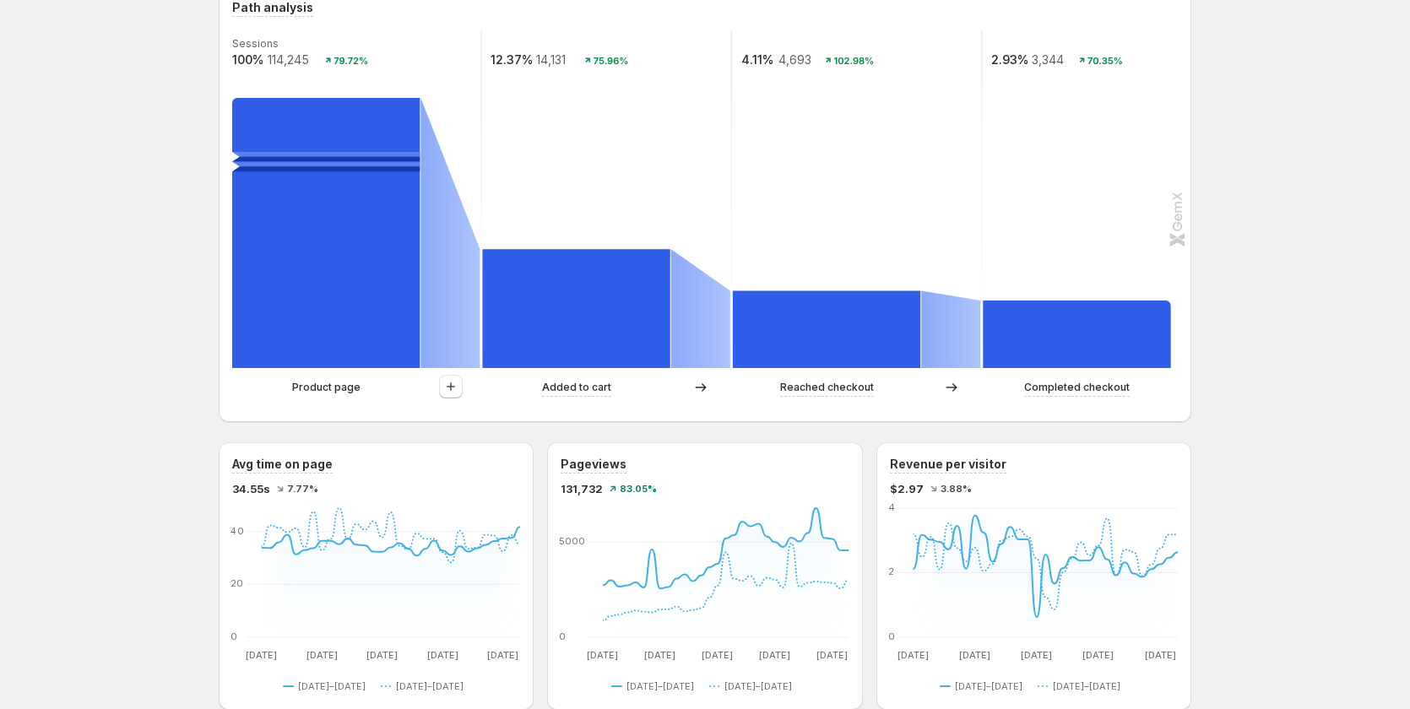
scroll to position [422, 0]
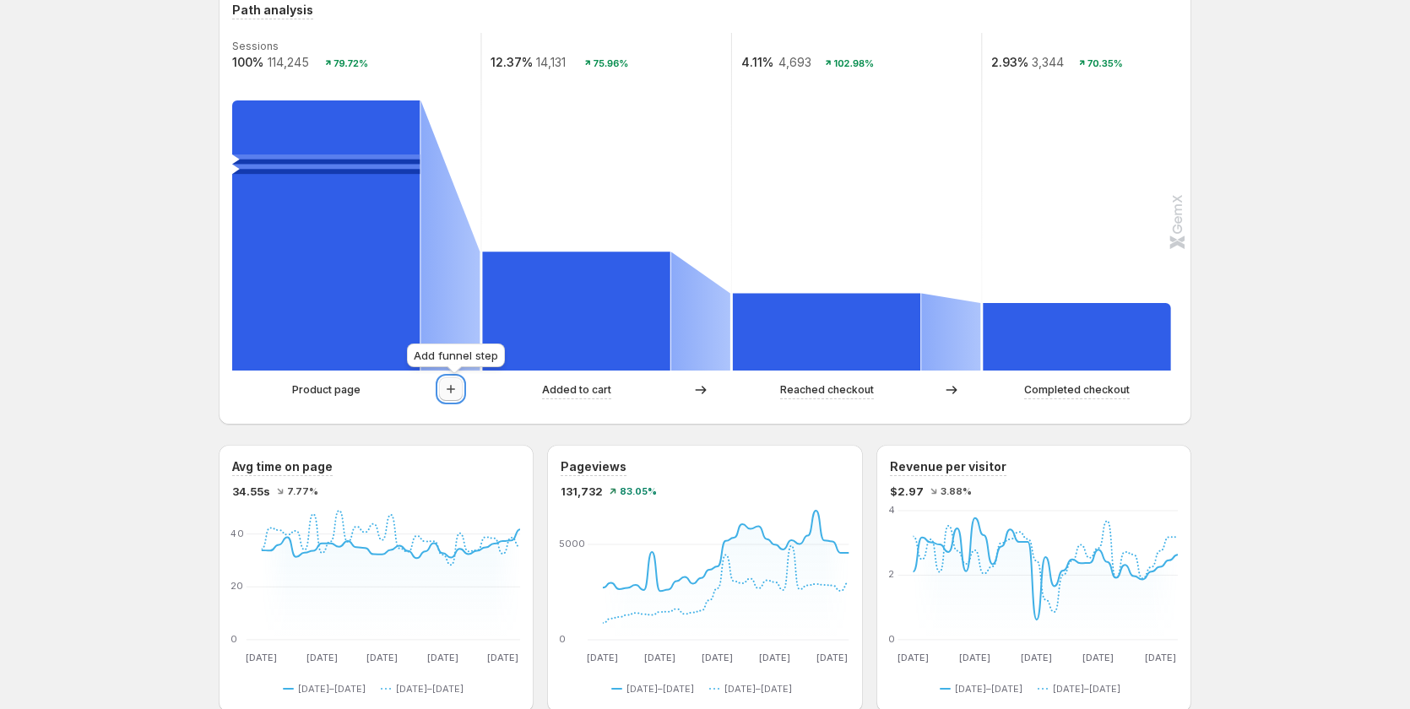
click at [448, 394] on icon "button" at bounding box center [451, 389] width 17 height 17
click at [452, 392] on icon "button" at bounding box center [451, 389] width 17 height 17
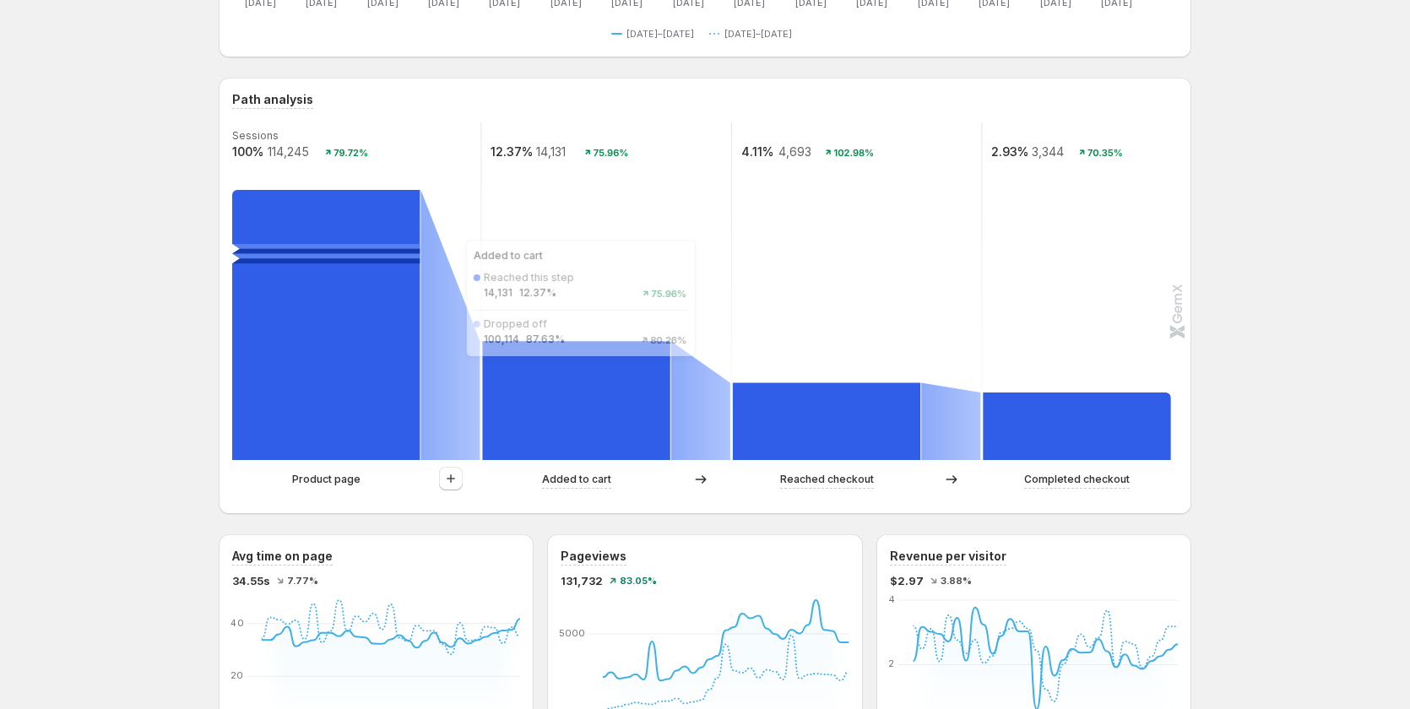
scroll to position [338, 0]
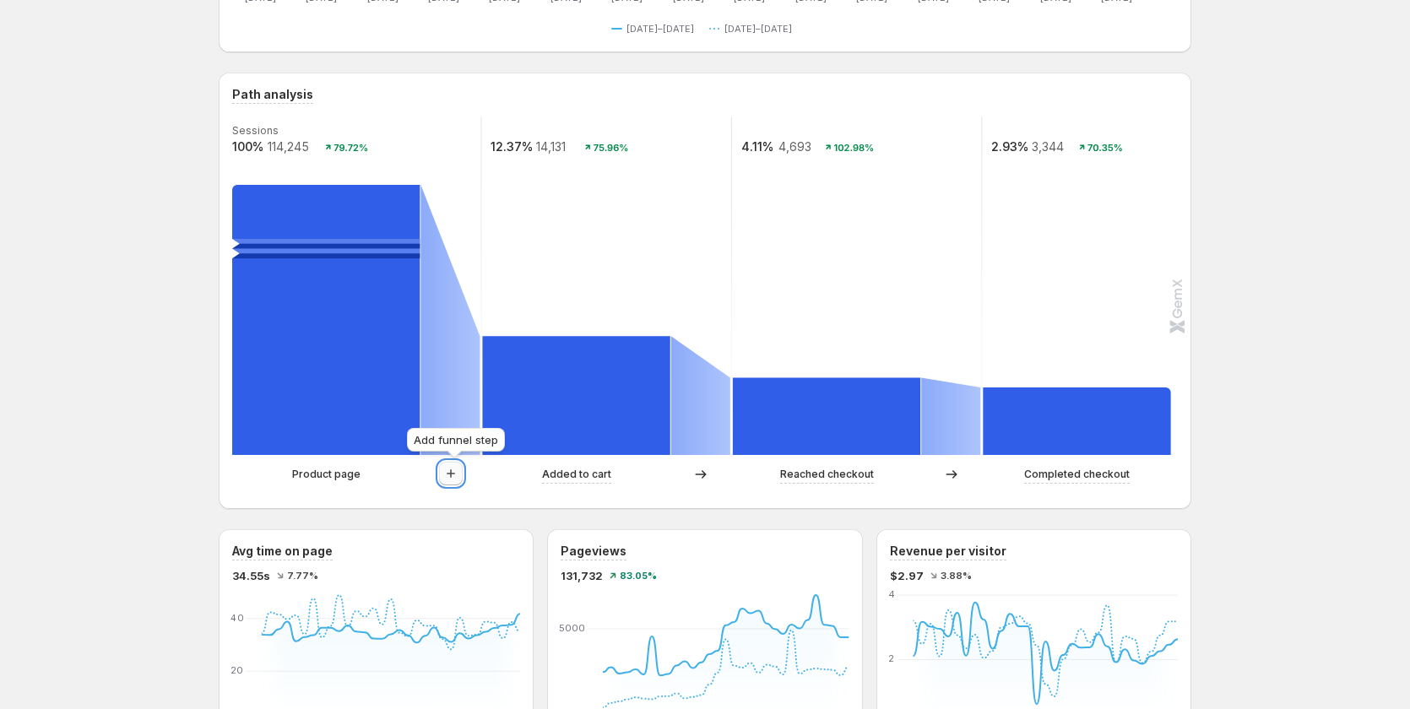
click at [459, 477] on icon "button" at bounding box center [451, 473] width 17 height 17
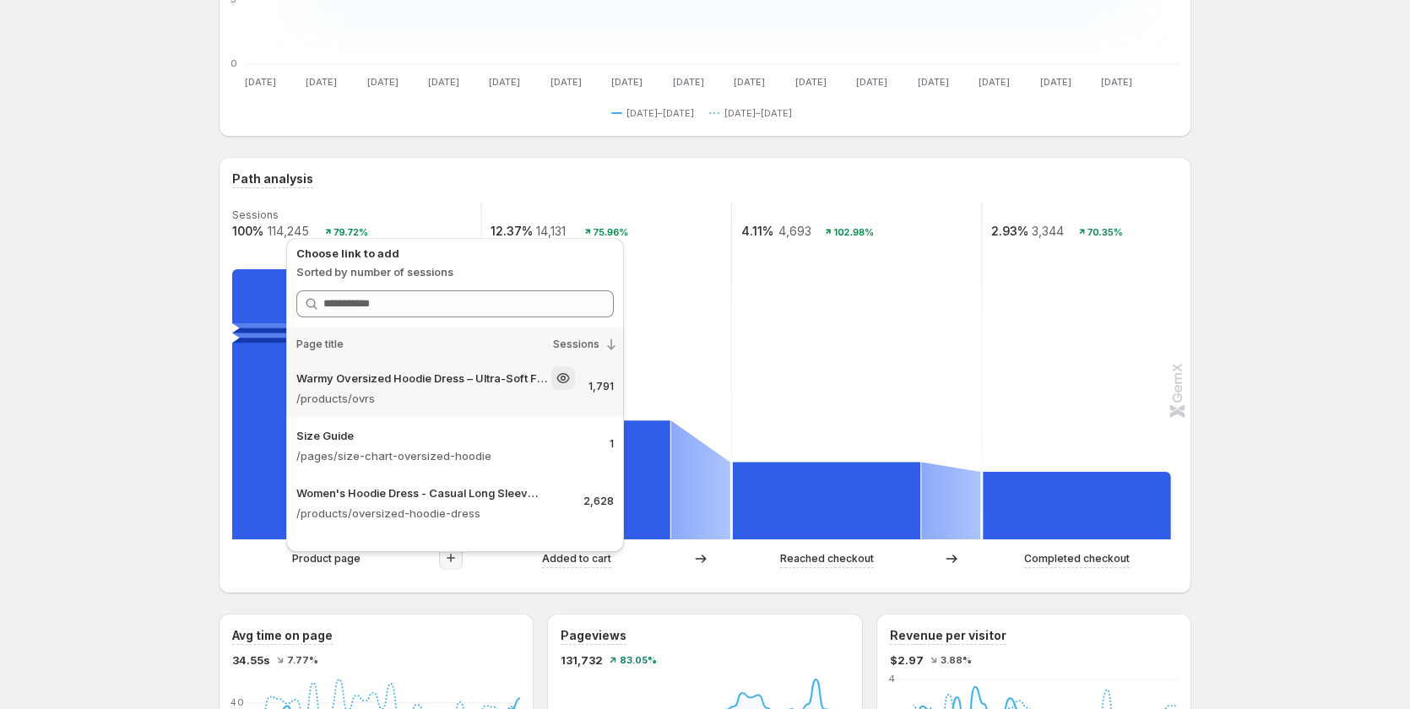
scroll to position [1520, 0]
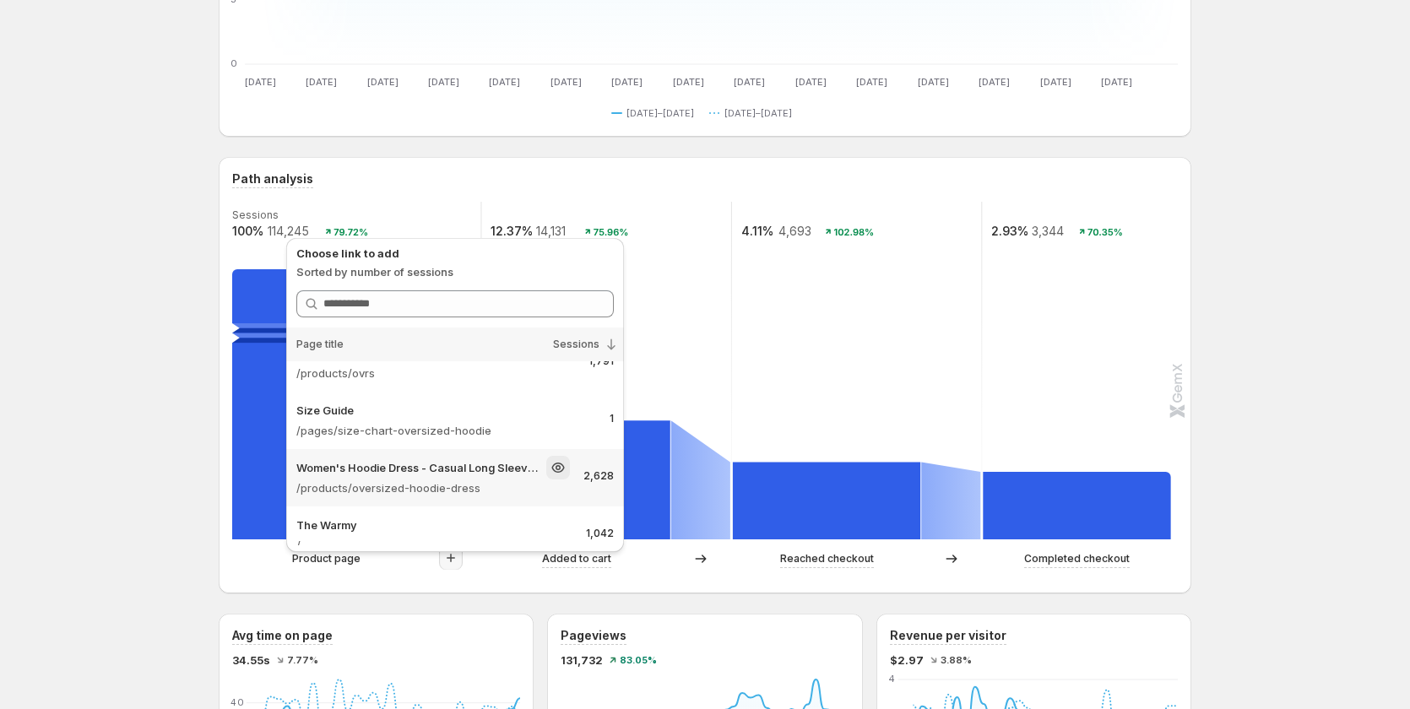
click at [489, 476] on div "Women's Hoodie Dress - Casual Long Sleeve Pullover Sweatshirt Dress" at bounding box center [433, 468] width 274 height 24
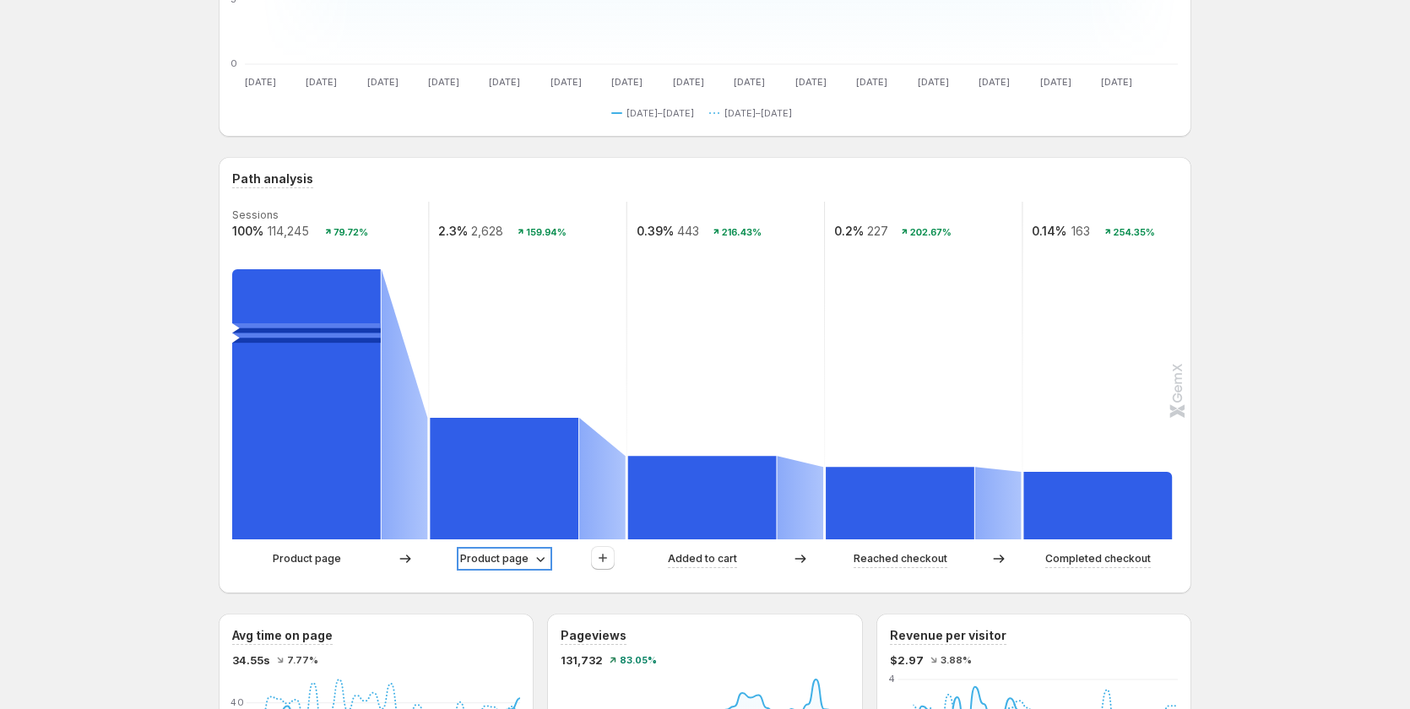
click at [540, 555] on icon at bounding box center [540, 559] width 17 height 17
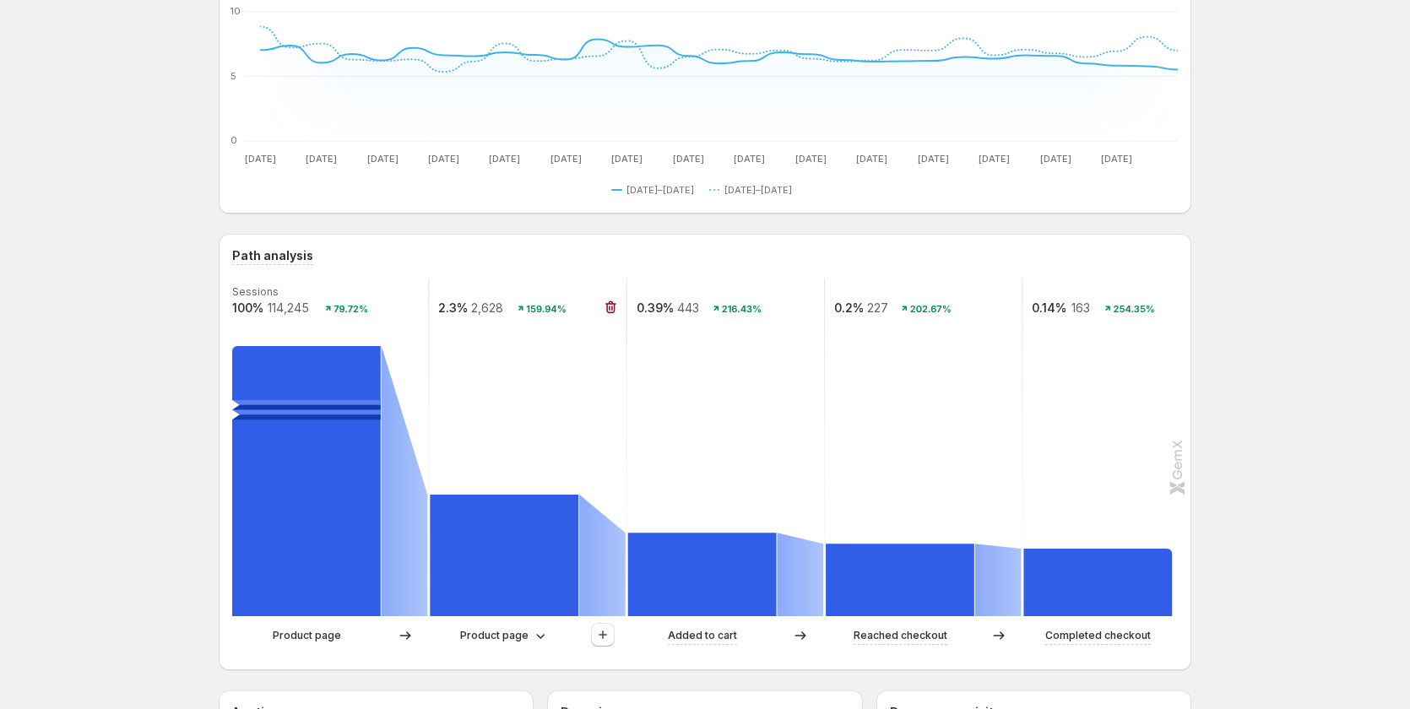
scroll to position [169, 0]
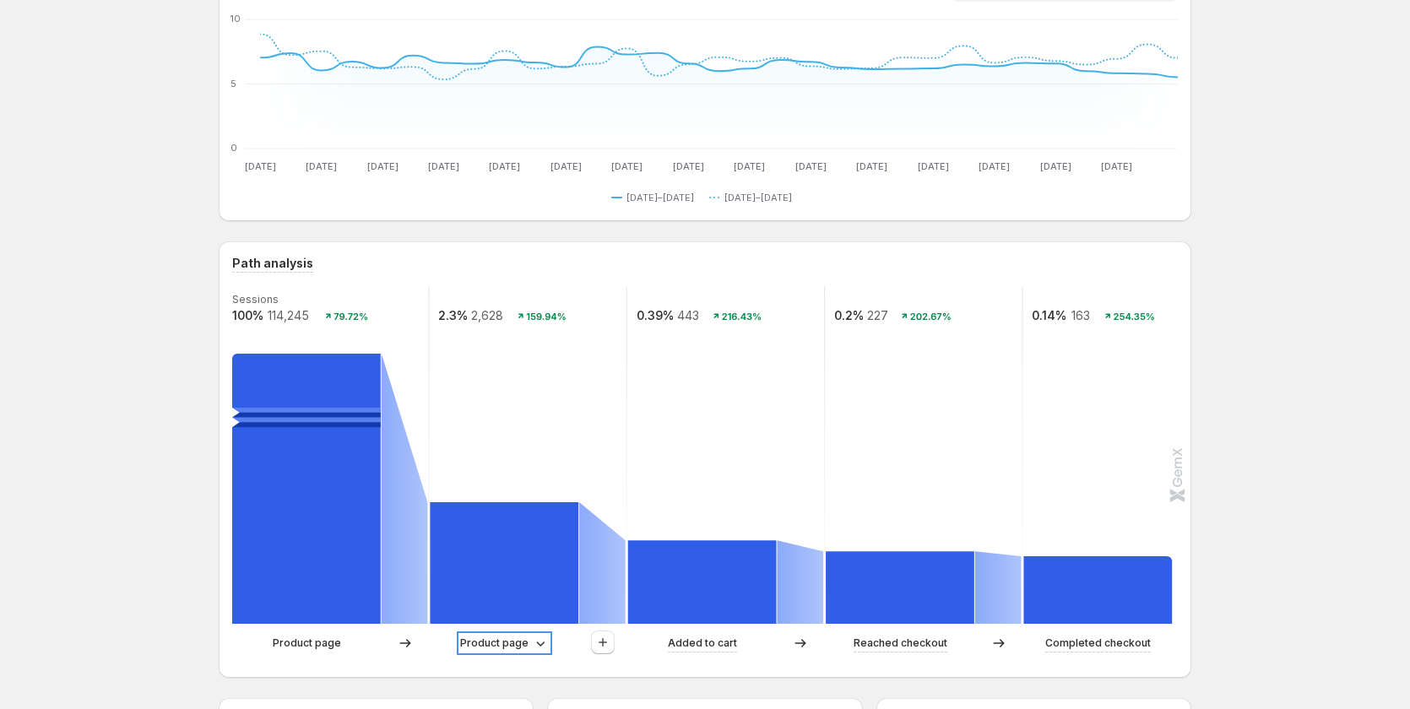
click at [515, 651] on p "Product page" at bounding box center [494, 643] width 68 height 17
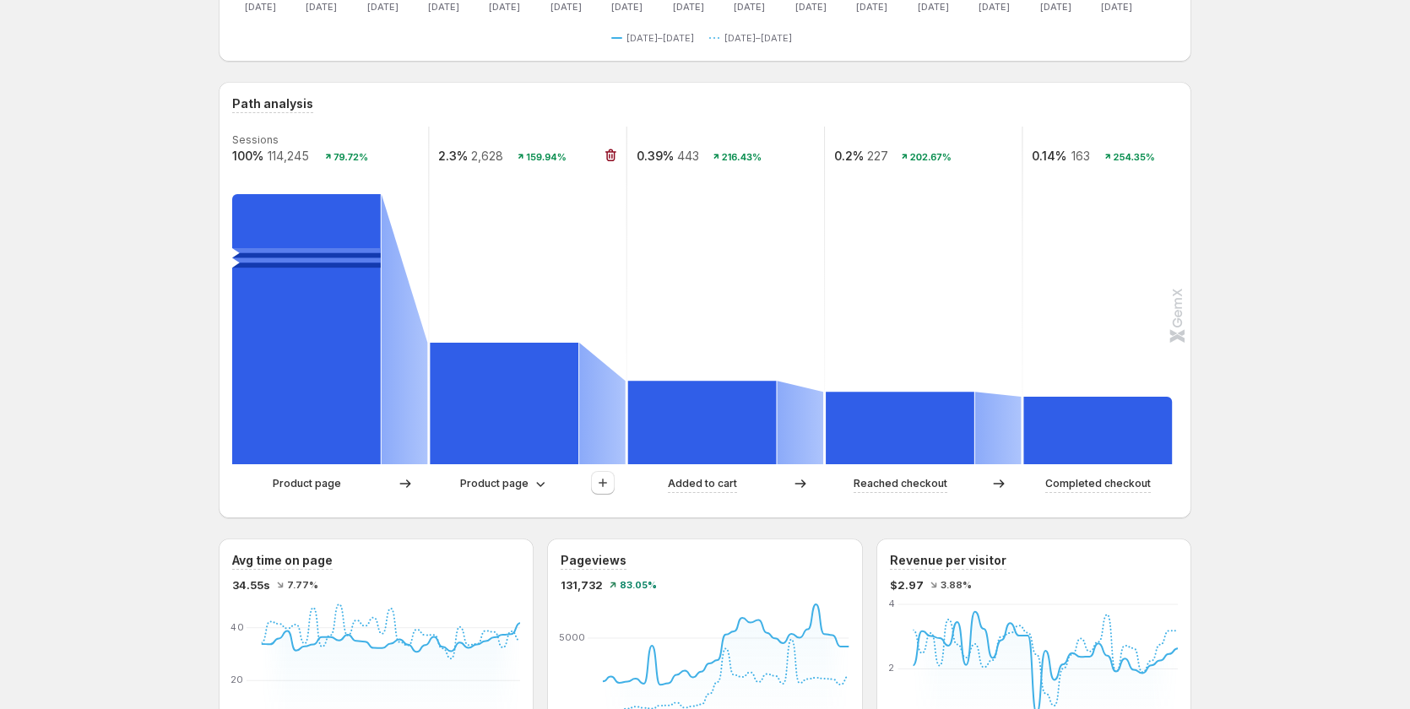
scroll to position [338, 0]
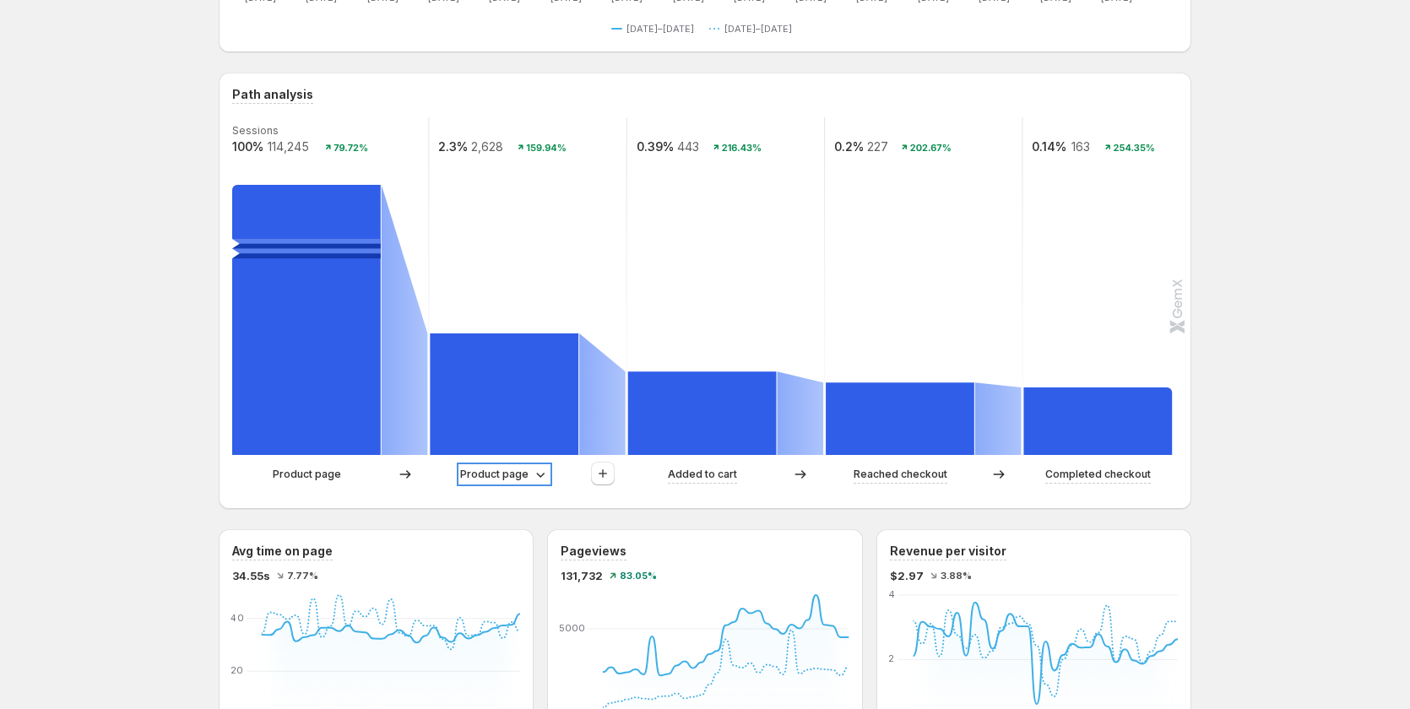
click at [529, 479] on p "Product page" at bounding box center [494, 474] width 68 height 17
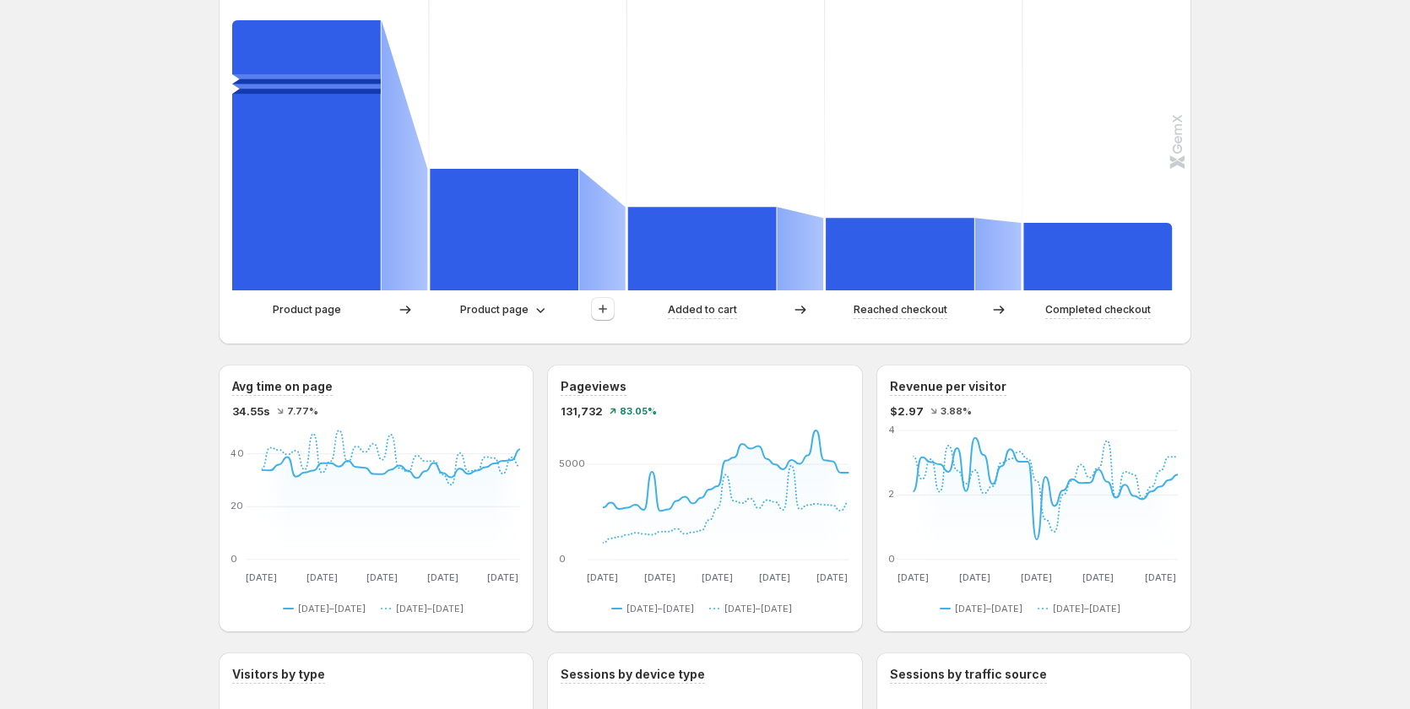
scroll to position [507, 0]
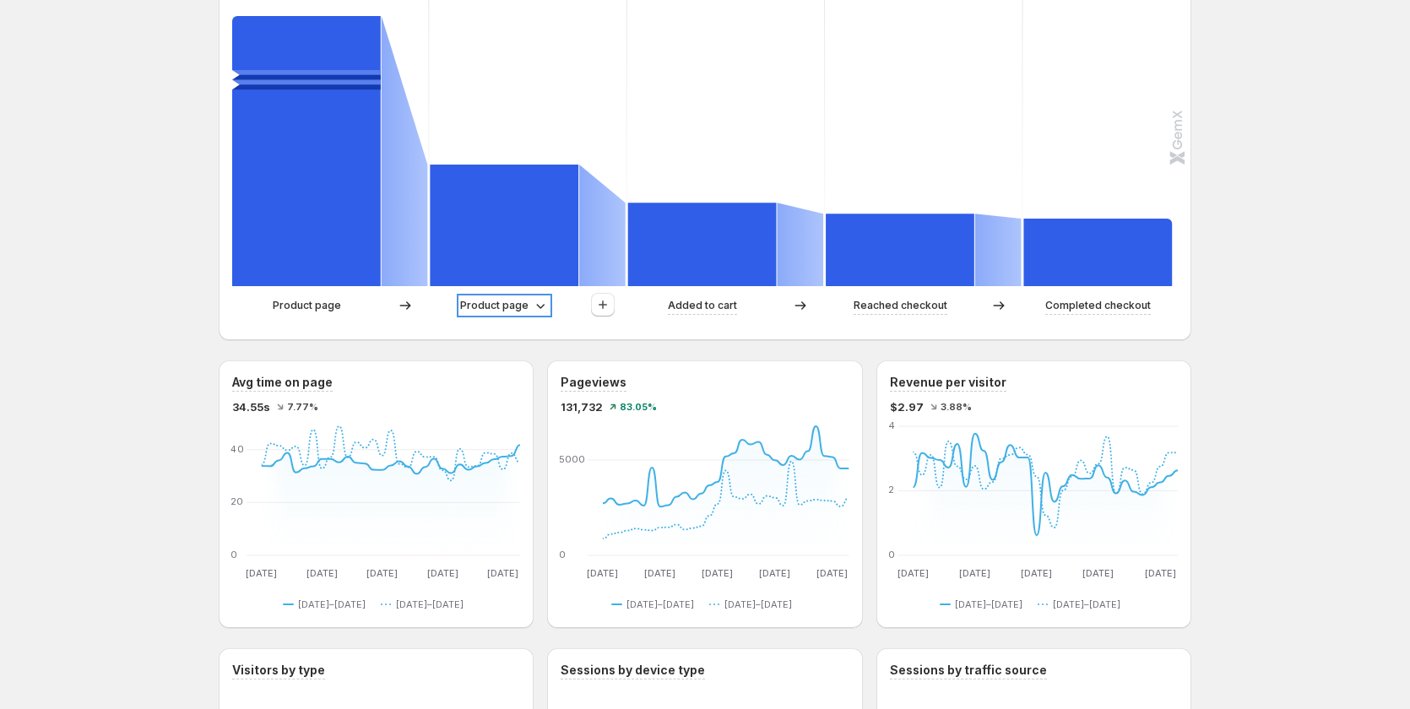
click at [529, 312] on p "Product page" at bounding box center [494, 305] width 68 height 17
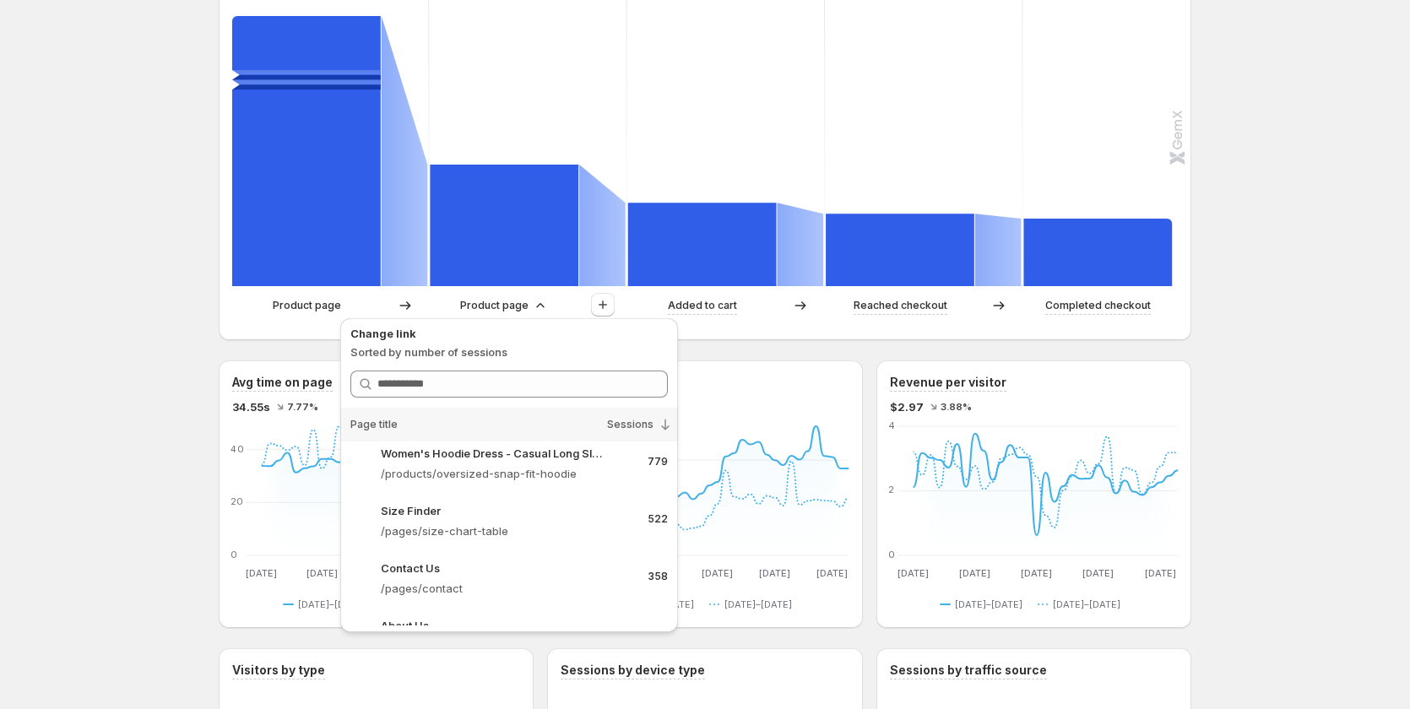
scroll to position [0, 0]
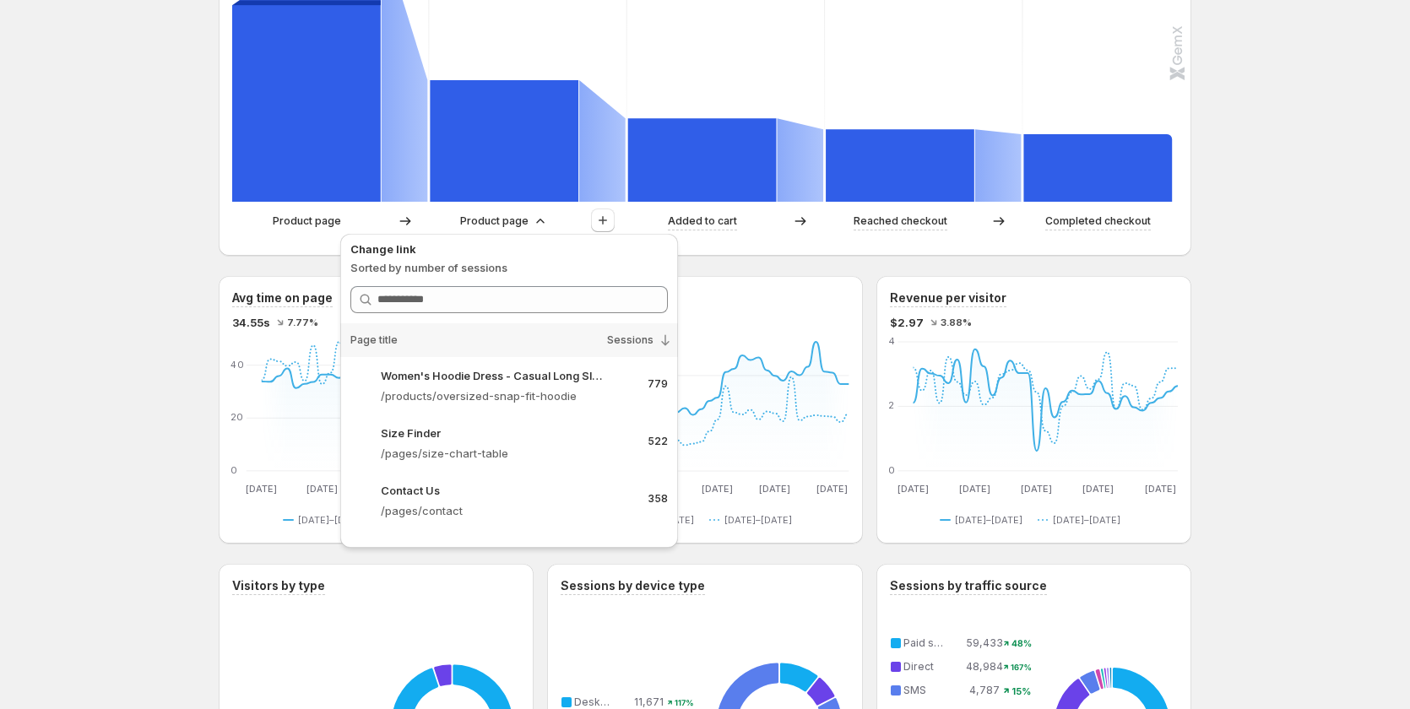
click at [1293, 317] on div "Women's Hoodie Dress - Casual Long Sleeve Pullover Sweatshirt Dress. This page …" at bounding box center [705, 485] width 1410 height 2153
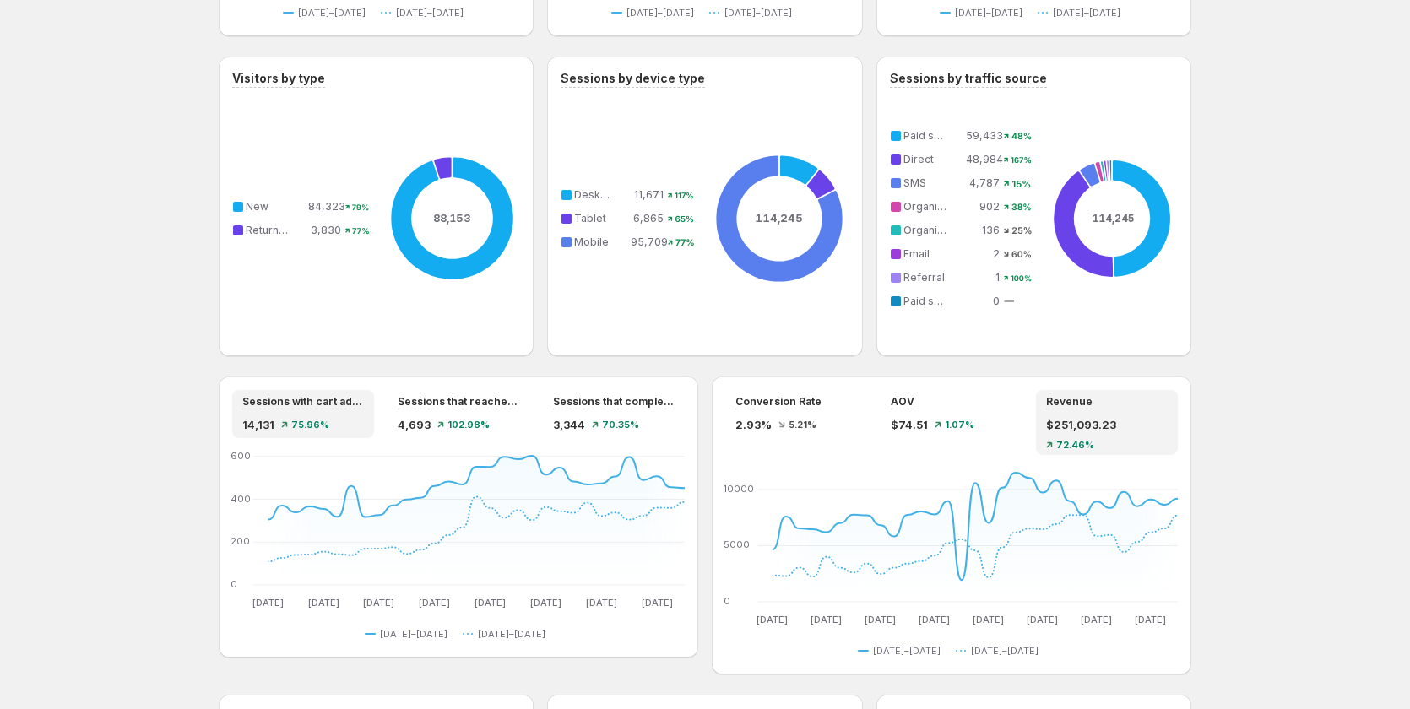
scroll to position [1267, 0]
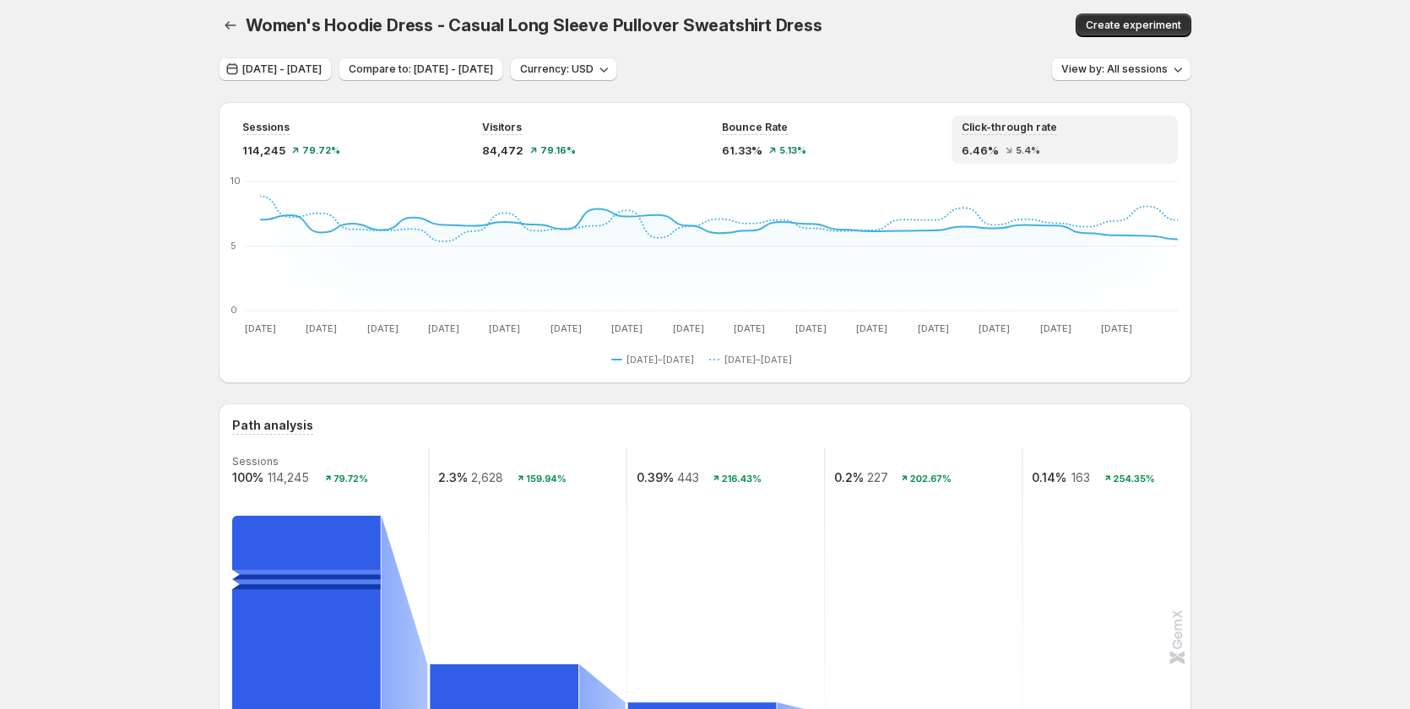
scroll to position [0, 0]
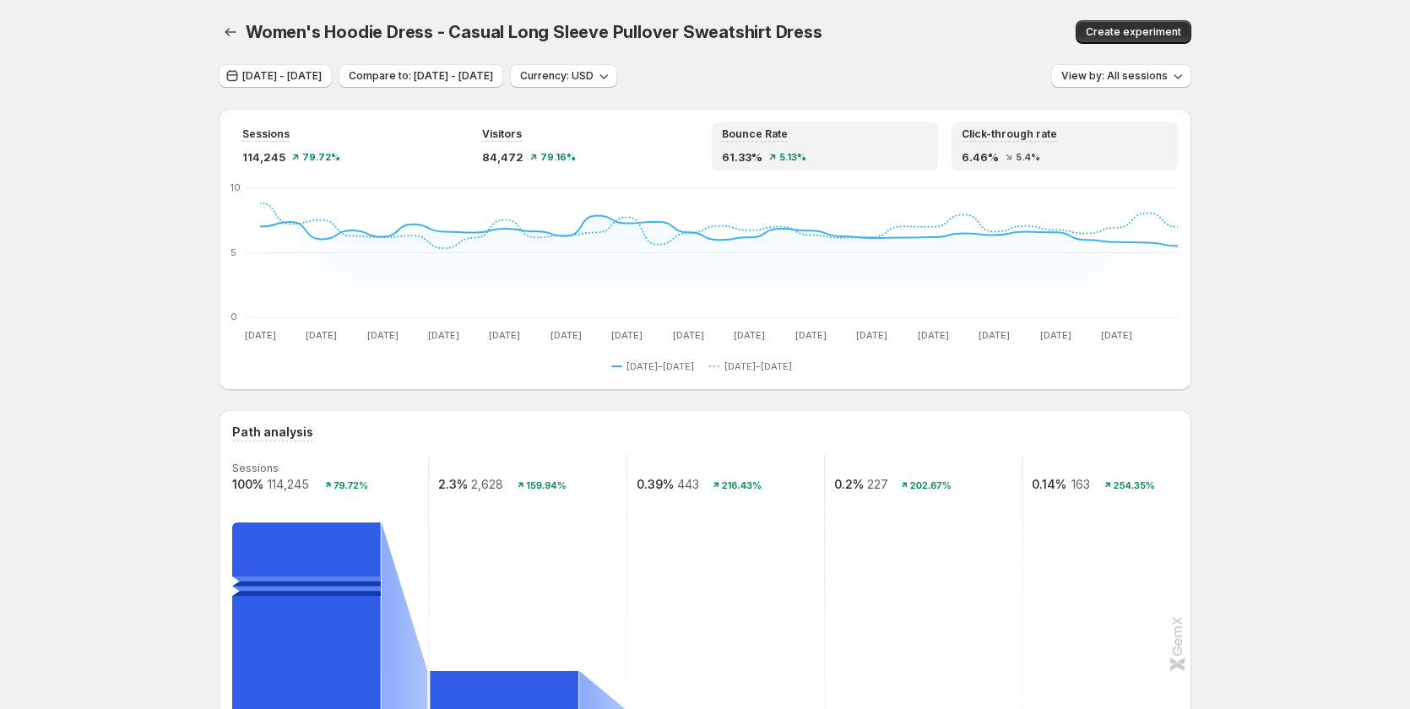
click at [835, 133] on div "Bounce Rate" at bounding box center [825, 135] width 206 height 14
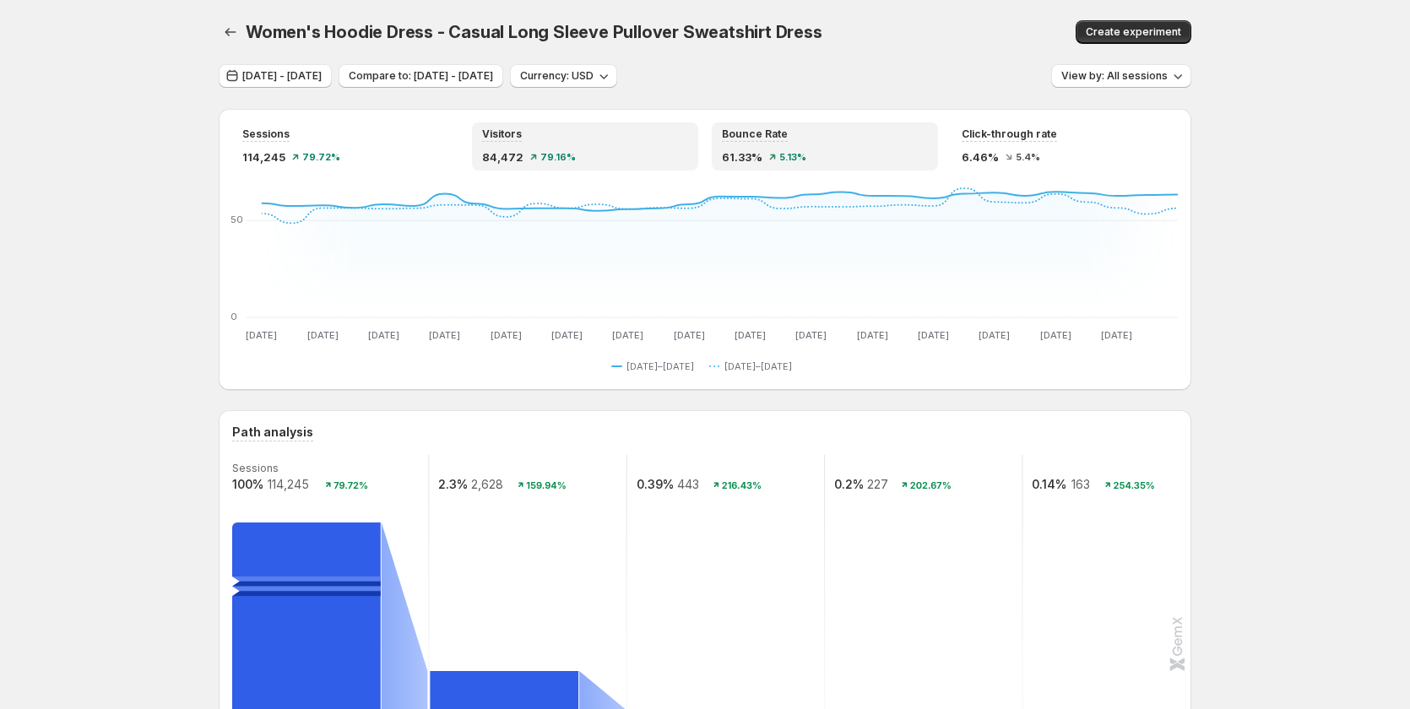
click at [585, 141] on div "Visitors" at bounding box center [585, 135] width 206 height 14
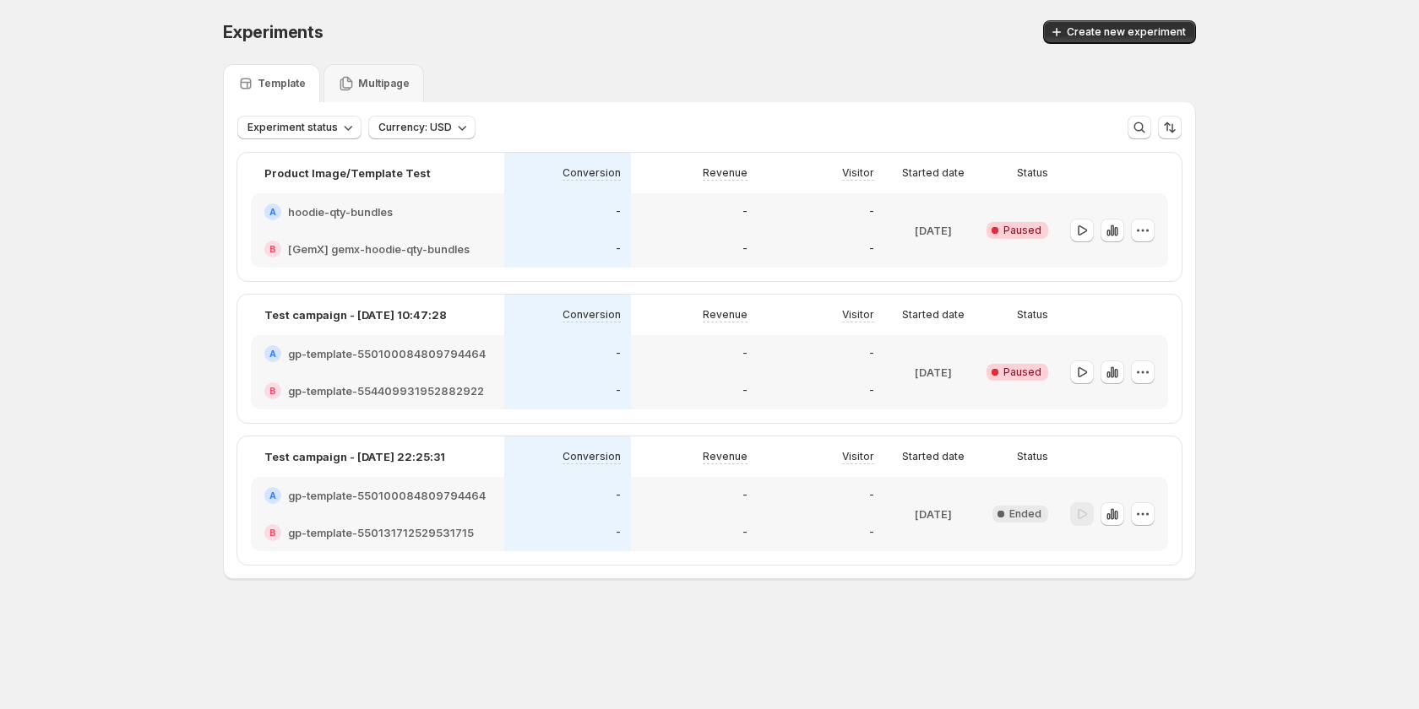
click at [717, 226] on div "-" at bounding box center [694, 211] width 127 height 37
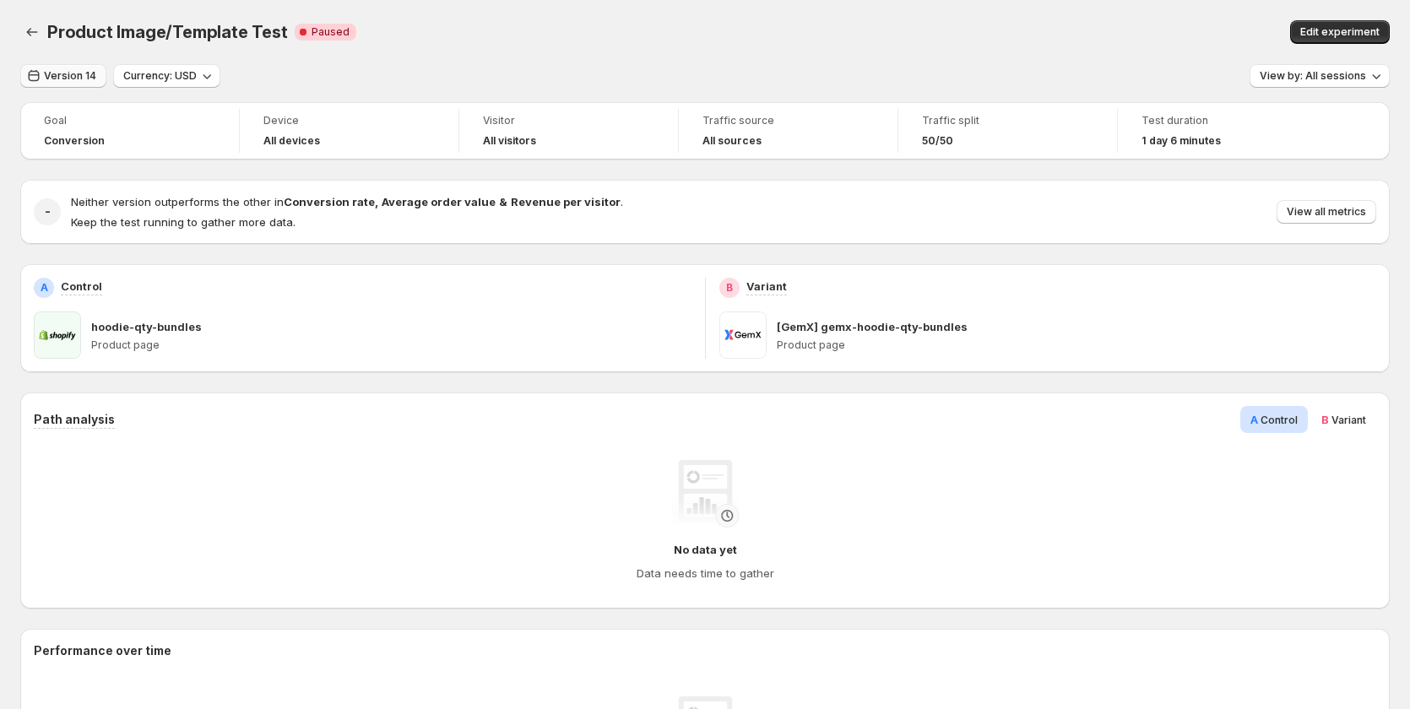
click at [73, 74] on span "Version 14" at bounding box center [70, 76] width 52 height 14
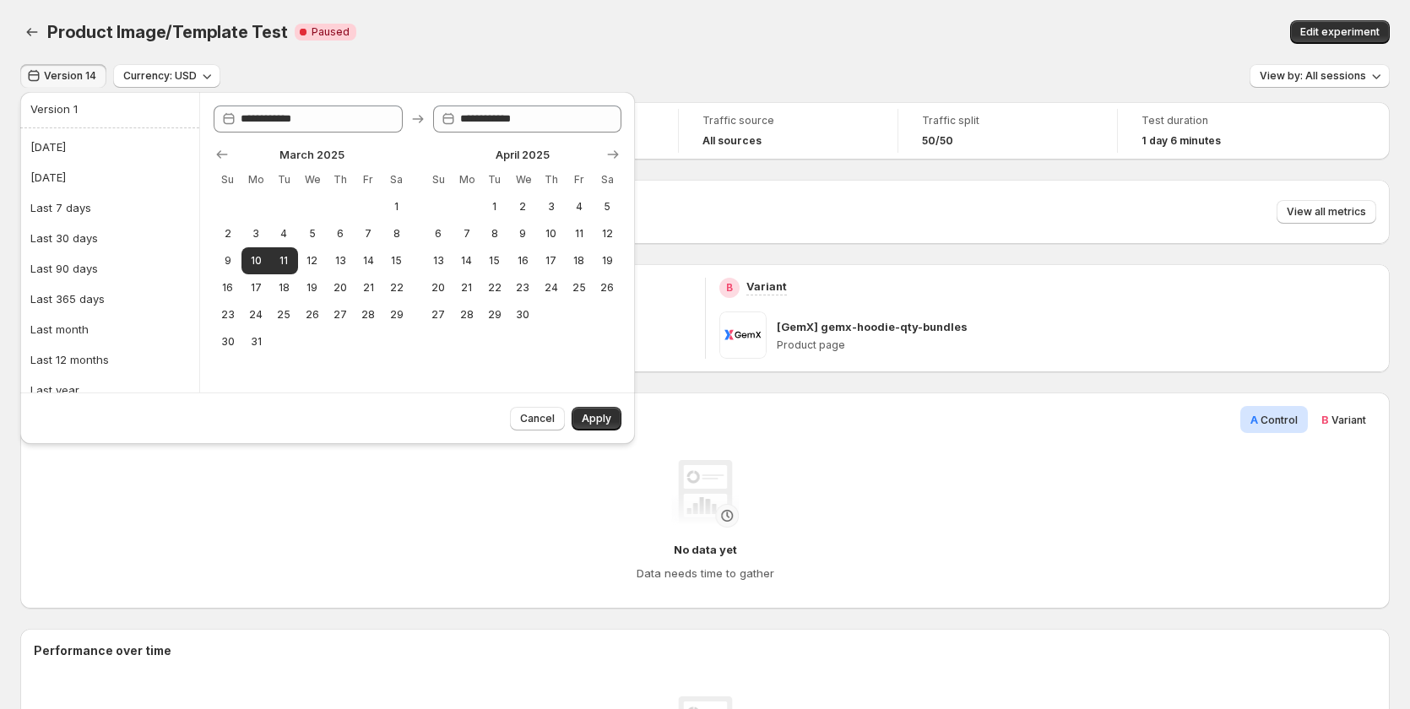
scroll to position [438, 0]
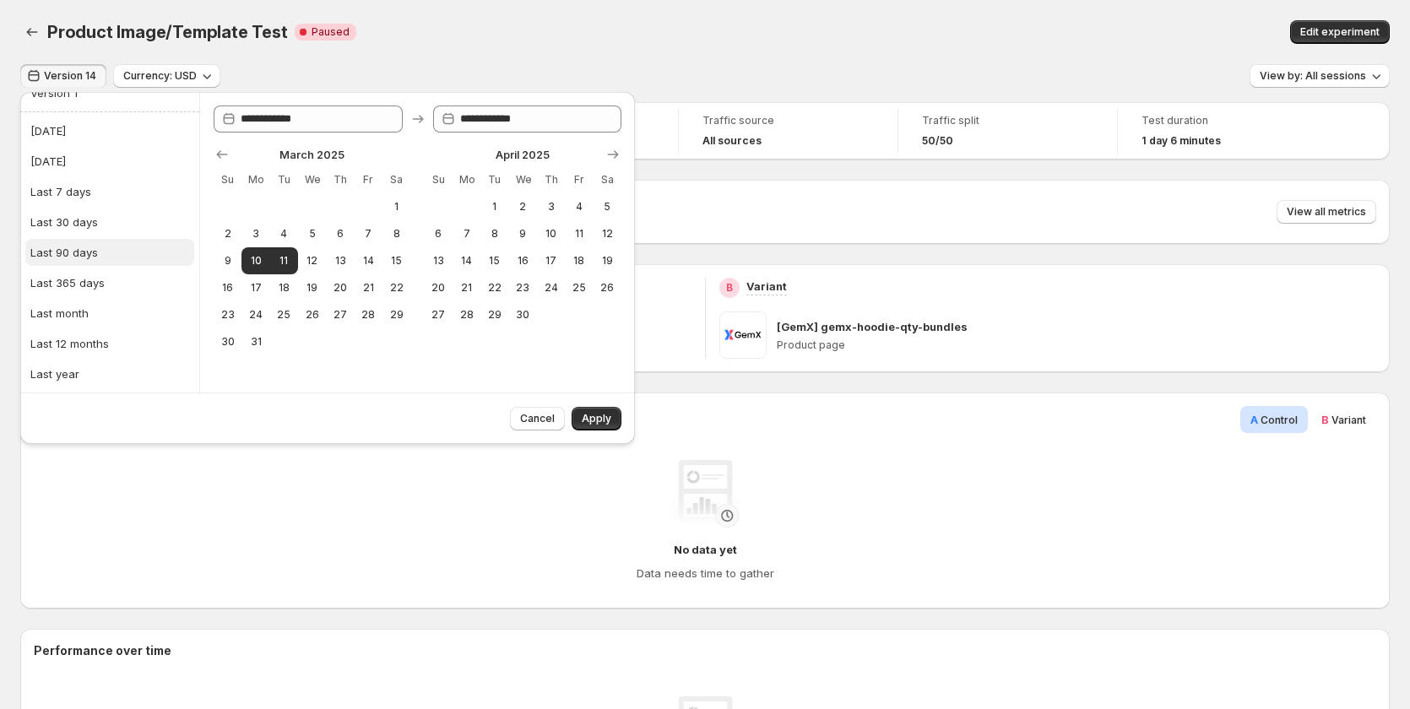
click at [100, 247] on button "Last 90 days" at bounding box center [109, 252] width 169 height 27
type input "**********"
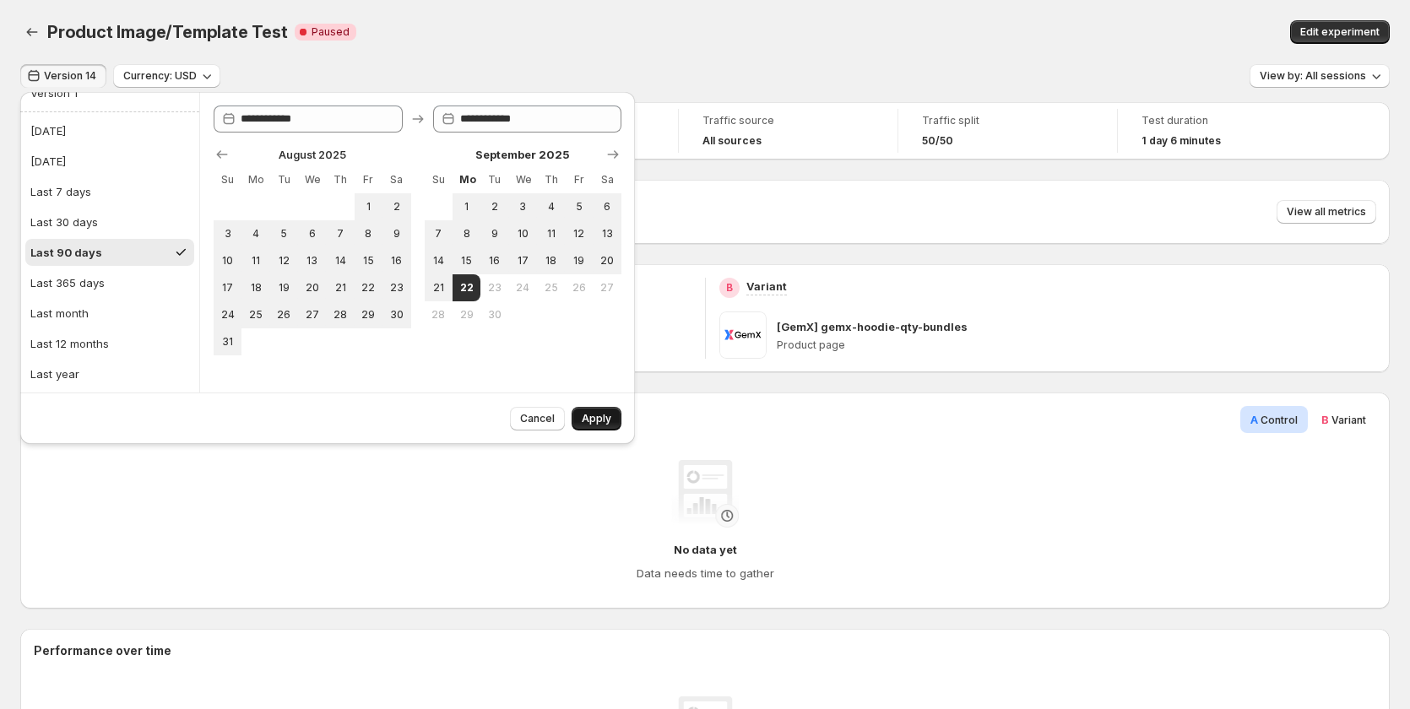
click at [585, 417] on span "Apply" at bounding box center [597, 419] width 30 height 14
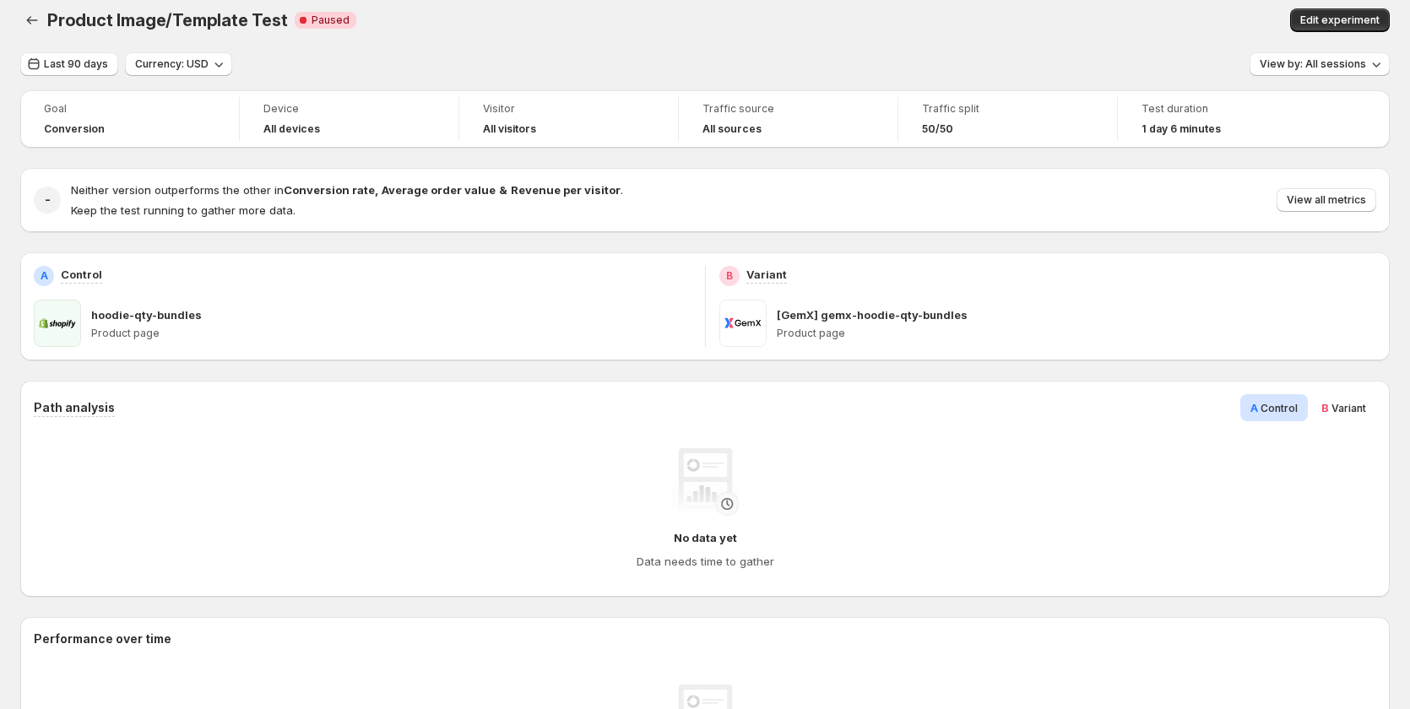
scroll to position [0, 0]
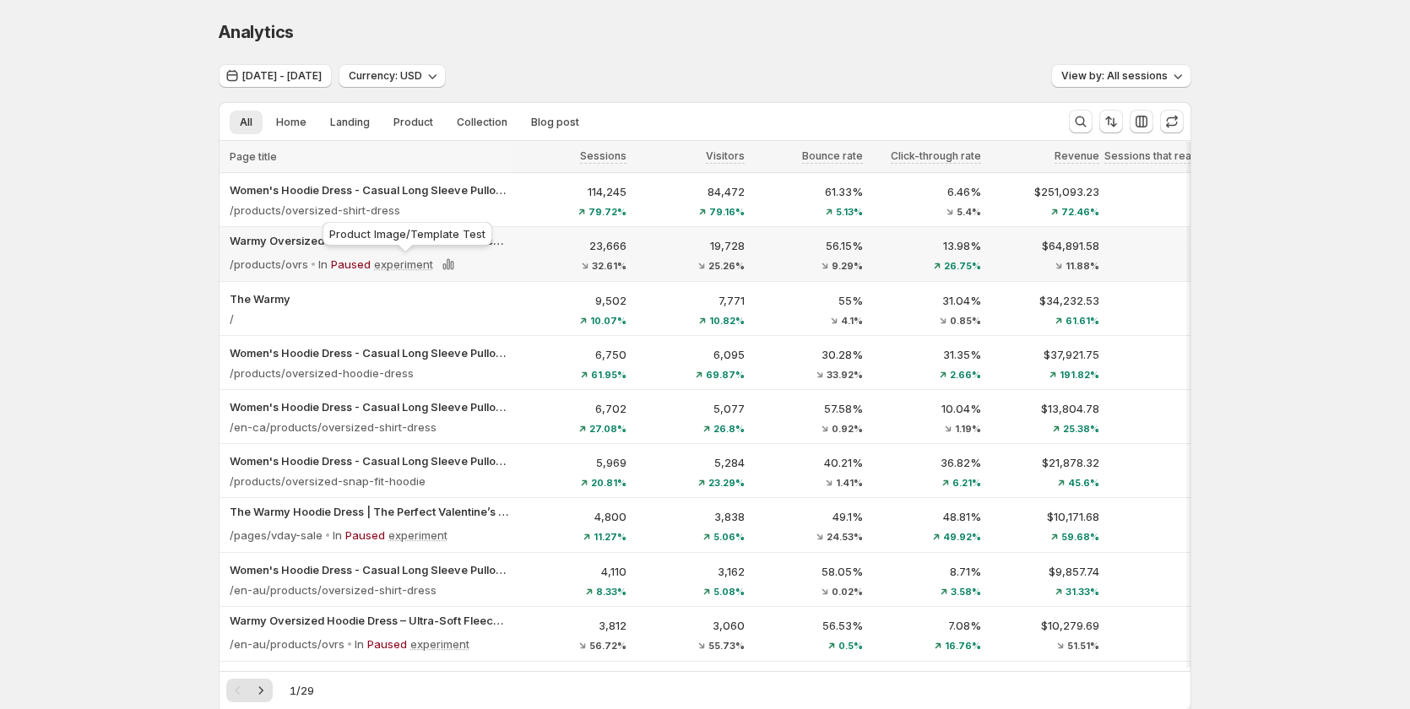
click at [407, 264] on p "experiment" at bounding box center [403, 264] width 59 height 17
click at [353, 264] on p "Paused" at bounding box center [351, 264] width 40 height 17
click at [453, 264] on icon at bounding box center [451, 265] width 3 height 9
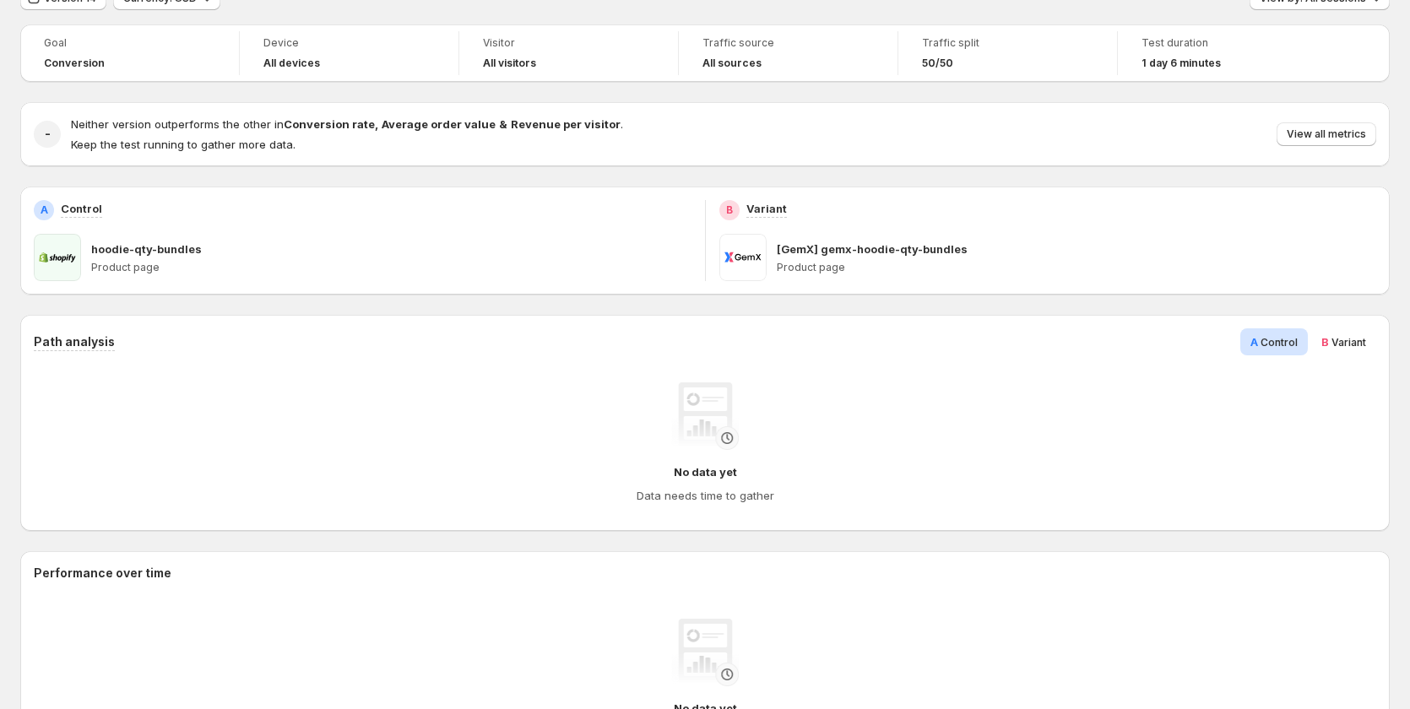
scroll to position [57, 0]
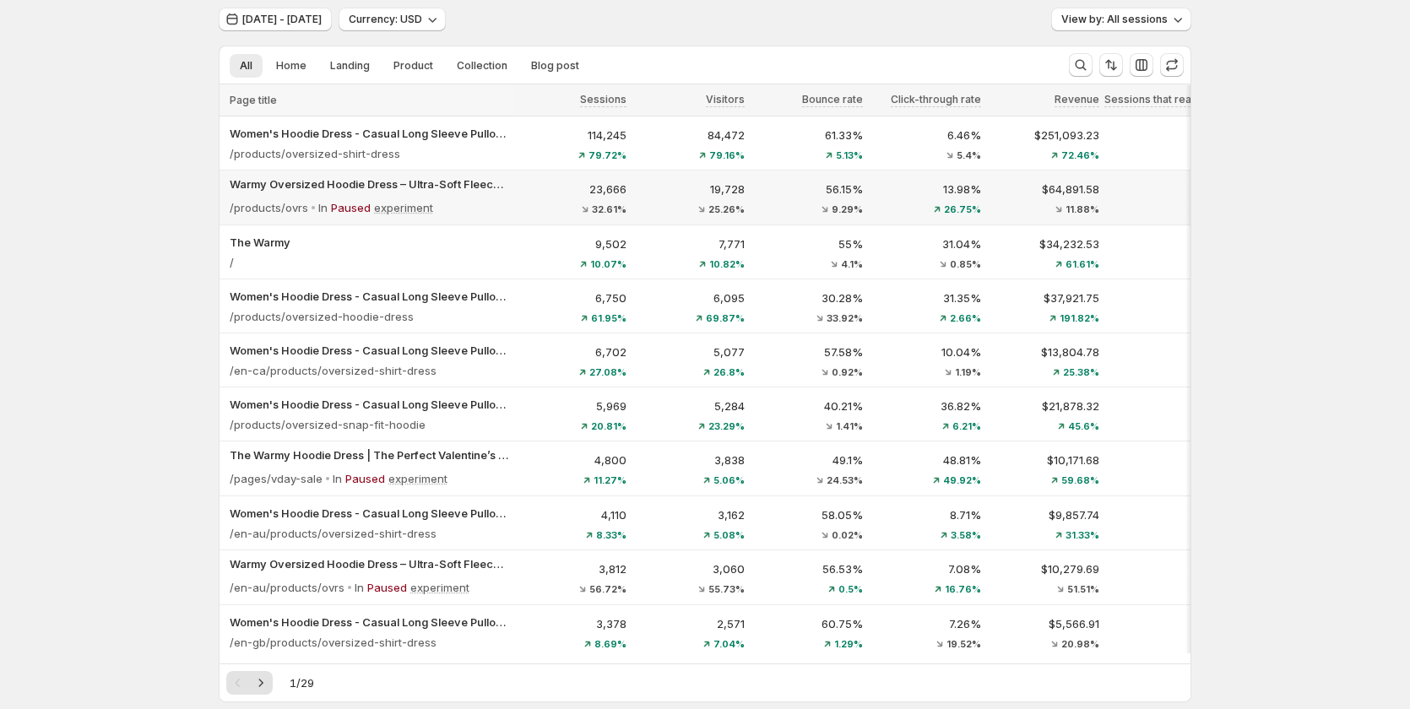
click at [525, 198] on div "23,666 32.61%" at bounding box center [573, 198] width 108 height 34
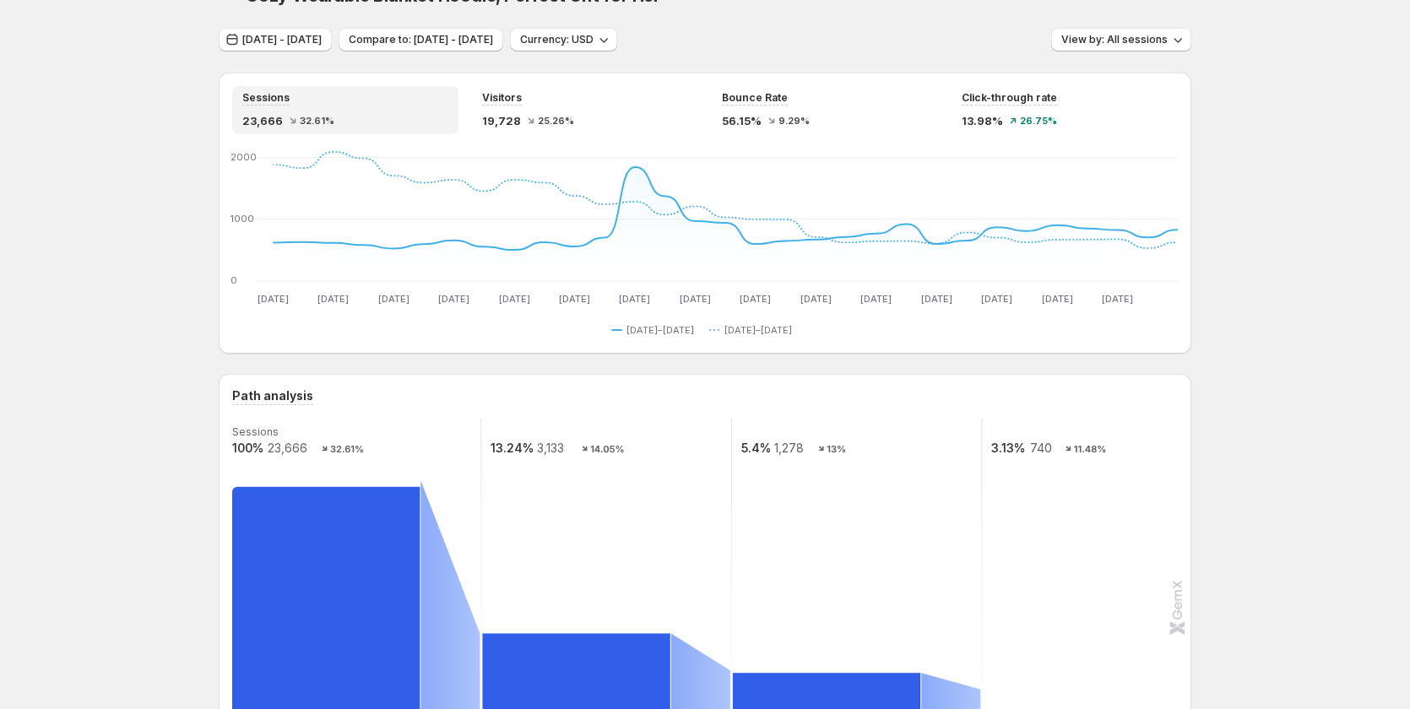
scroll to position [479, 0]
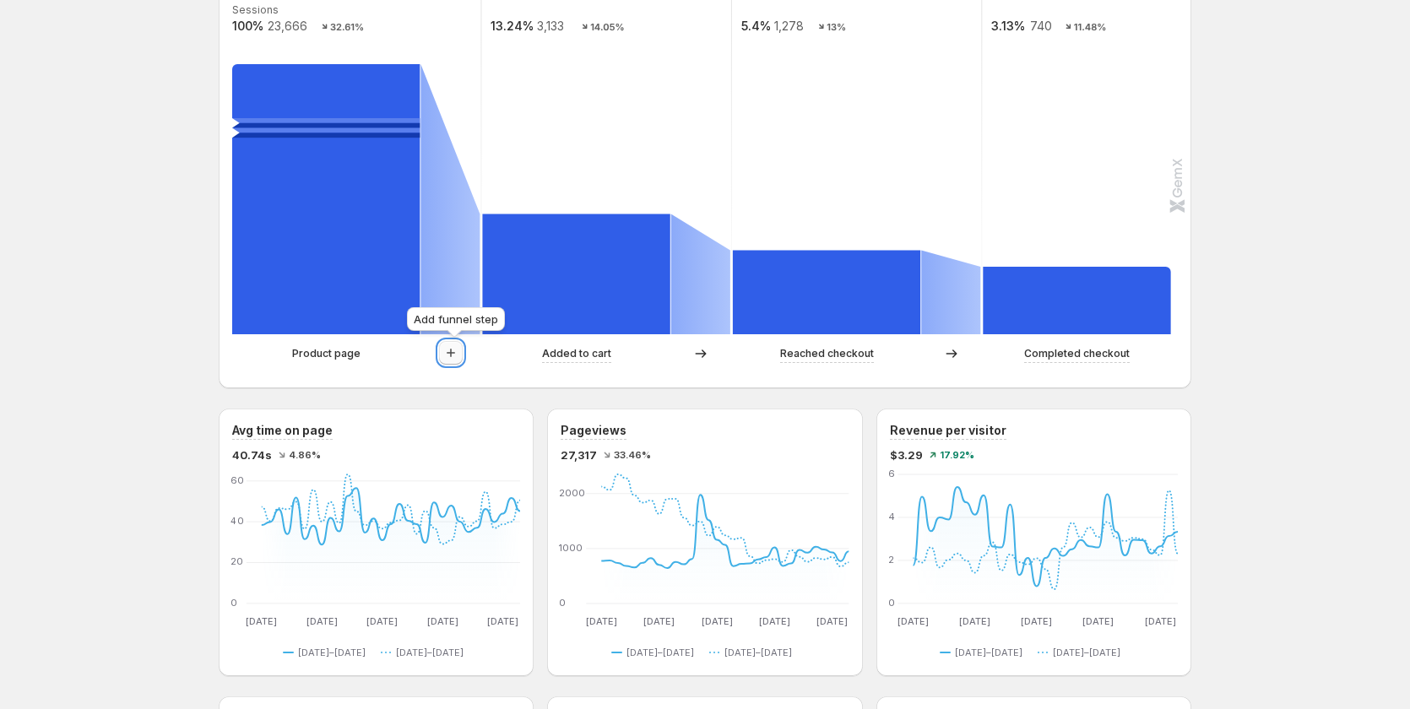
click at [459, 356] on icon "button" at bounding box center [451, 353] width 17 height 17
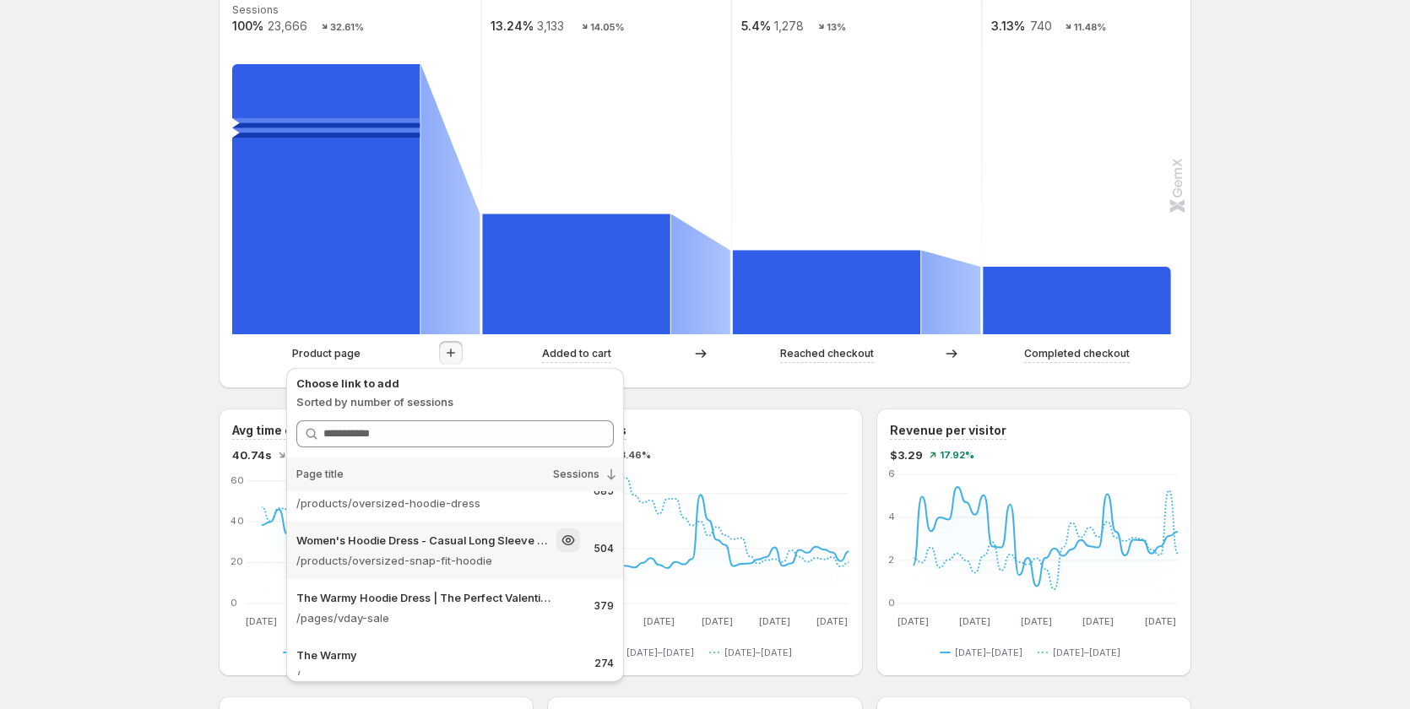
scroll to position [0, 0]
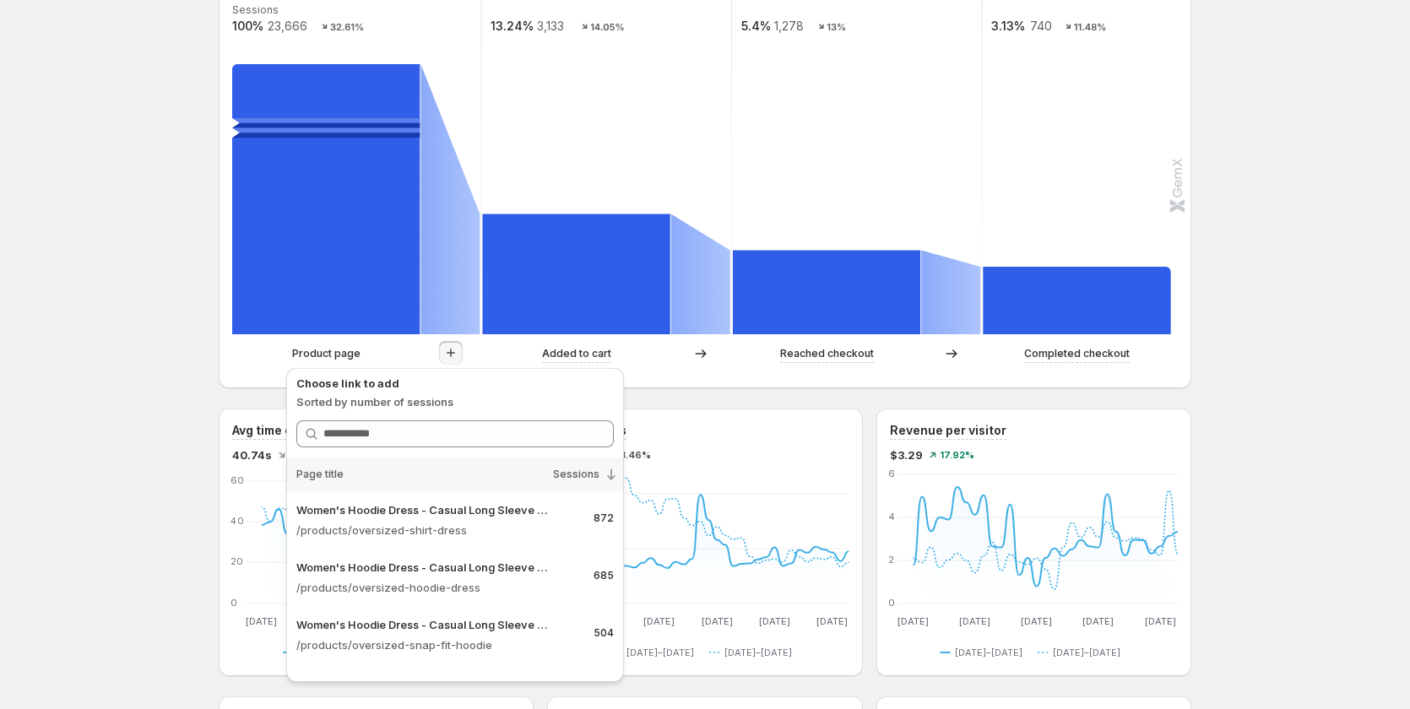
click at [144, 518] on div "Warmy Oversized Hoodie Dress – Ultra-Soft Fleece Sweatshirt Dress for Women (Pl…" at bounding box center [705, 599] width 1410 height 2156
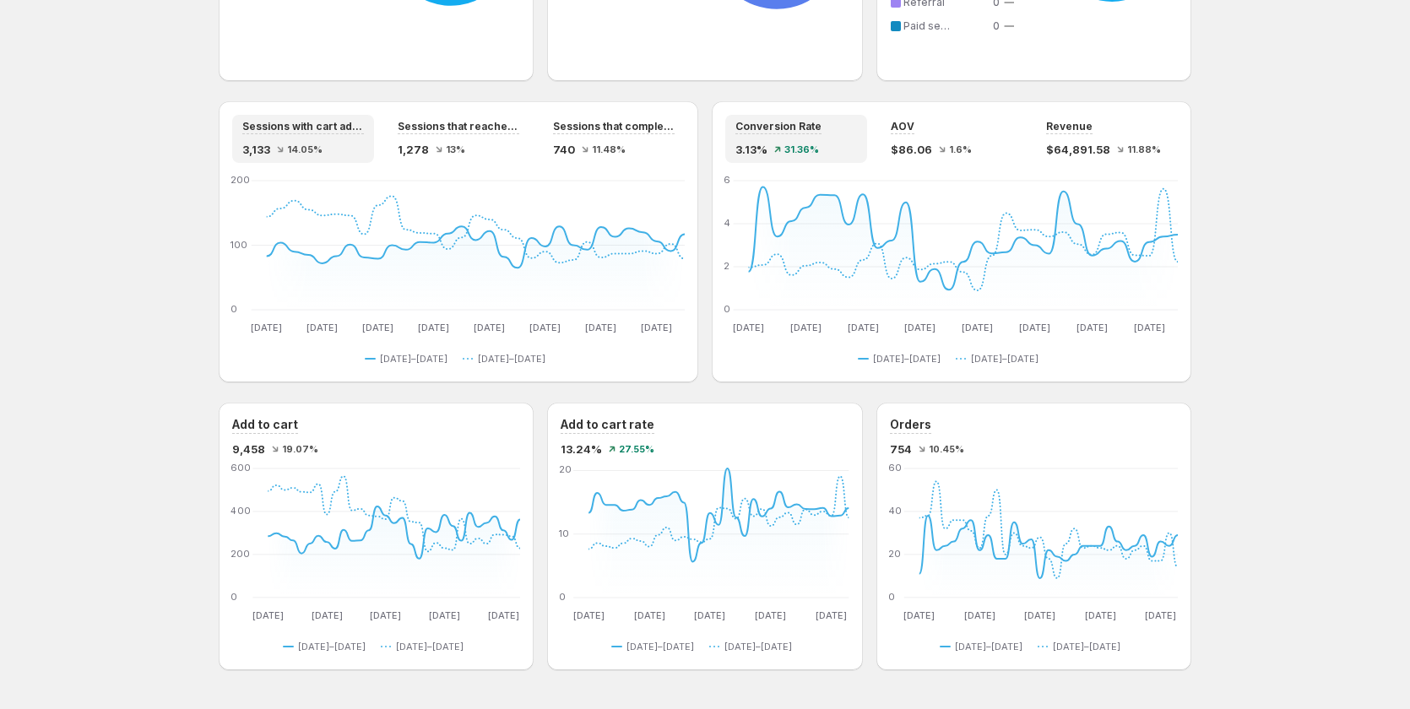
scroll to position [1408, 0]
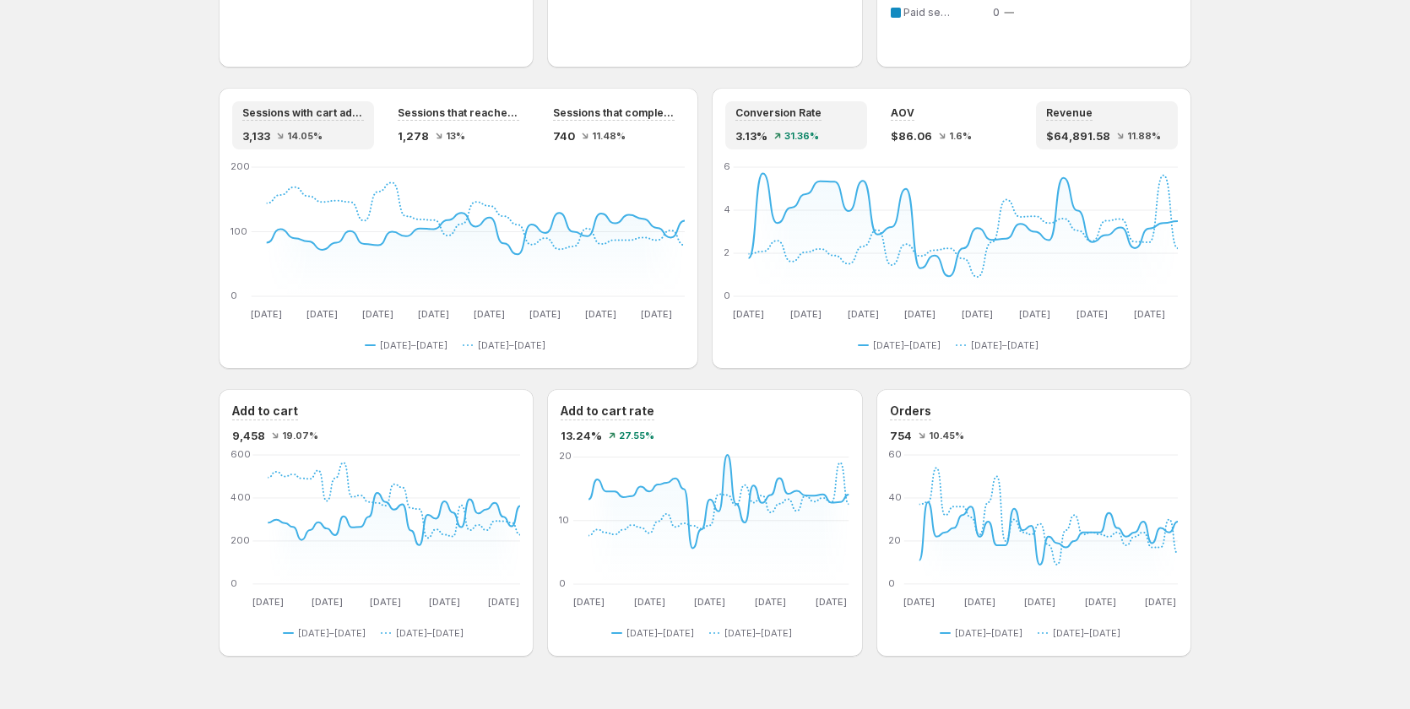
click at [1081, 133] on span "$64,891.58" at bounding box center [1078, 136] width 64 height 17
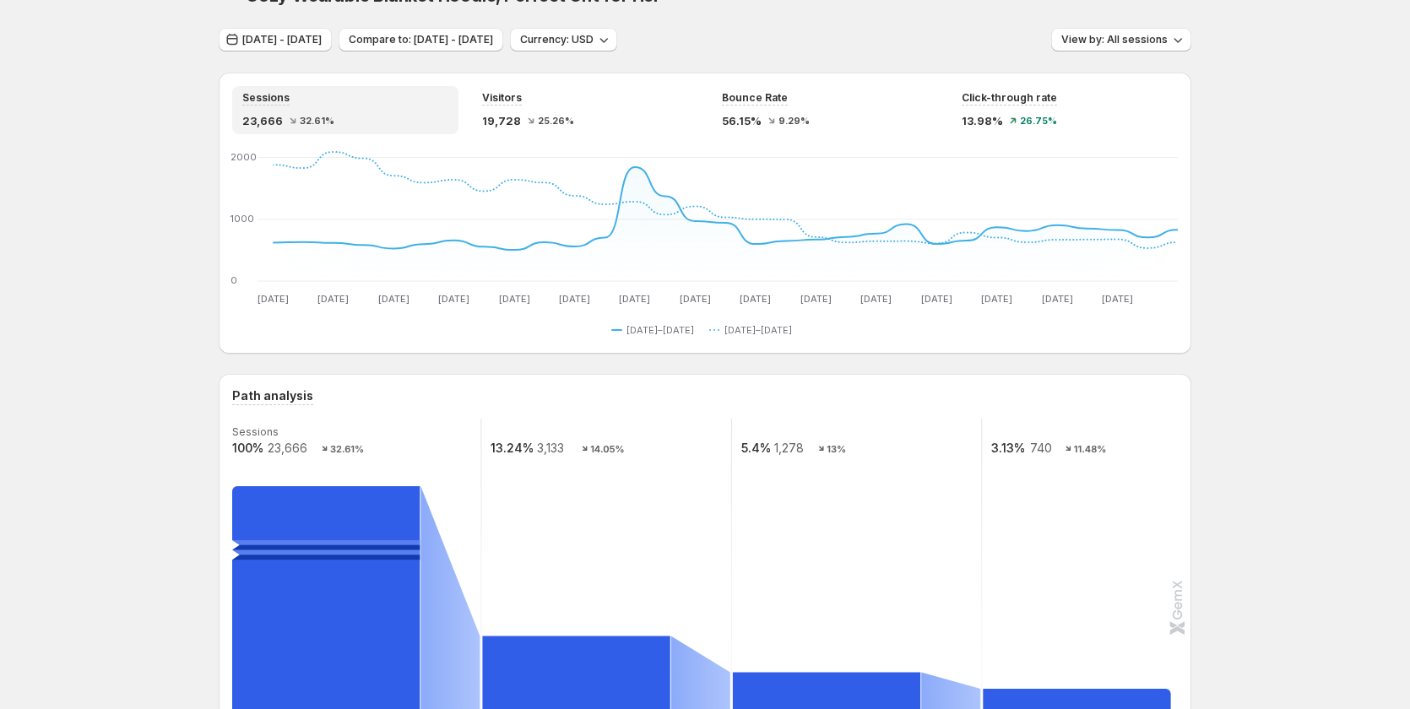
scroll to position [0, 0]
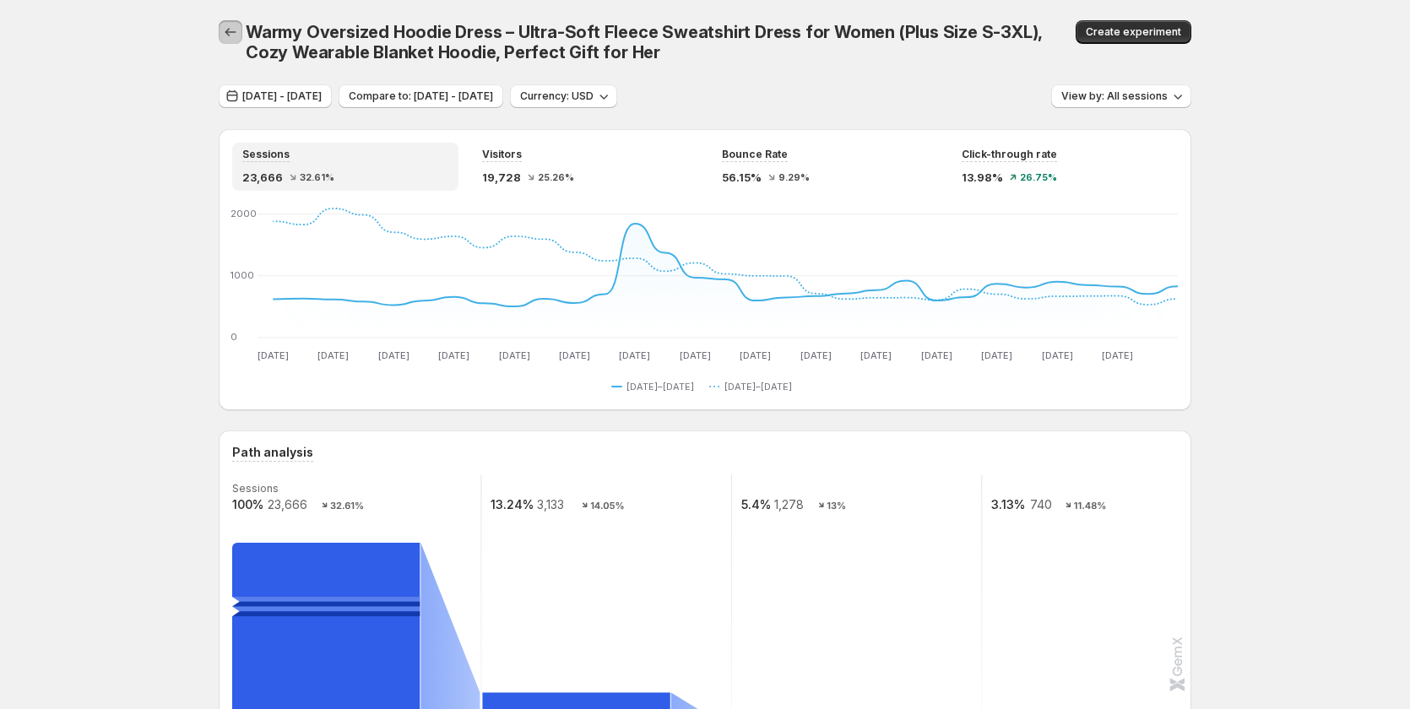
click at [236, 32] on icon "button" at bounding box center [230, 32] width 17 height 17
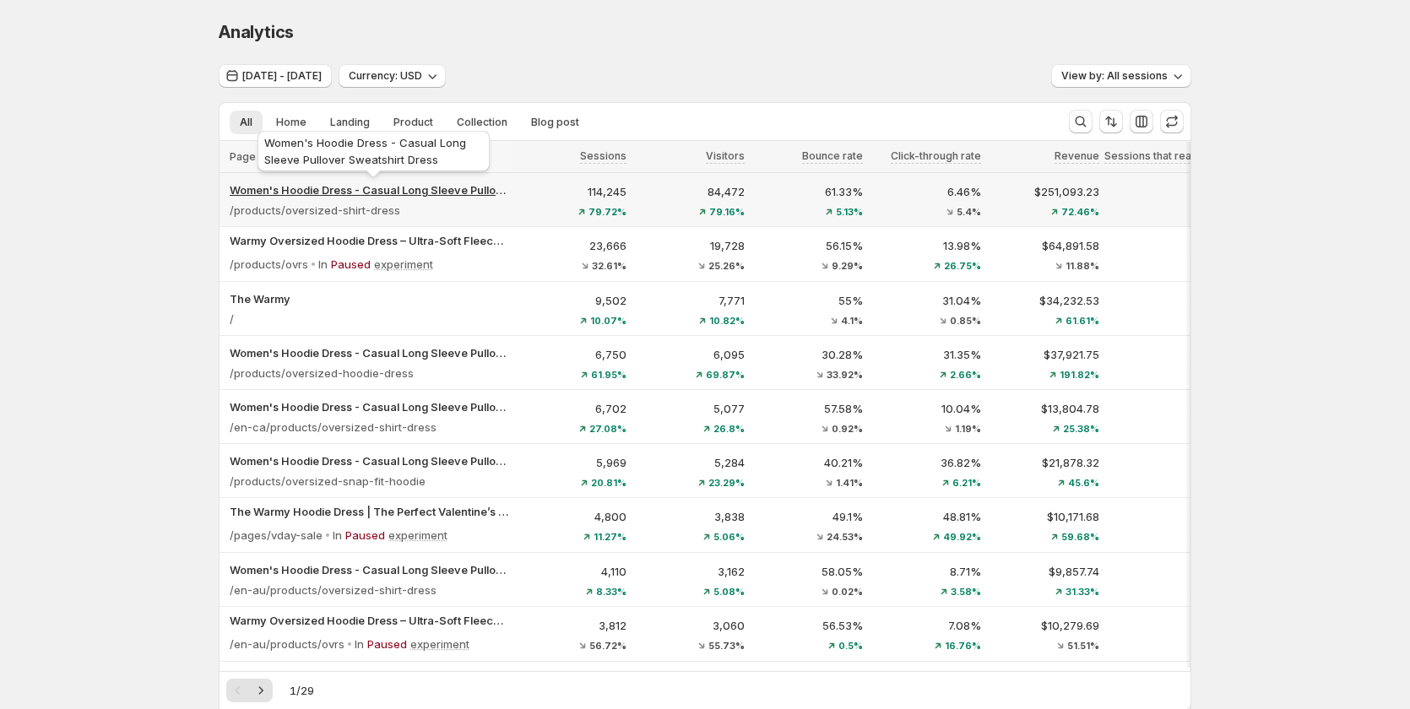
click at [437, 189] on p "Women's Hoodie Dress - Casual Long Sleeve Pullover Sweatshirt Dress" at bounding box center [369, 190] width 279 height 17
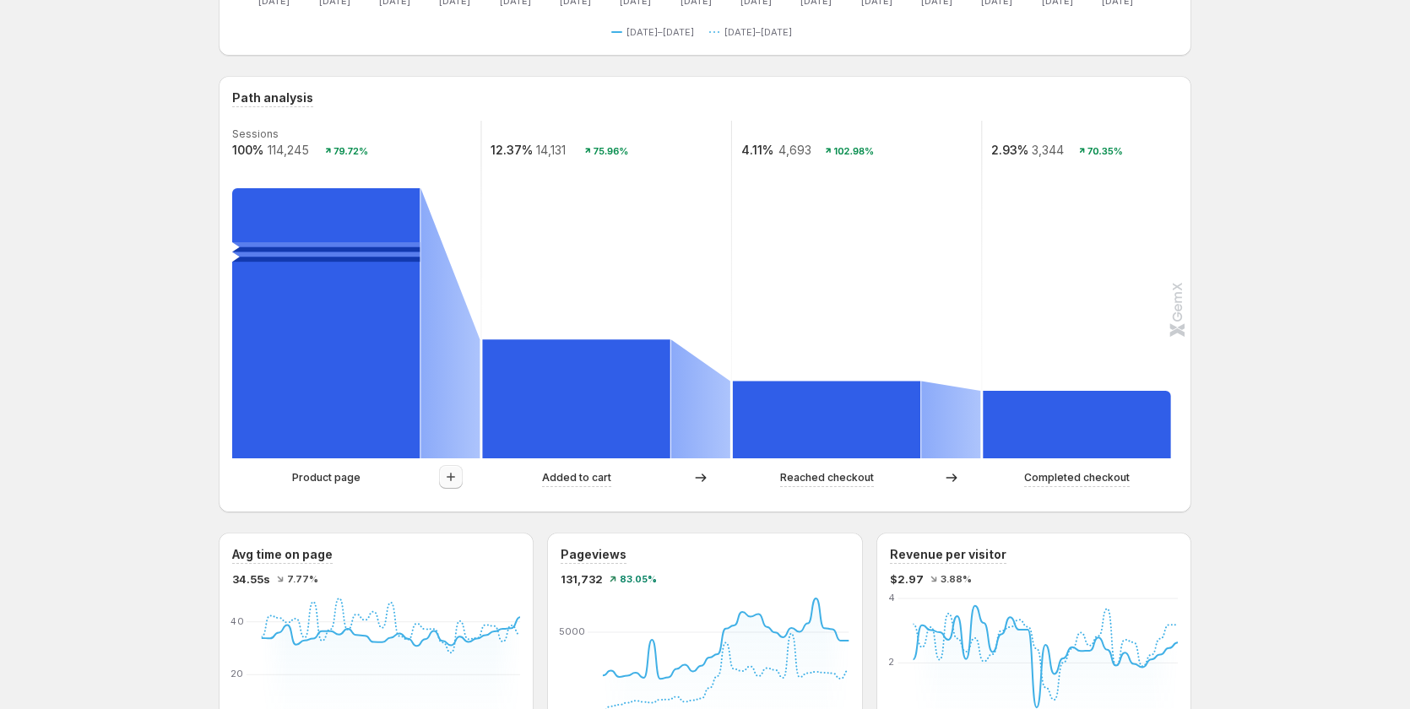
scroll to position [338, 0]
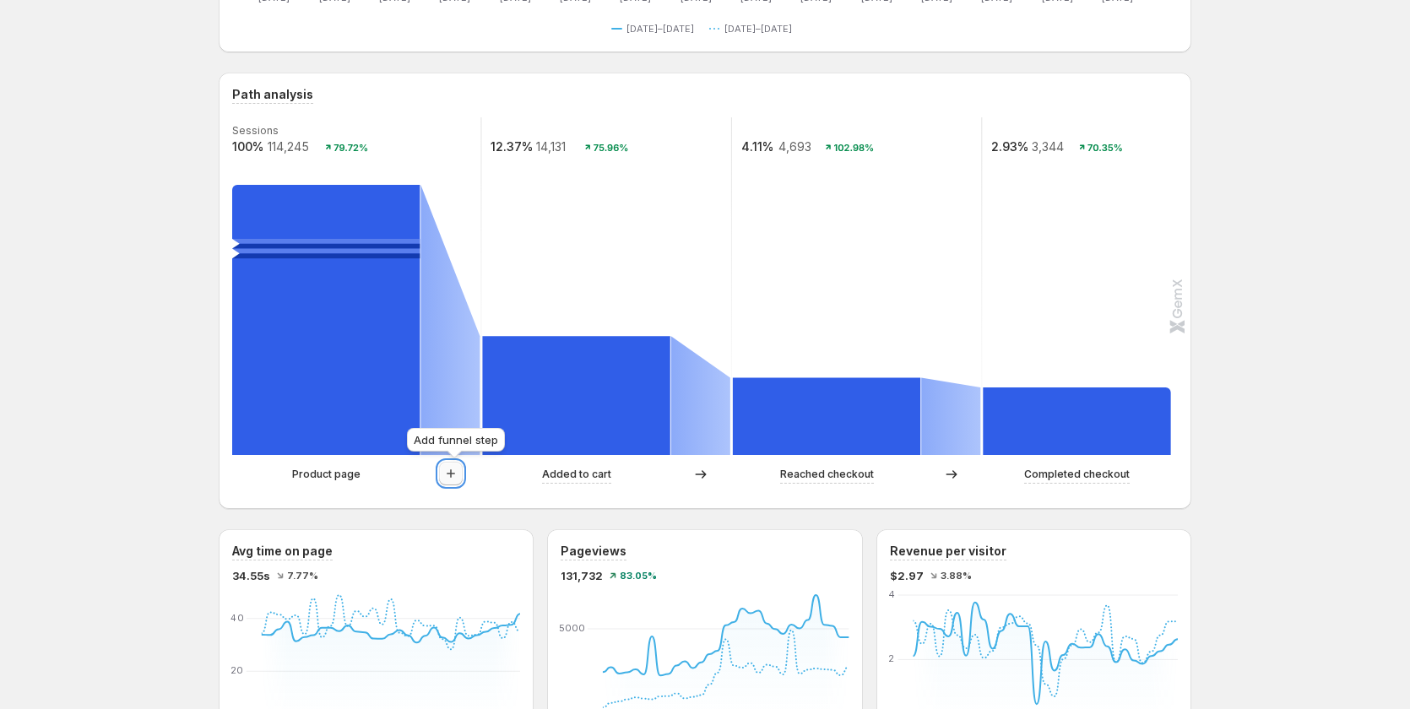
click at [457, 468] on icon "button" at bounding box center [451, 473] width 17 height 17
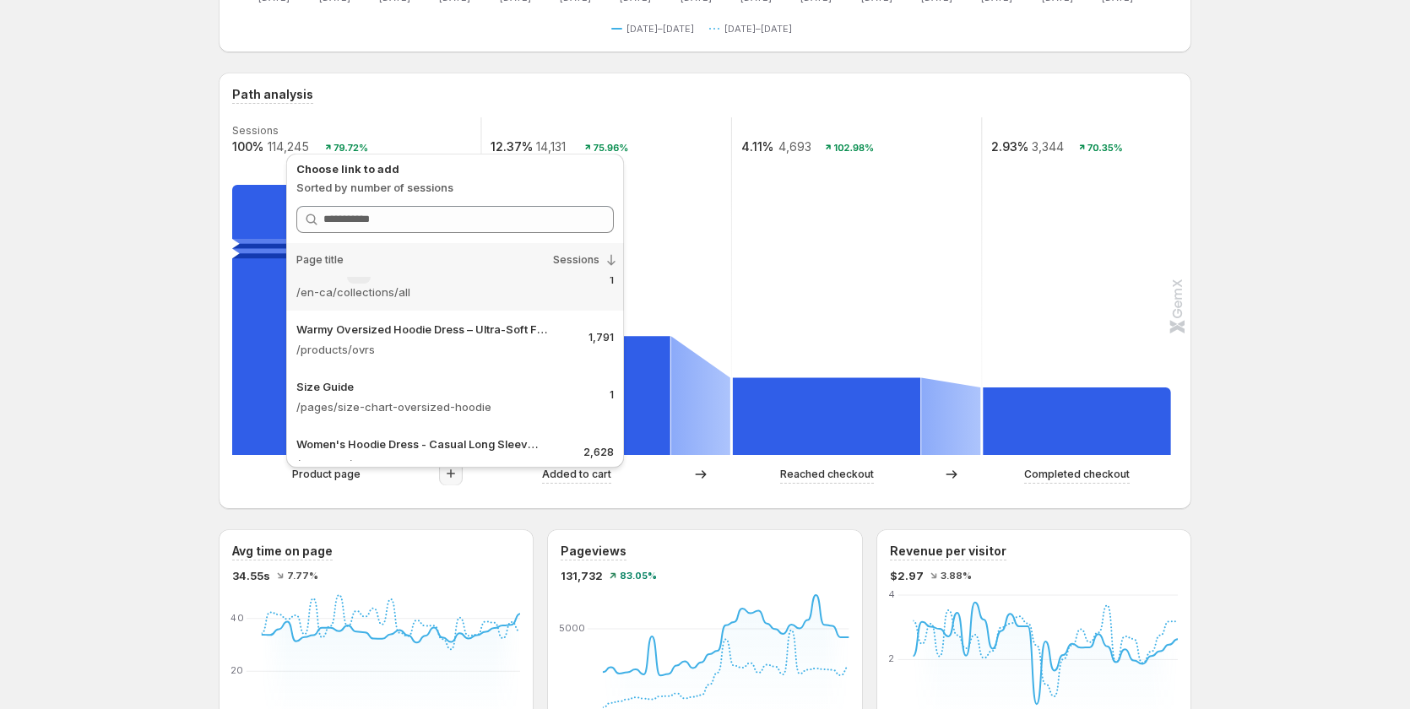
scroll to position [1431, 0]
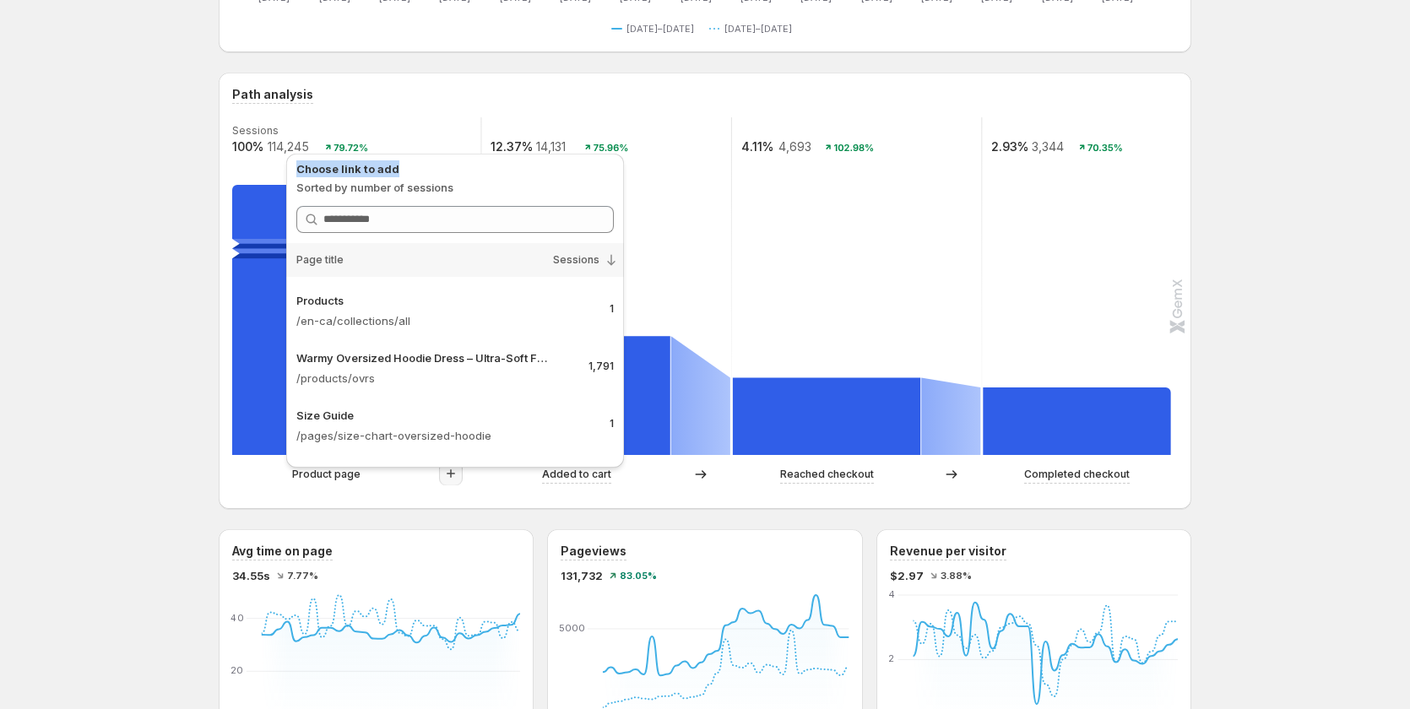
copy p "Choose link to add"
drag, startPoint x: 405, startPoint y: 166, endPoint x: 294, endPoint y: 158, distance: 111.0
click at [294, 158] on div "Choose link to add Sorted by number of sessions Search link Page title Sessions…" at bounding box center [455, 311] width 338 height 314
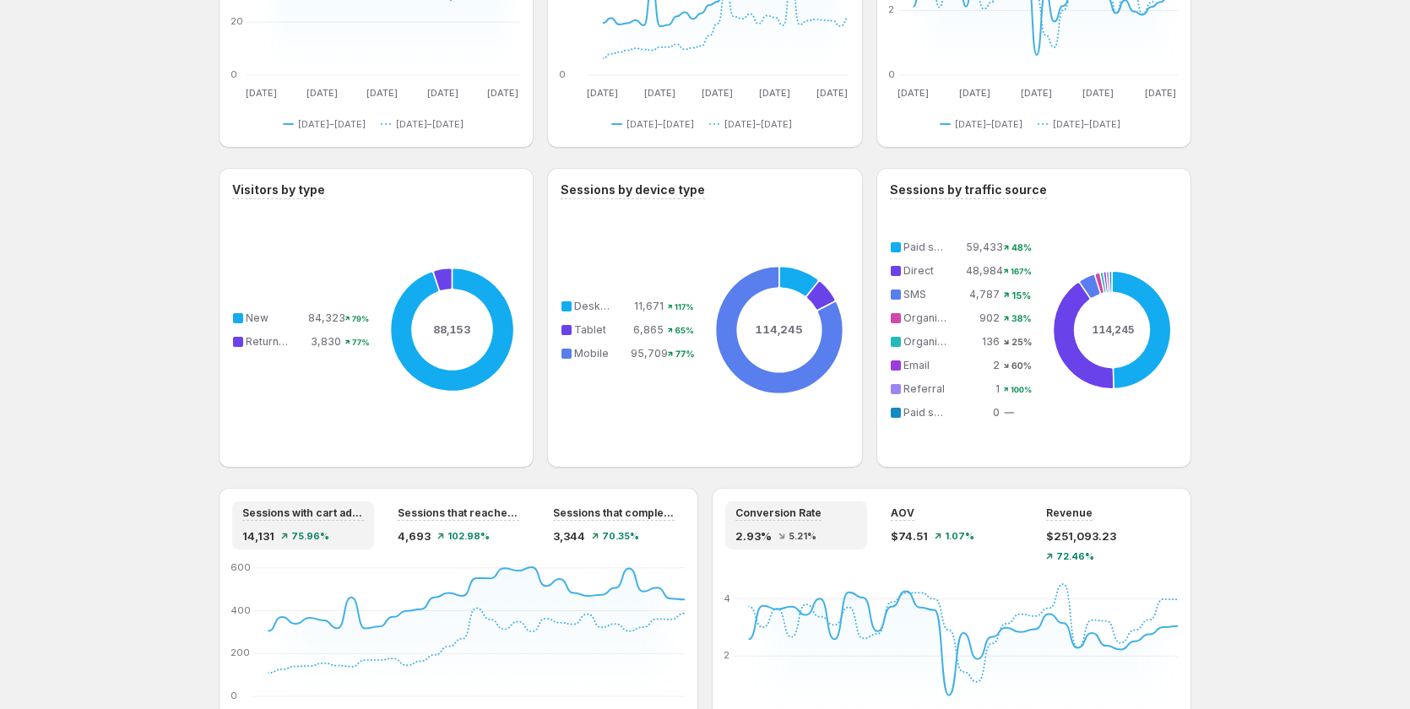
scroll to position [1351, 0]
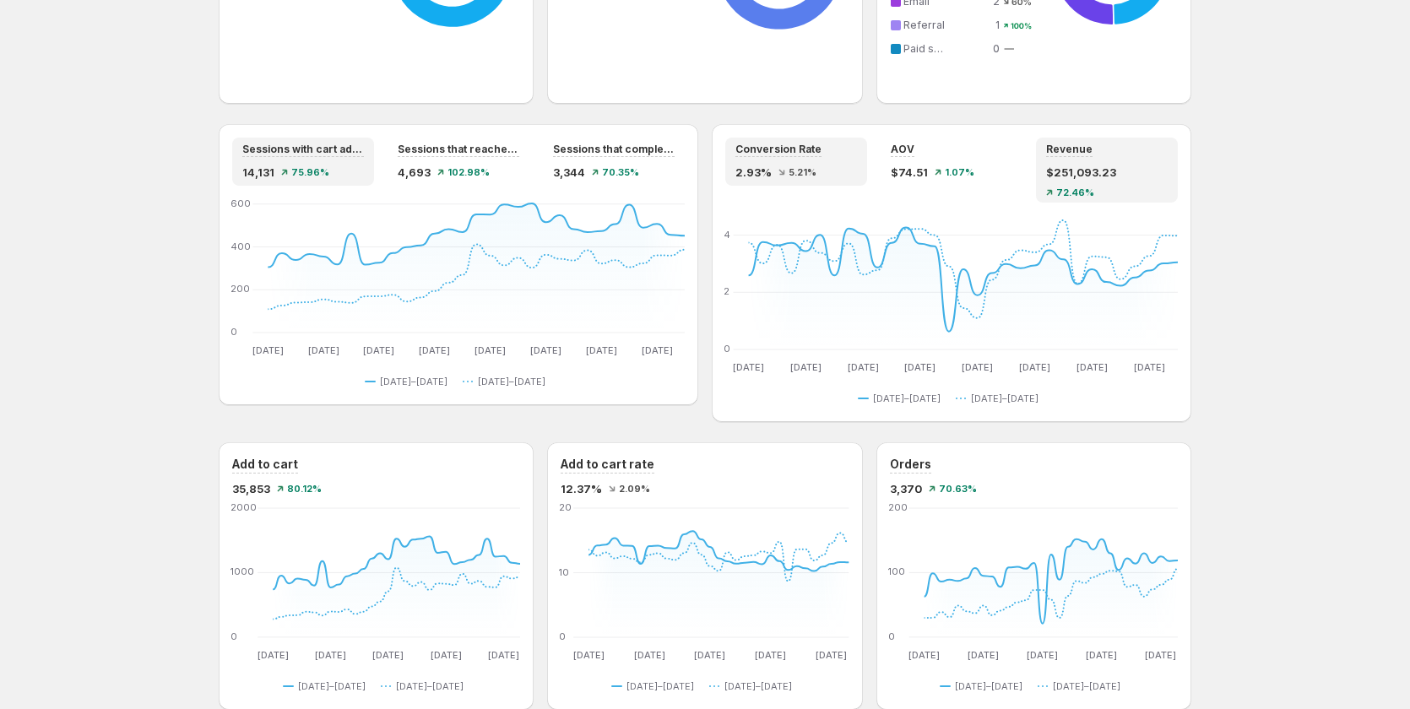
click at [1081, 167] on span "$251,093.23" at bounding box center [1081, 172] width 70 height 17
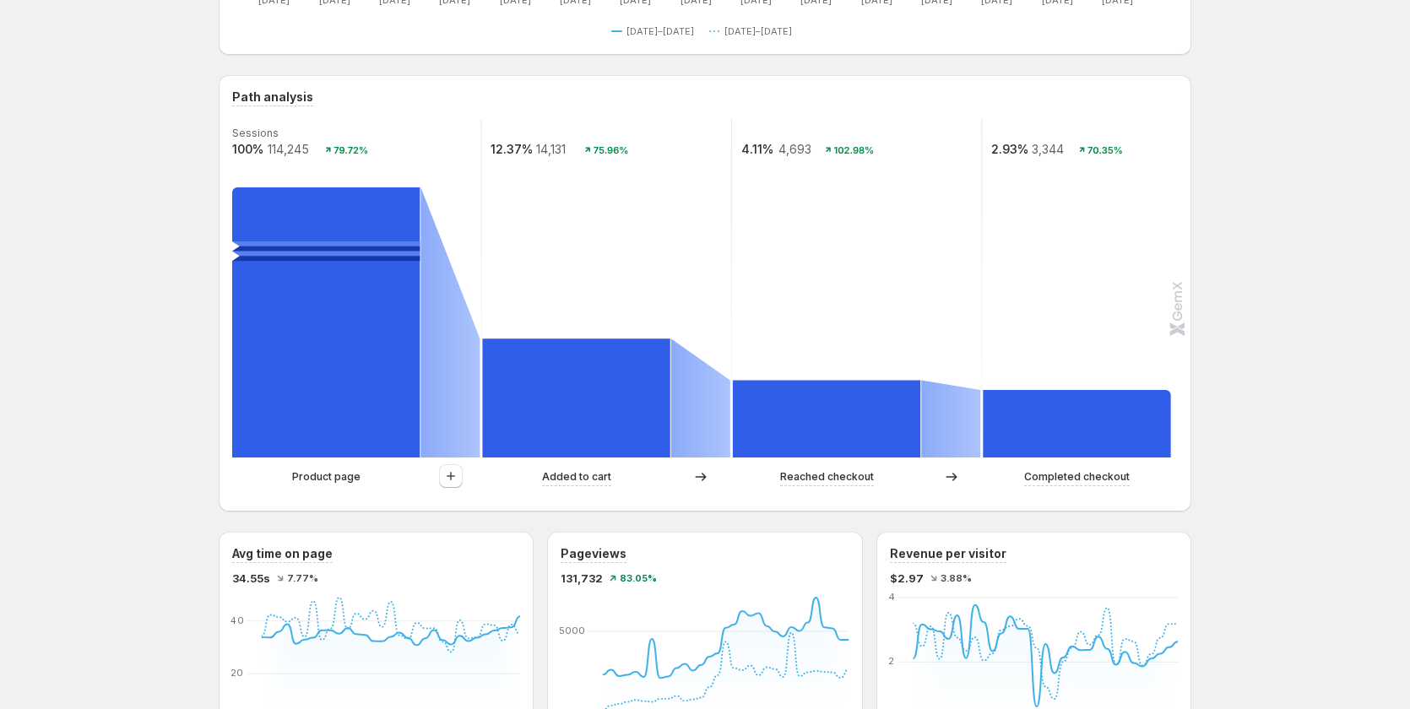
scroll to position [329, 0]
